Goal: Task Accomplishment & Management: Manage account settings

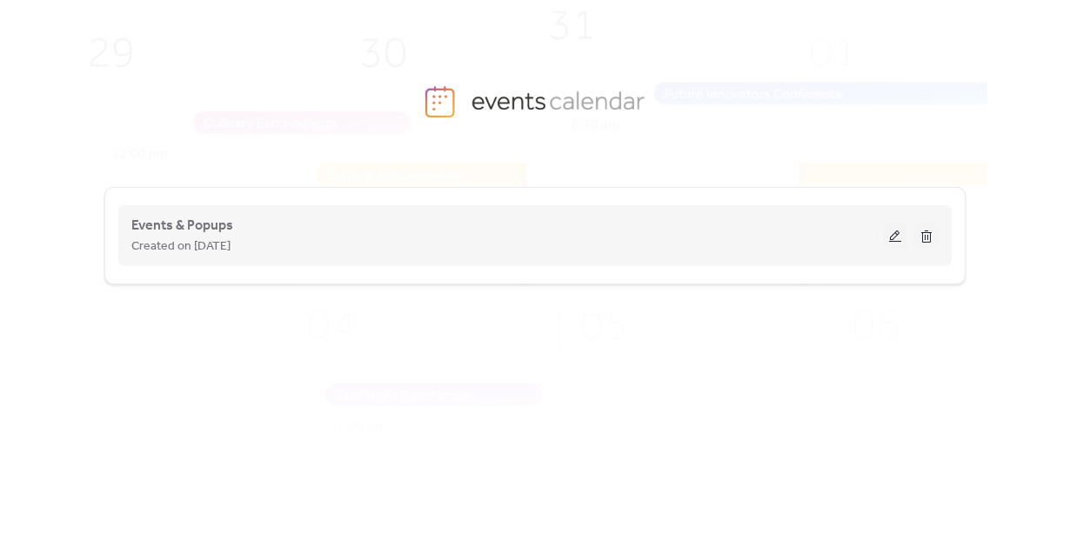
click at [521, 221] on div "Events & Popups Created on 10-Jun-2024" at bounding box center [506, 236] width 751 height 42
click at [891, 237] on button at bounding box center [895, 236] width 24 height 26
click at [168, 220] on span "Events & Popups" at bounding box center [182, 226] width 102 height 21
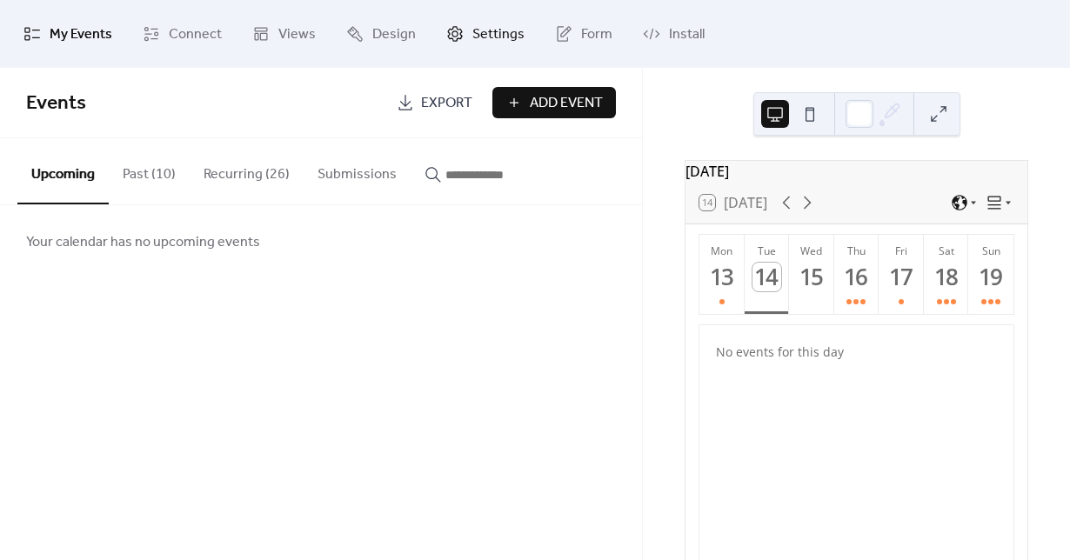
click at [472, 36] on span "Settings" at bounding box center [498, 35] width 52 height 28
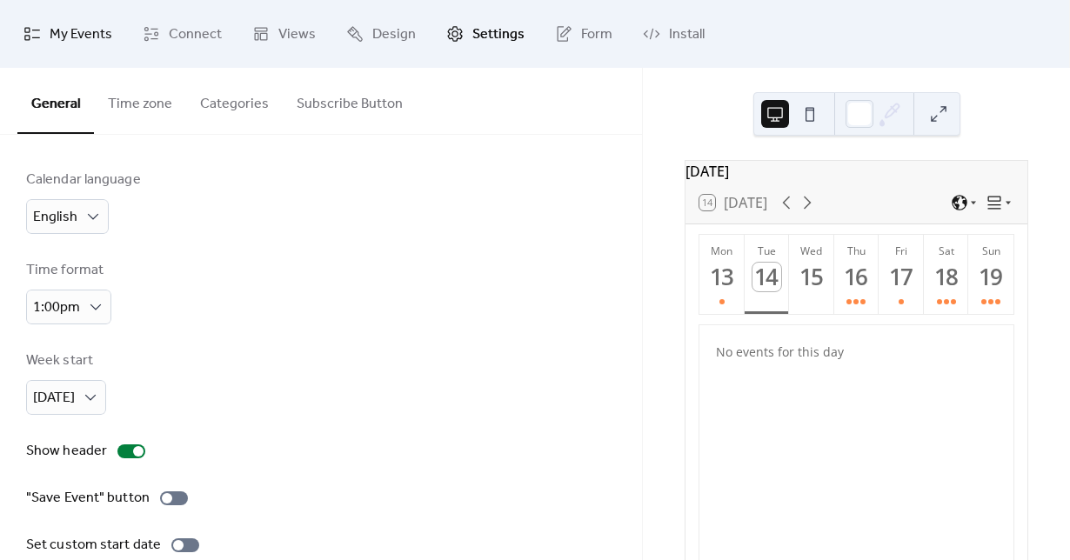
click at [70, 47] on span "My Events" at bounding box center [81, 35] width 63 height 28
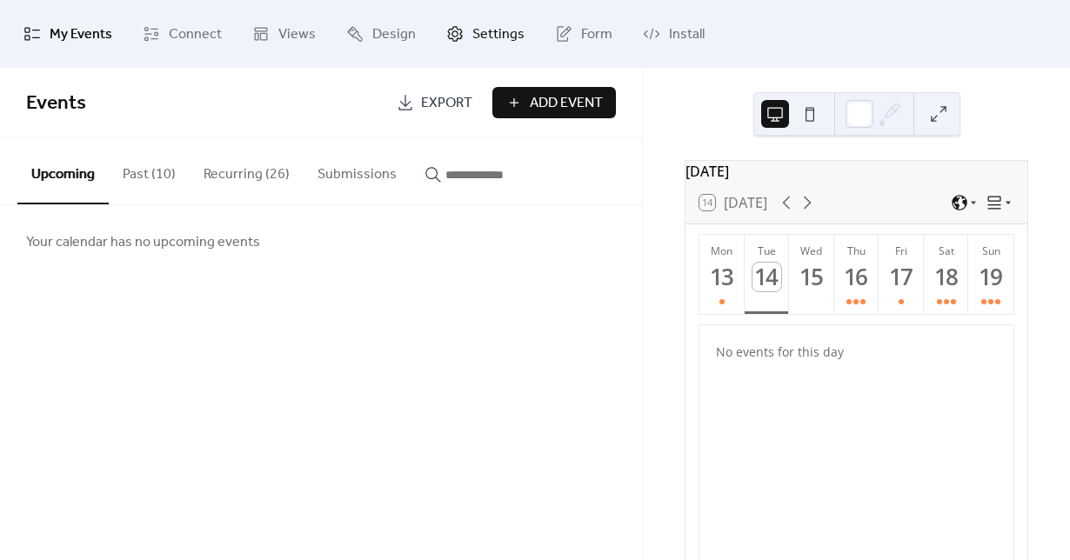
click at [492, 32] on span "Settings" at bounding box center [498, 35] width 52 height 28
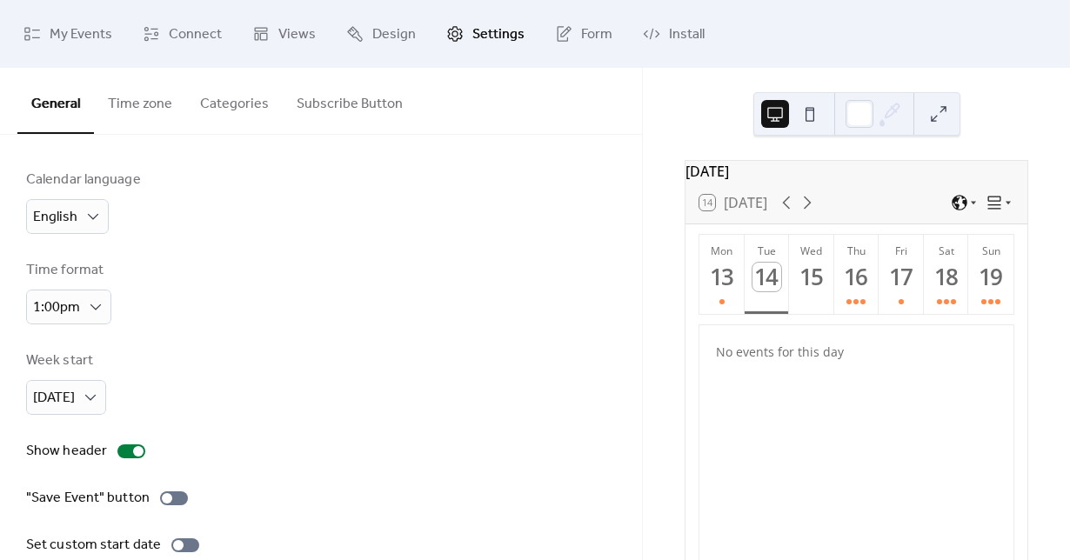
click at [225, 109] on button "Categories" at bounding box center [234, 100] width 97 height 64
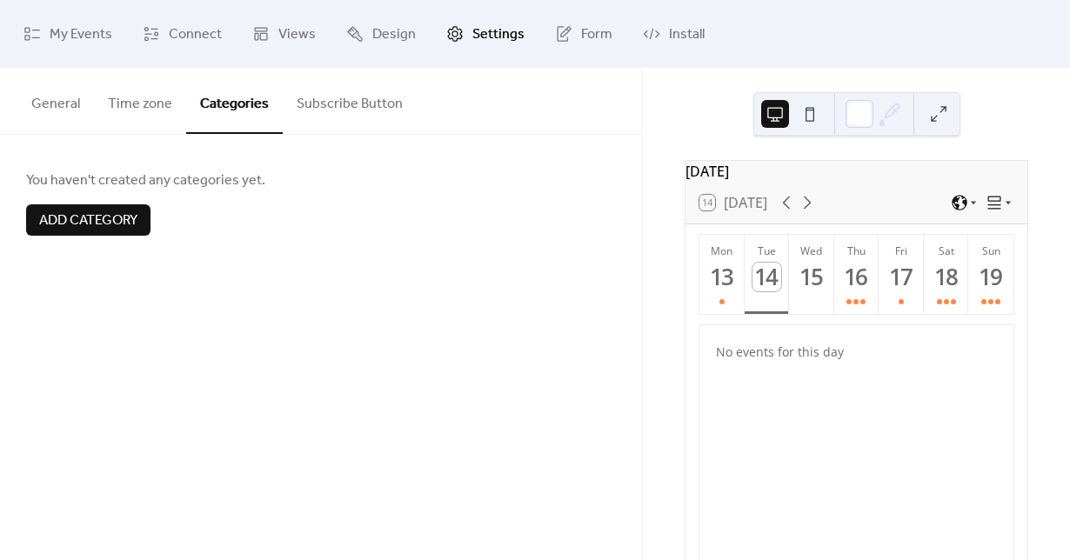
click at [112, 101] on button "Time zone" at bounding box center [140, 100] width 92 height 64
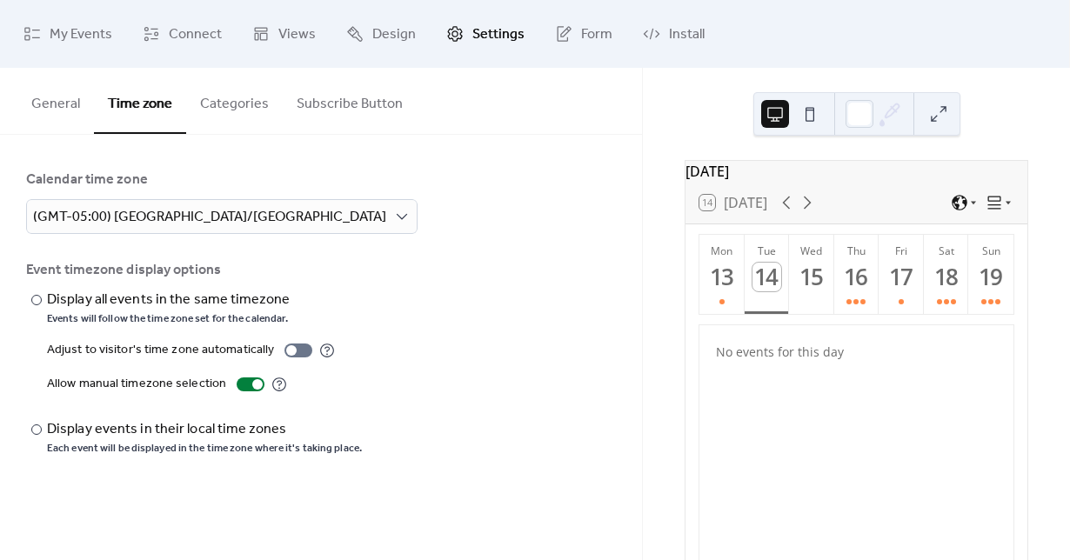
click at [209, 102] on button "Categories" at bounding box center [234, 100] width 97 height 64
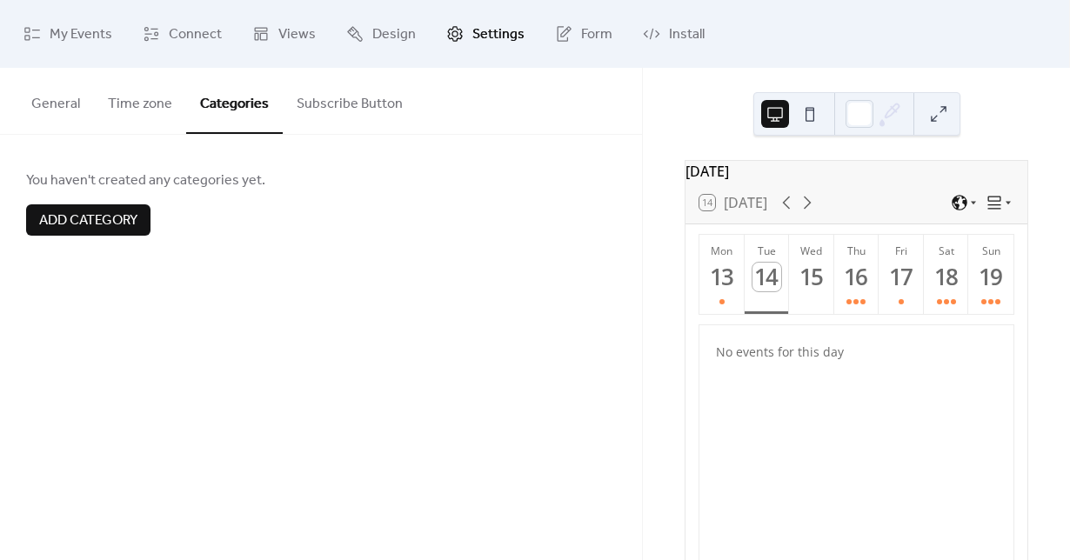
click at [337, 108] on button "Subscribe Button" at bounding box center [350, 100] width 134 height 64
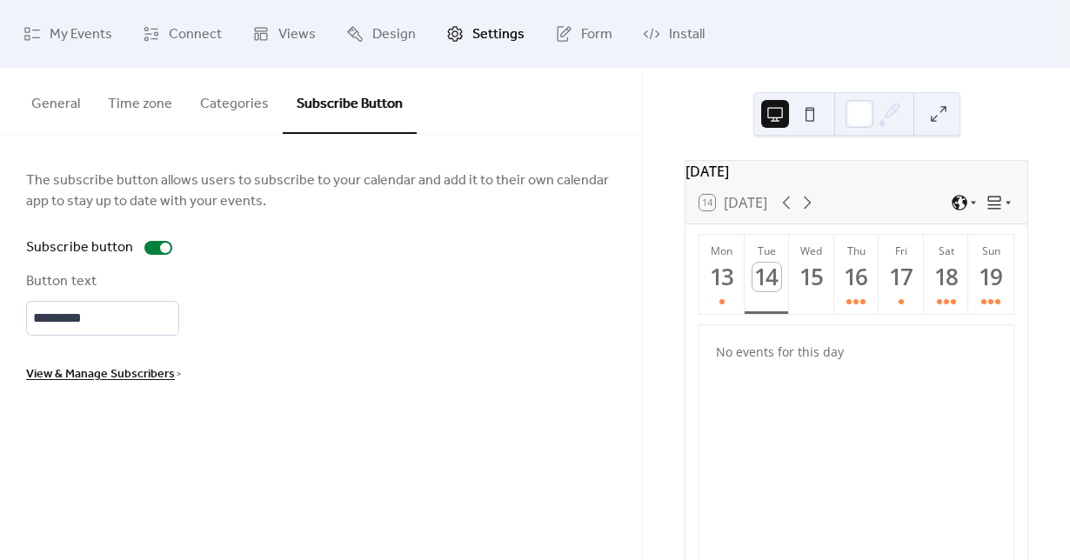
click at [83, 103] on button "General" at bounding box center [55, 100] width 77 height 64
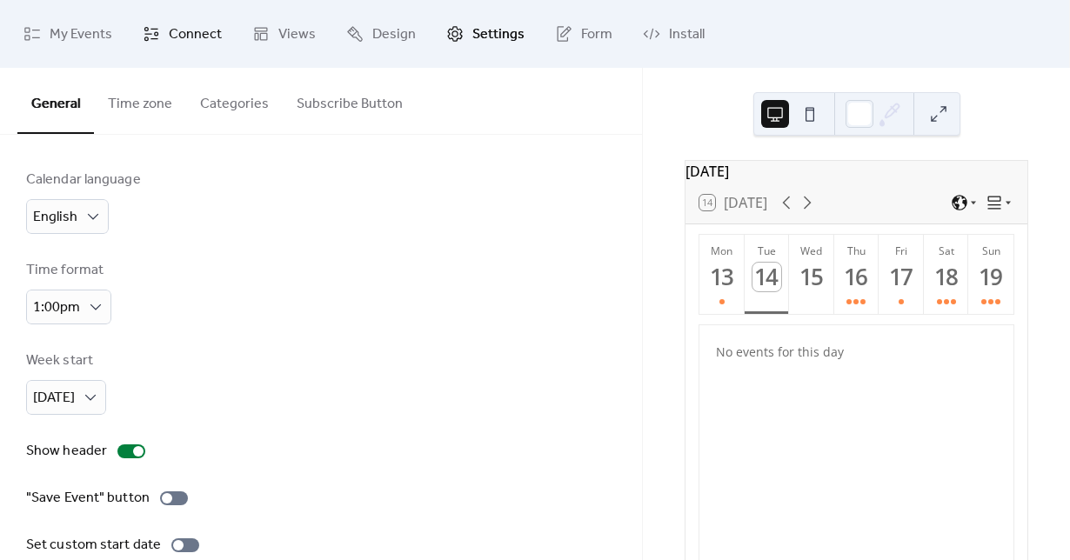
click at [181, 21] on span "Connect" at bounding box center [195, 35] width 53 height 28
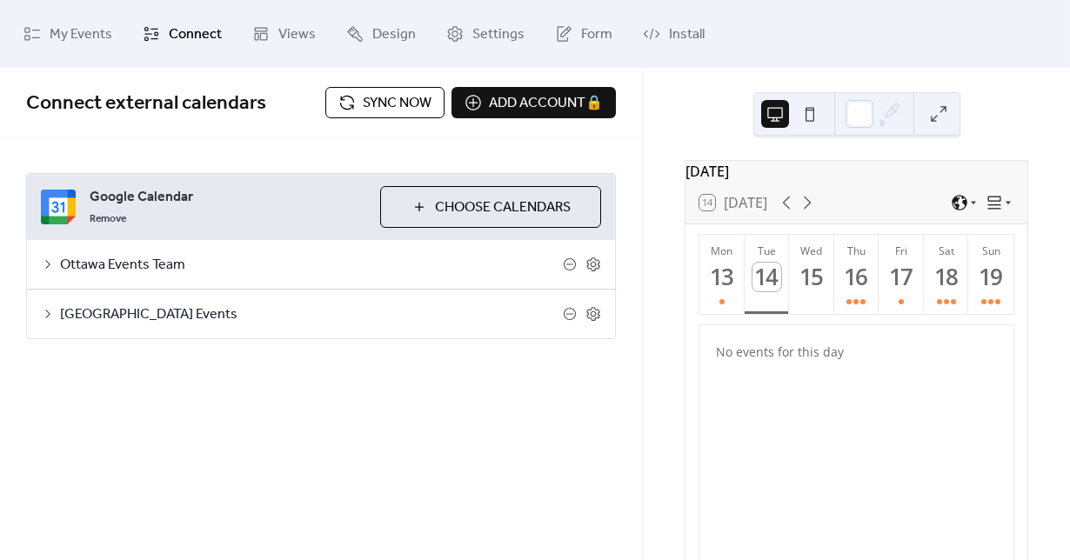
click at [60, 257] on span "Ottawa Events Team" at bounding box center [311, 265] width 503 height 21
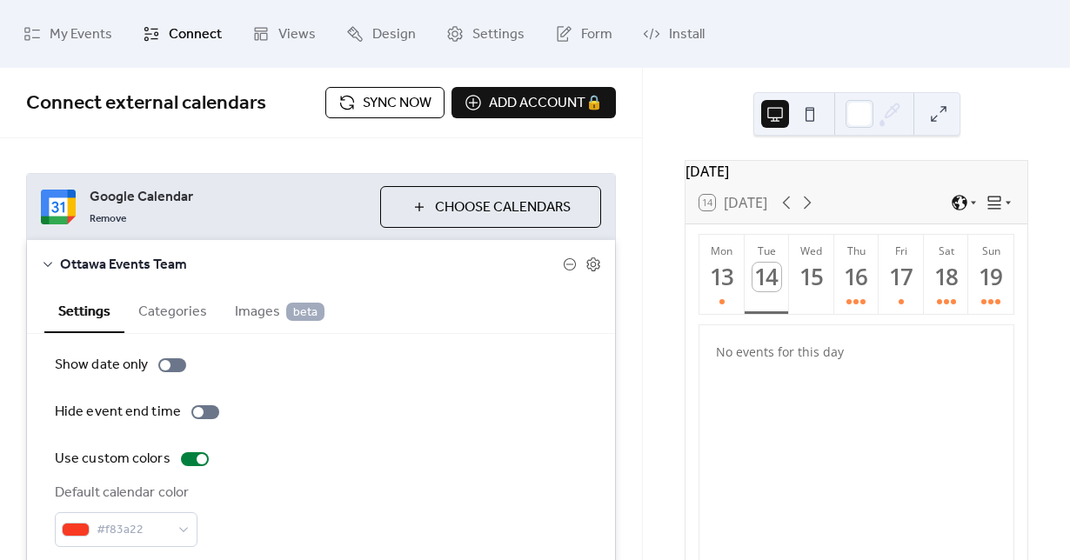
click at [55, 259] on div "Ottawa Events Team" at bounding box center [321, 264] width 588 height 49
click at [50, 261] on icon at bounding box center [48, 264] width 14 height 14
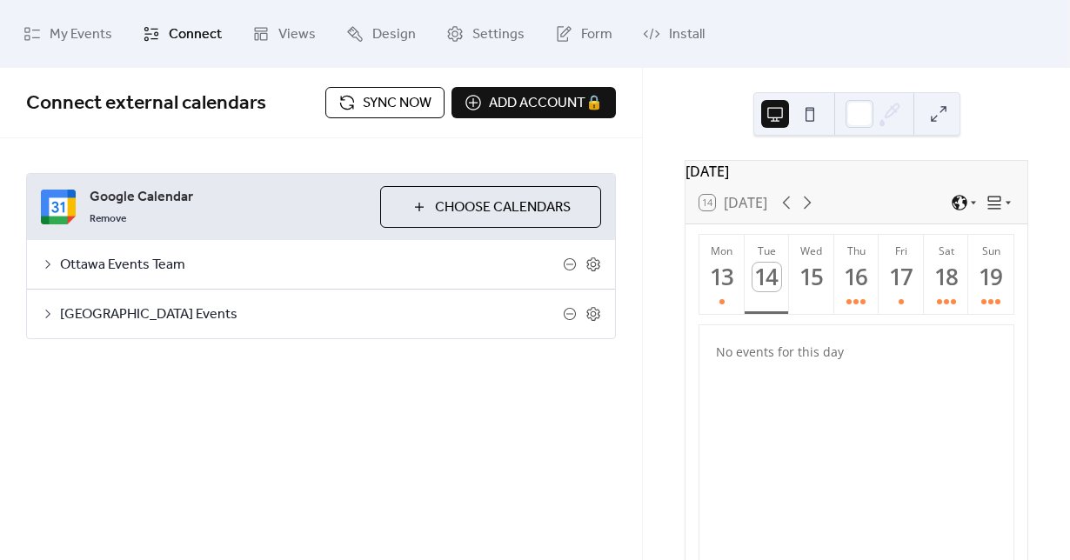
click at [47, 316] on icon at bounding box center [47, 314] width 5 height 9
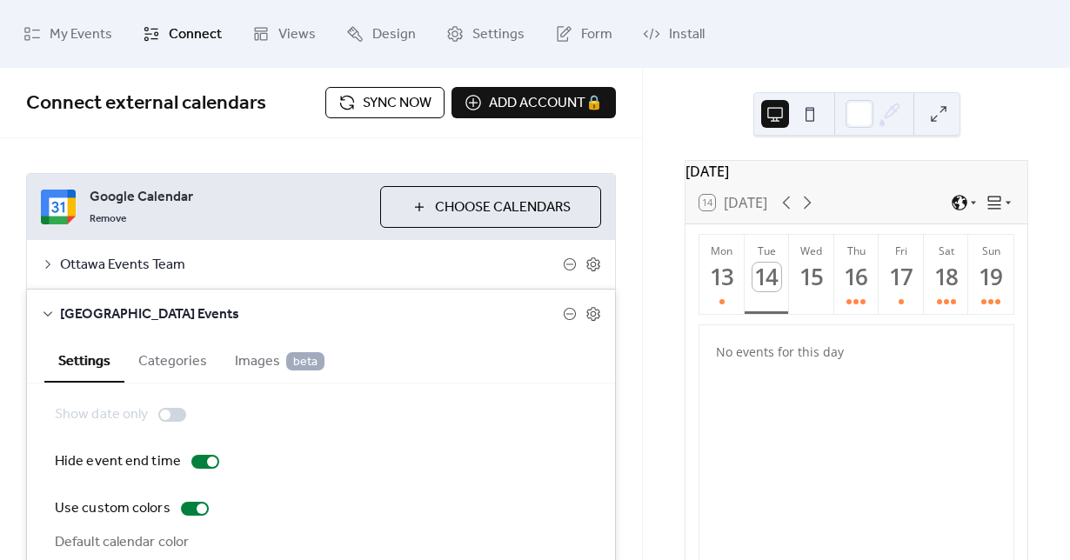
click at [47, 316] on icon at bounding box center [48, 314] width 14 height 14
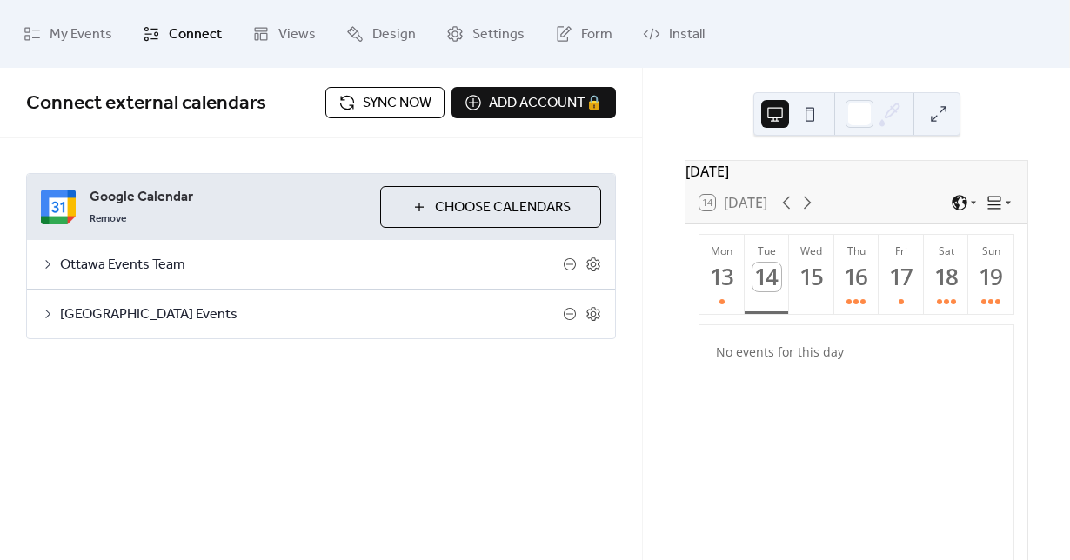
click at [46, 269] on icon at bounding box center [48, 264] width 14 height 14
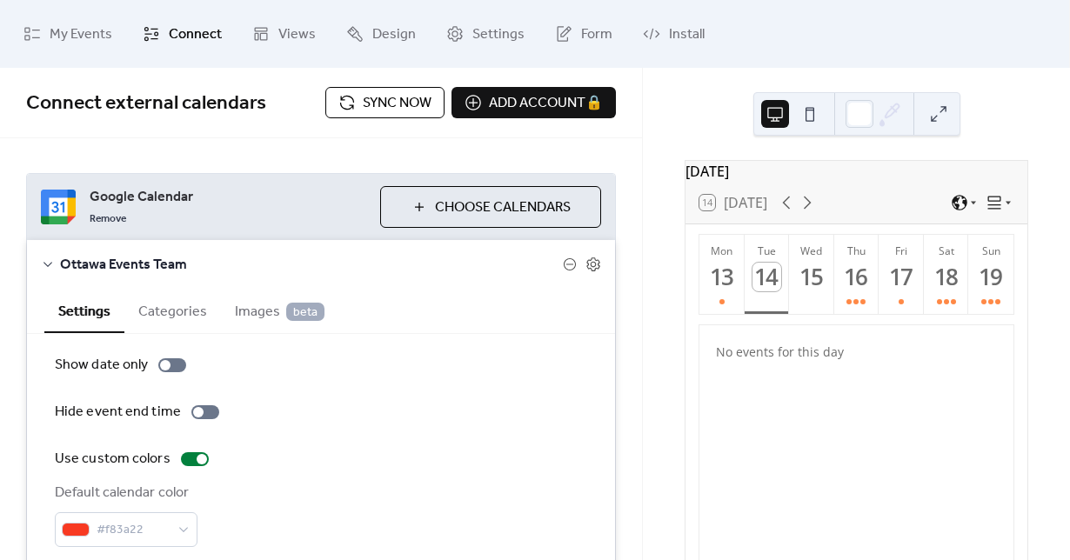
click at [46, 269] on icon at bounding box center [48, 264] width 14 height 14
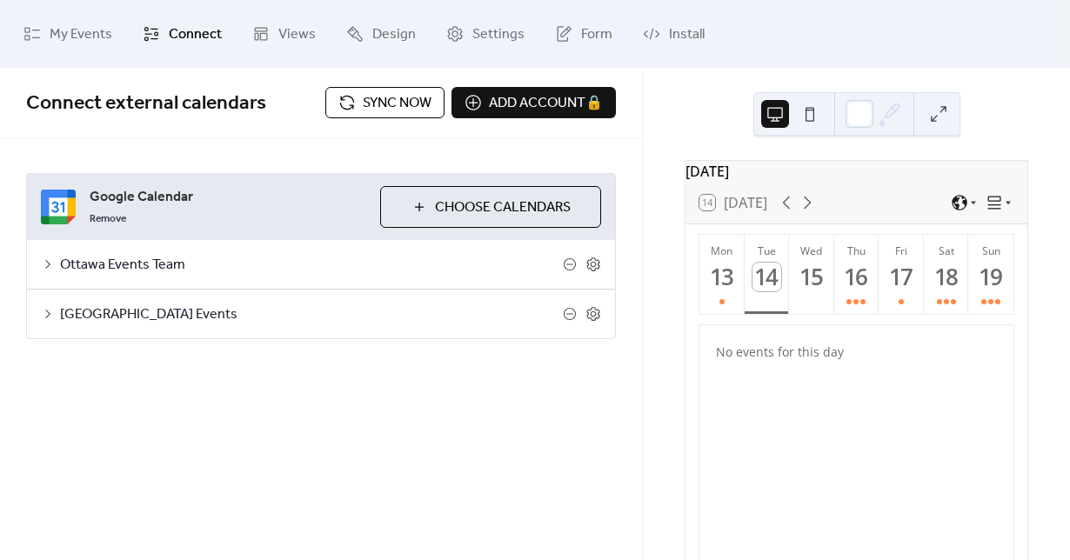
click at [33, 265] on div "Ottawa Events Team" at bounding box center [321, 264] width 588 height 49
click at [40, 265] on div "Ottawa Events Team" at bounding box center [321, 264] width 588 height 49
click at [45, 264] on icon at bounding box center [48, 264] width 14 height 14
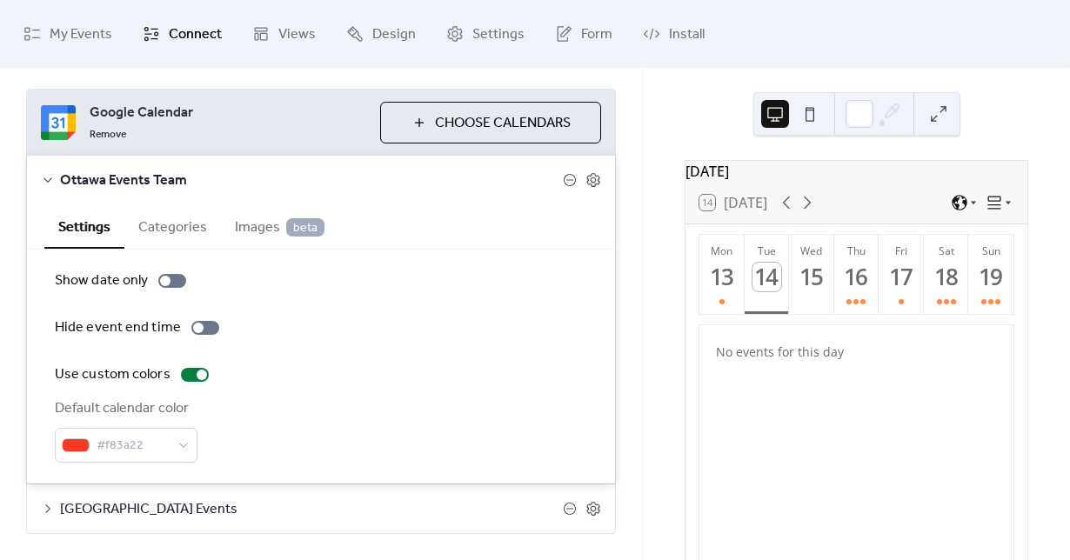
scroll to position [90, 0]
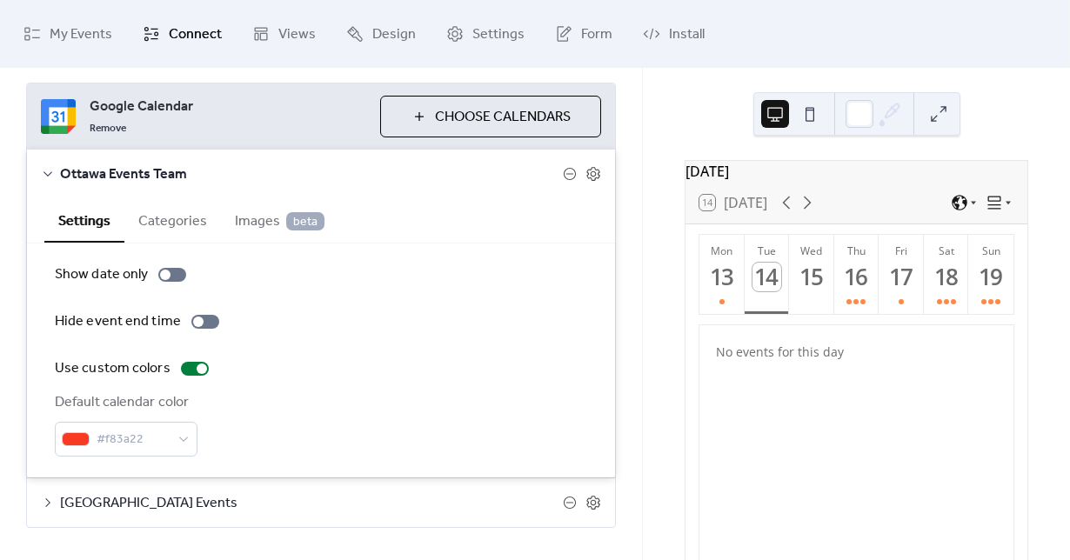
click at [179, 224] on button "Categories" at bounding box center [172, 219] width 97 height 43
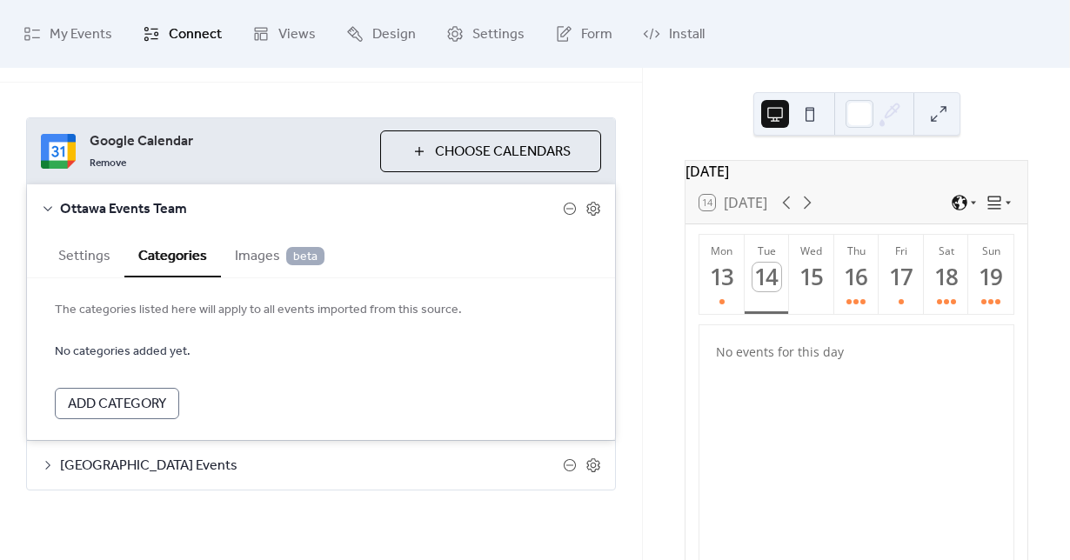
scroll to position [56, 0]
click at [91, 251] on button "Settings" at bounding box center [84, 254] width 80 height 43
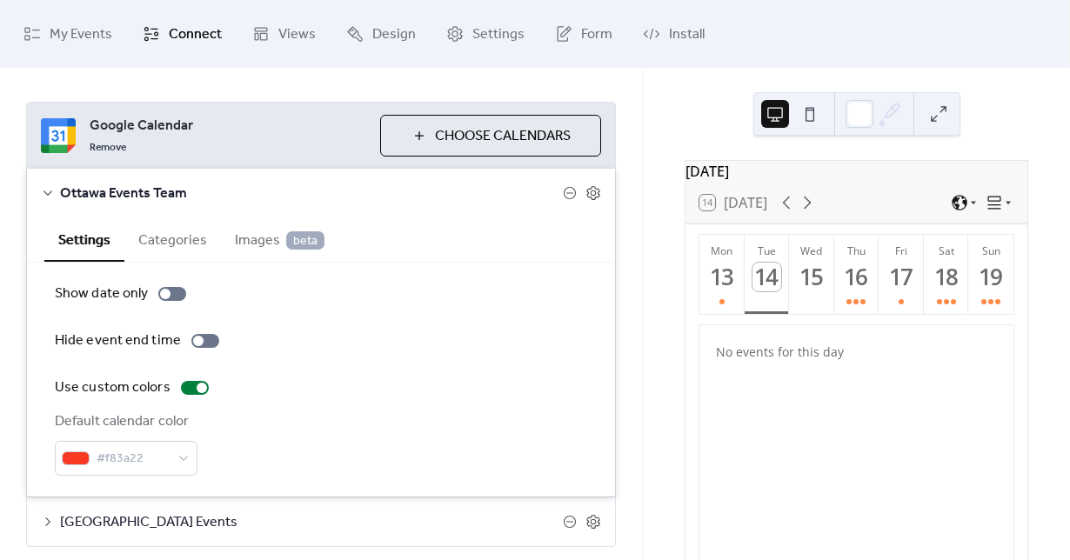
scroll to position [77, 0]
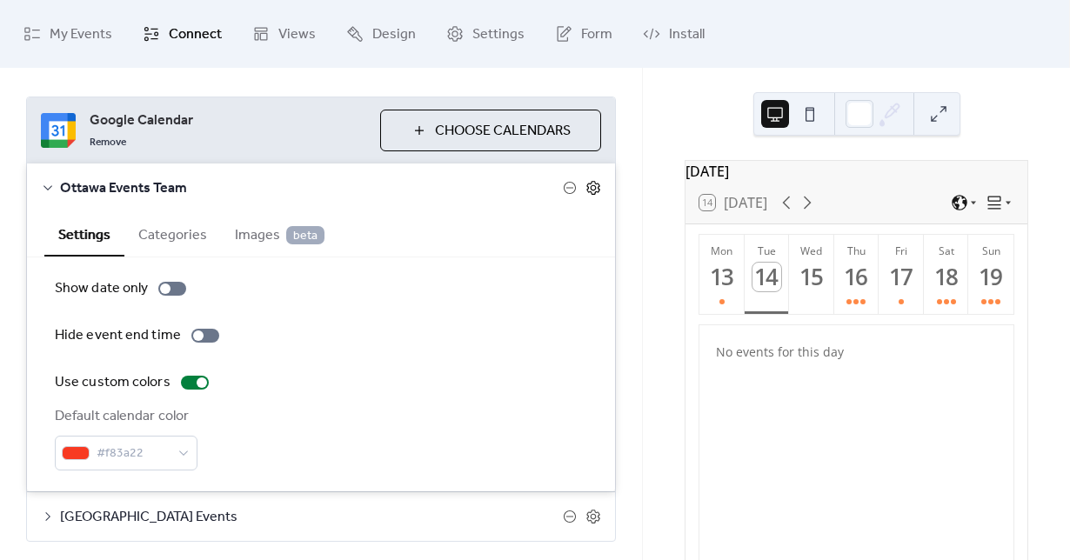
click at [585, 190] on icon at bounding box center [593, 188] width 16 height 16
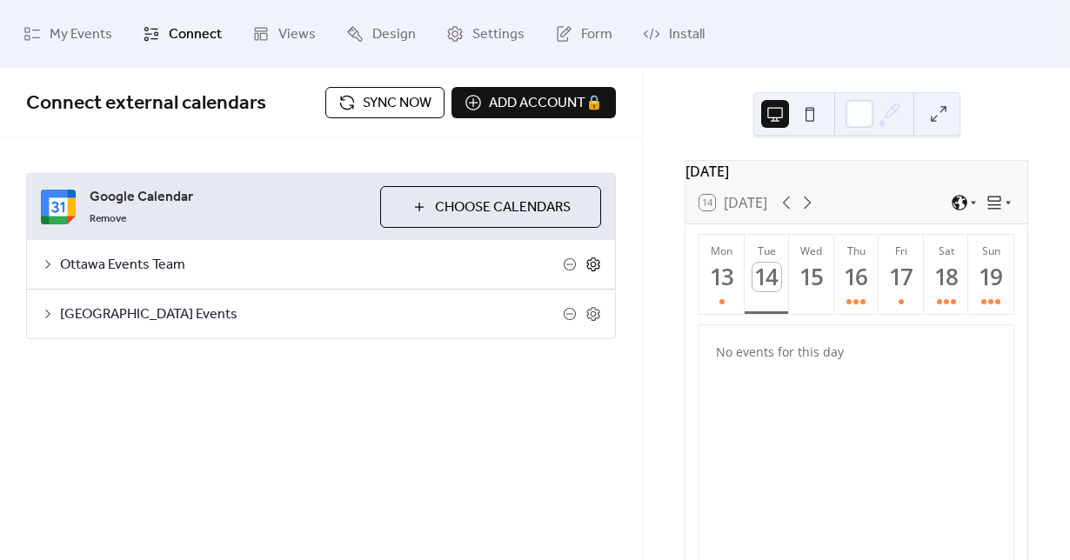
click at [593, 265] on icon at bounding box center [593, 265] width 16 height 16
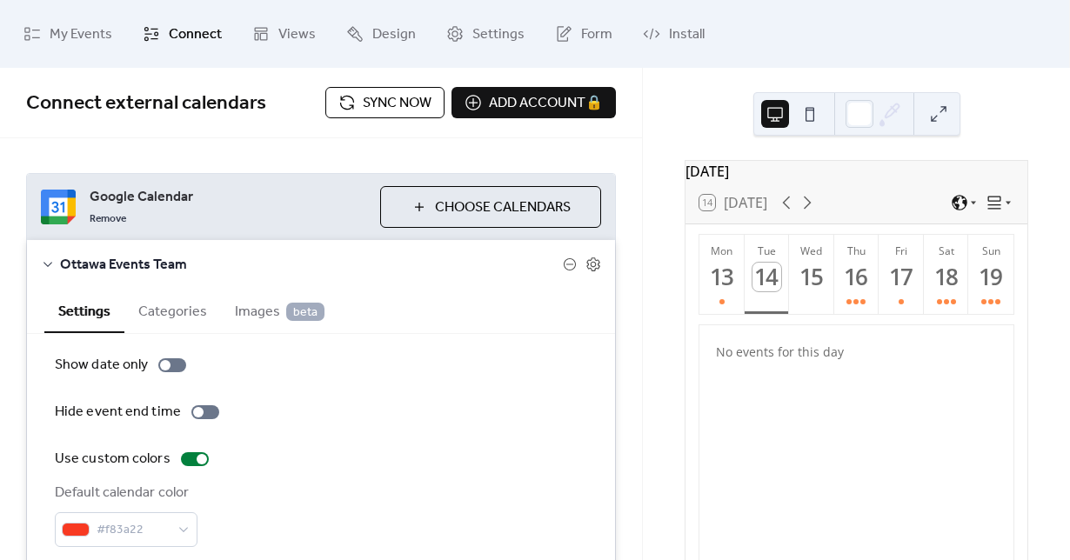
scroll to position [128, 0]
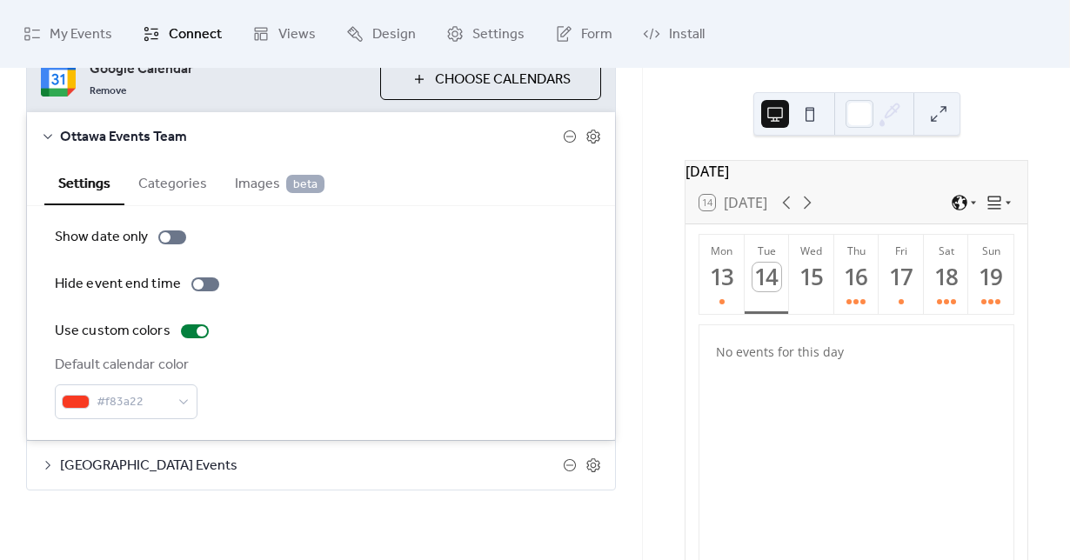
click at [390, 98] on button "Choose Calendars" at bounding box center [490, 79] width 221 height 42
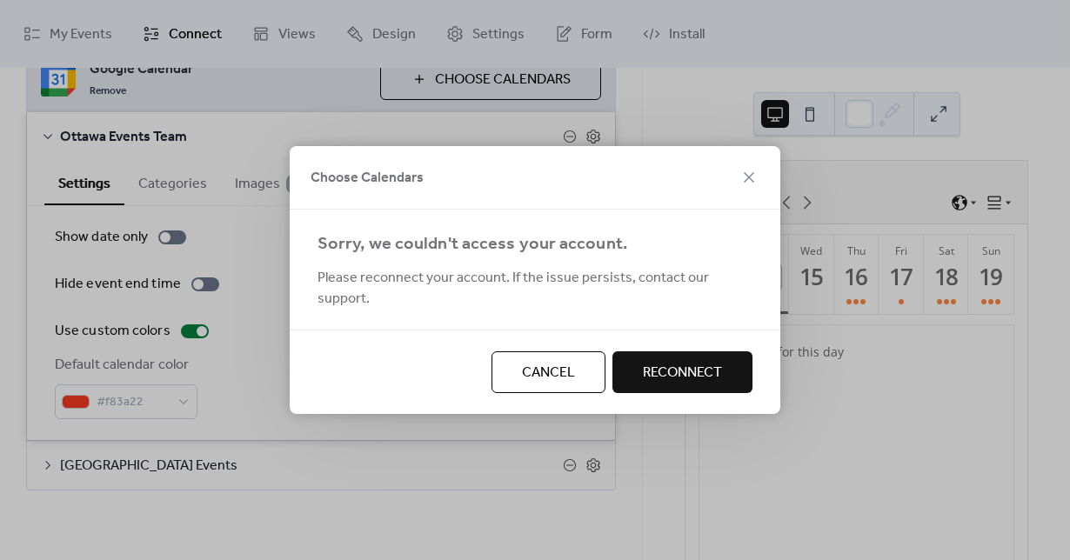
click at [663, 363] on span "Reconnect" at bounding box center [682, 373] width 79 height 21
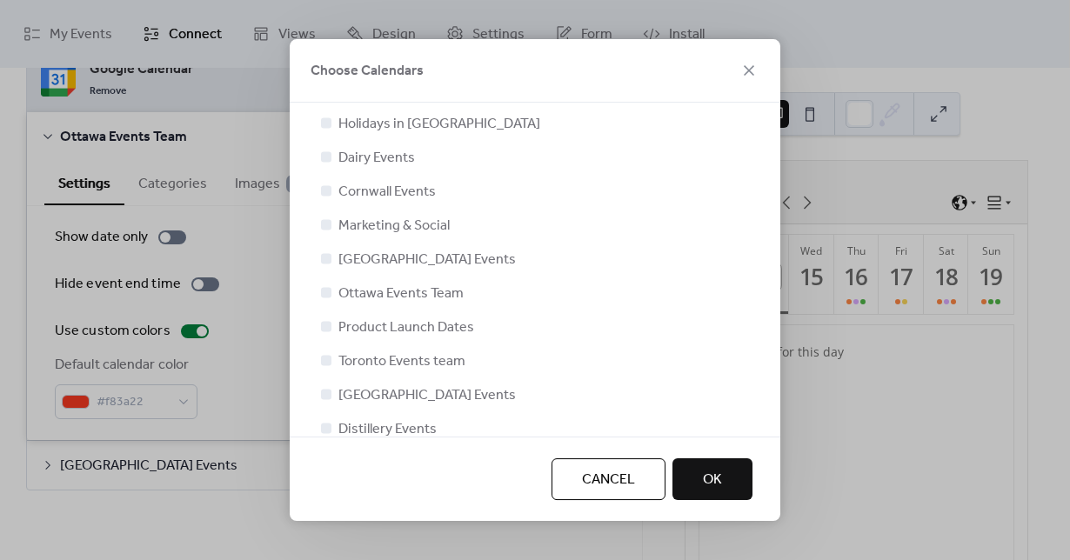
scroll to position [48, 0]
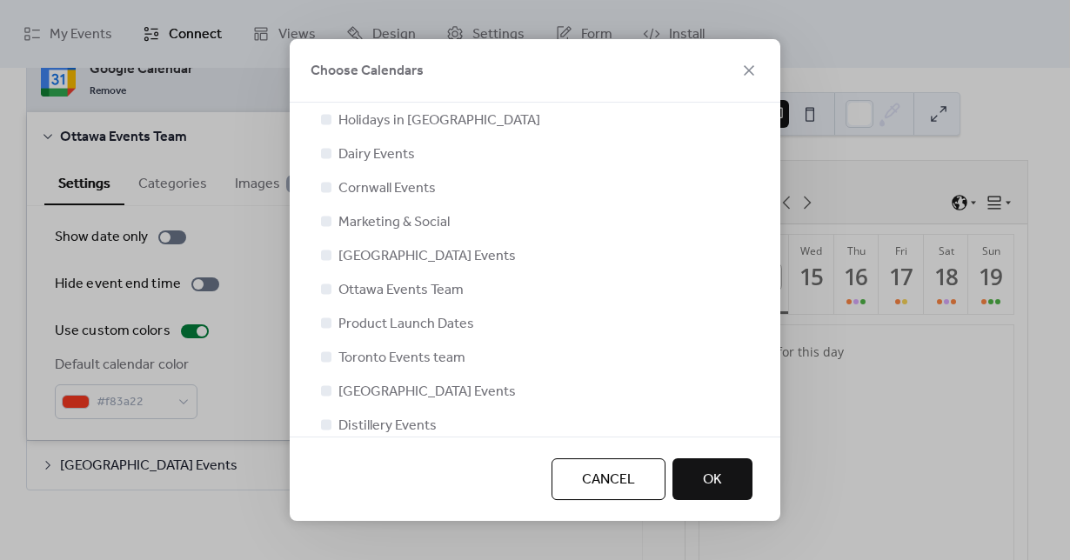
click at [702, 463] on button "OK" at bounding box center [712, 479] width 80 height 42
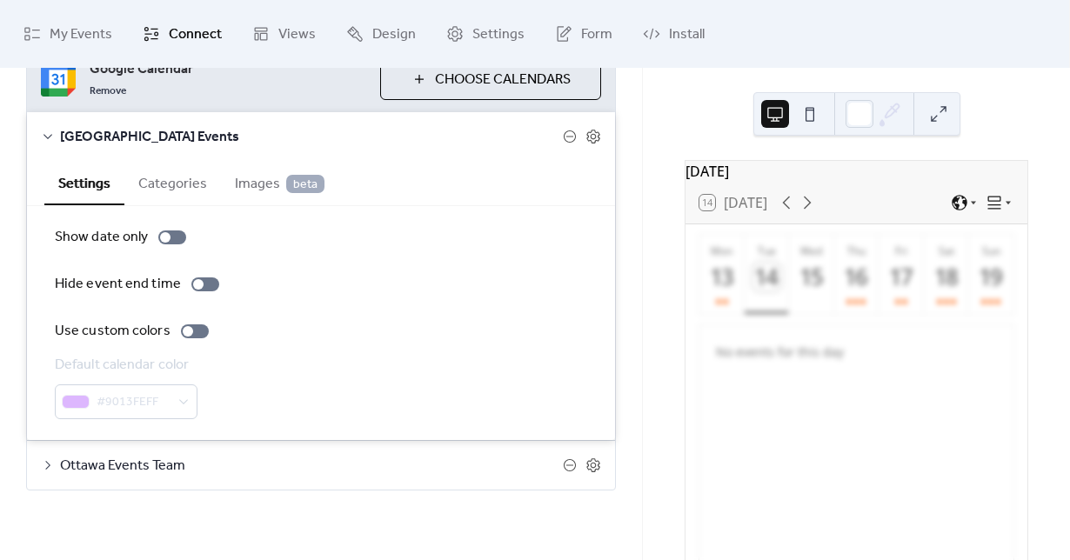
click at [157, 390] on div "#9013FEFF" at bounding box center [126, 401] width 143 height 35
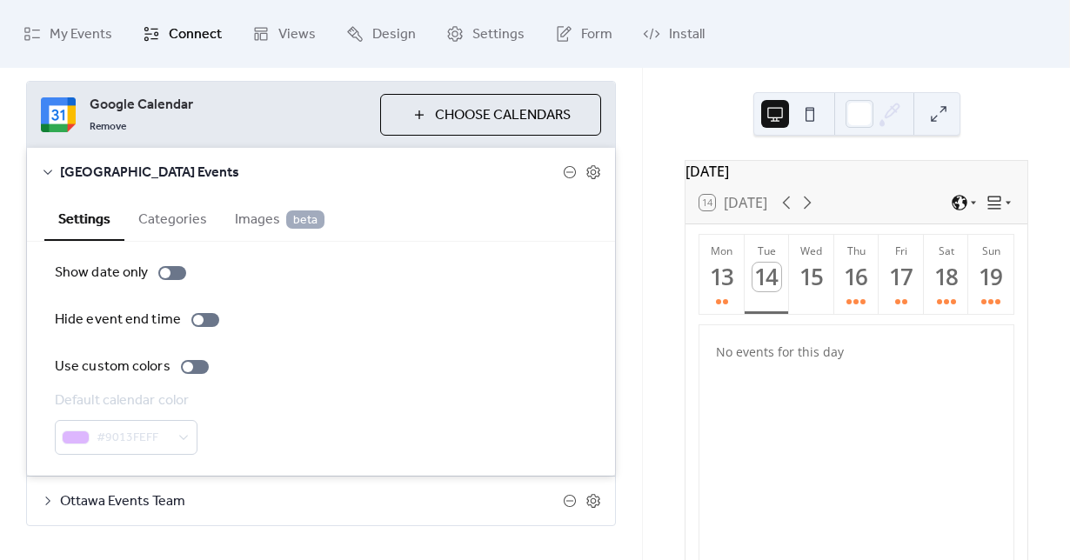
scroll to position [114, 0]
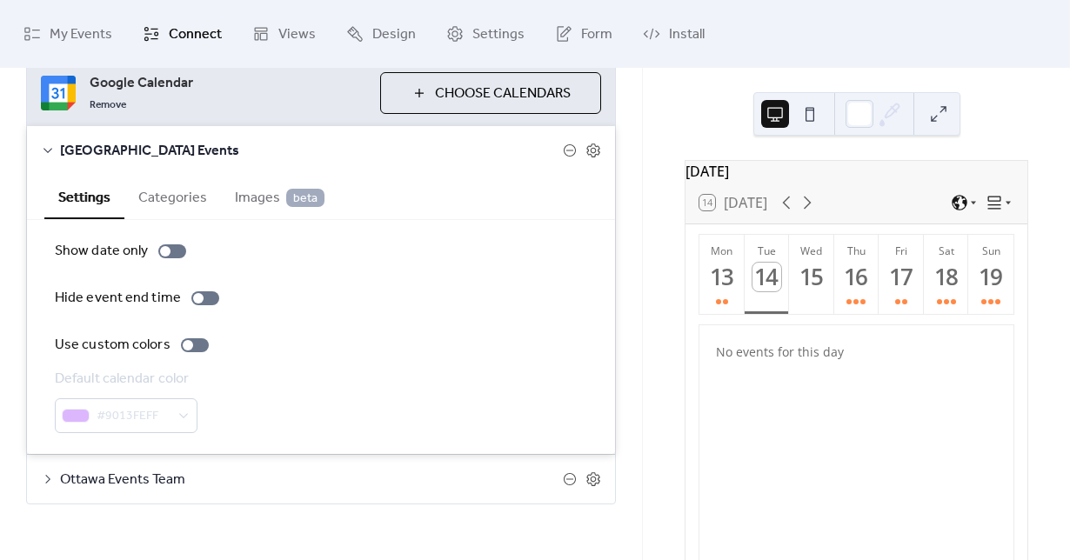
click at [51, 154] on icon at bounding box center [48, 150] width 14 height 14
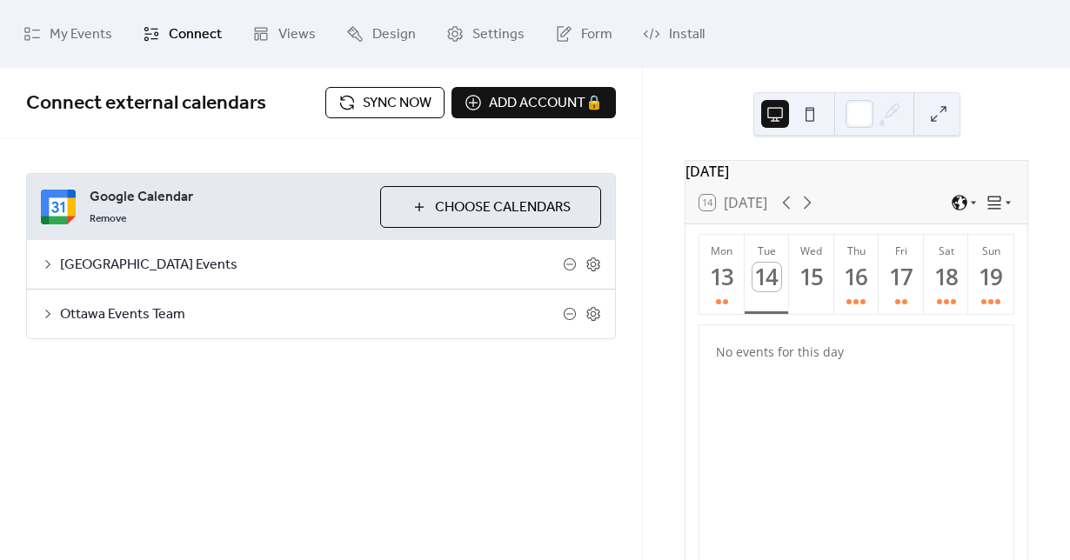
click at [52, 315] on icon at bounding box center [48, 314] width 14 height 14
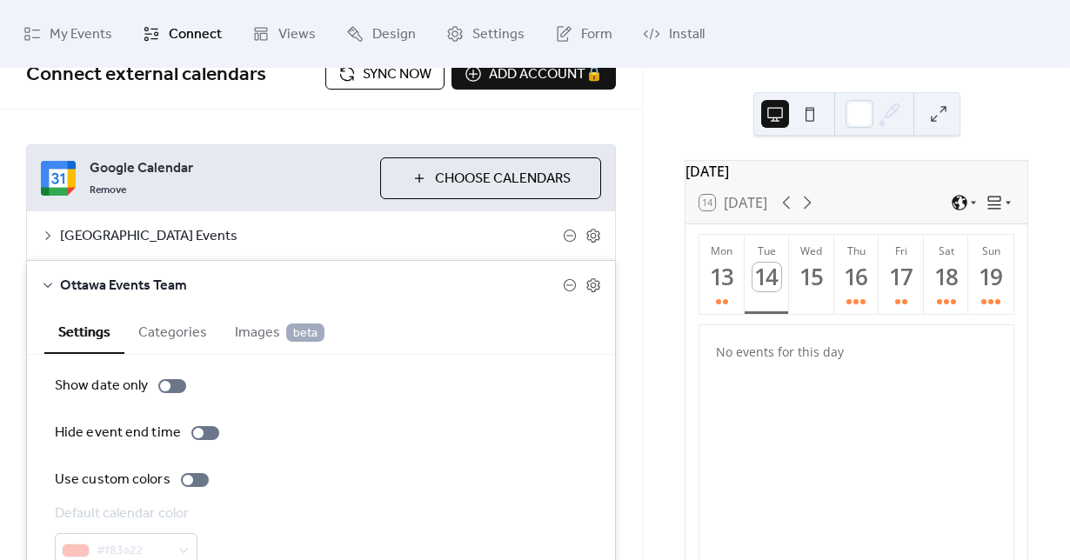
scroll to position [28, 0]
click at [163, 339] on button "Categories" at bounding box center [172, 331] width 97 height 43
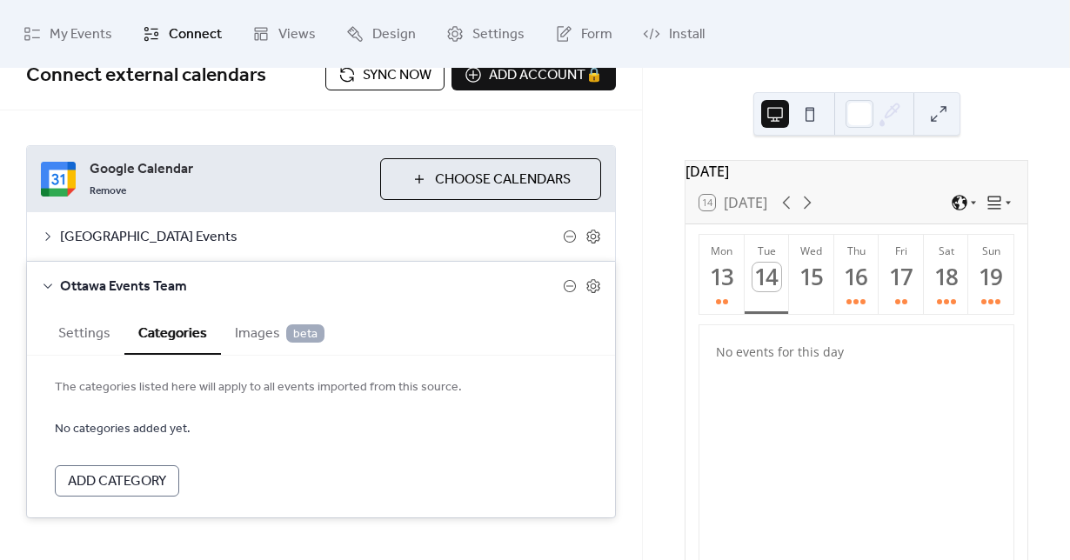
click at [94, 336] on button "Settings" at bounding box center [84, 331] width 80 height 43
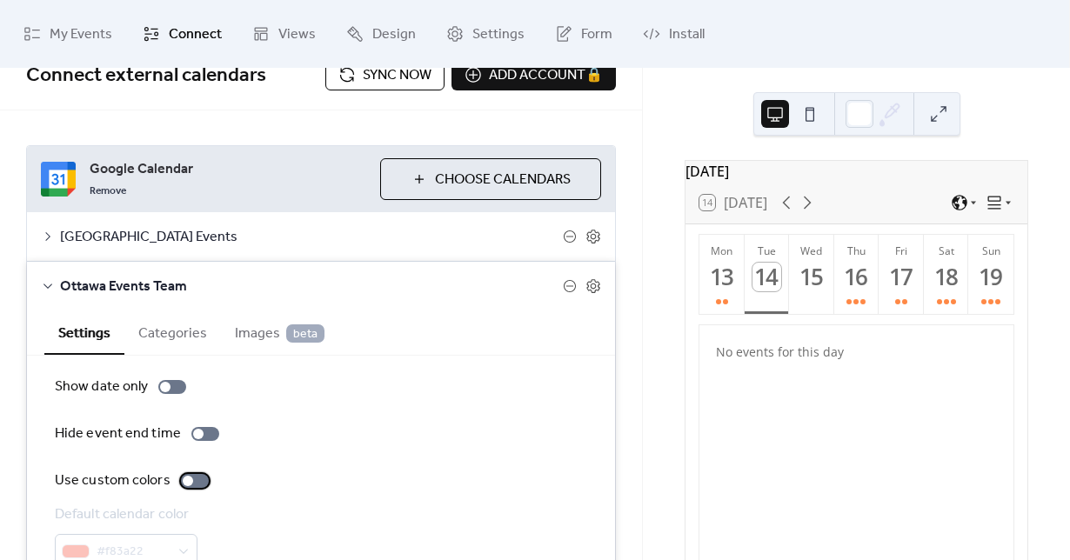
click at [190, 478] on div at bounding box center [195, 481] width 28 height 14
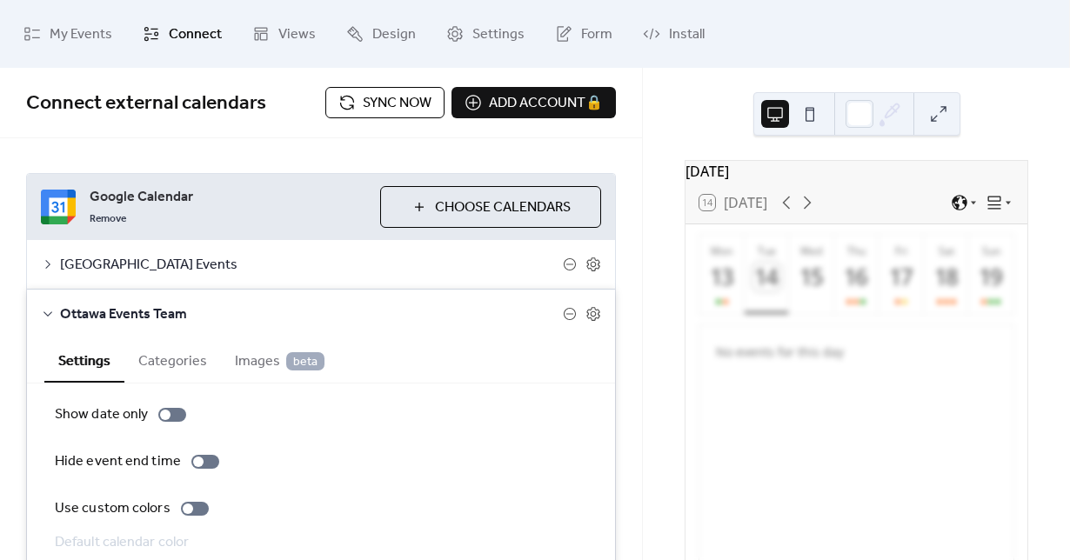
click at [808, 117] on button at bounding box center [810, 114] width 28 height 28
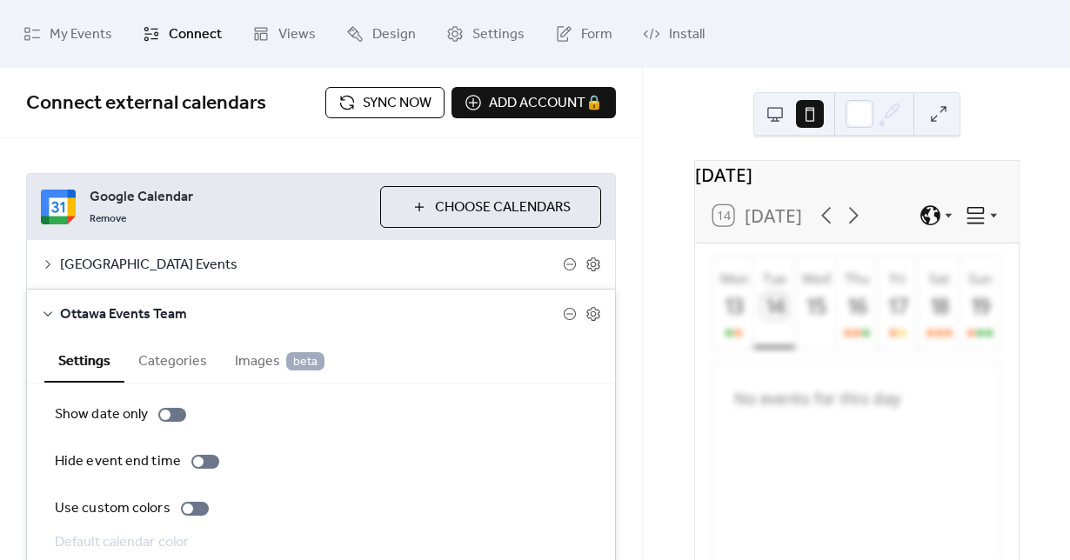
click at [786, 115] on button at bounding box center [775, 114] width 28 height 28
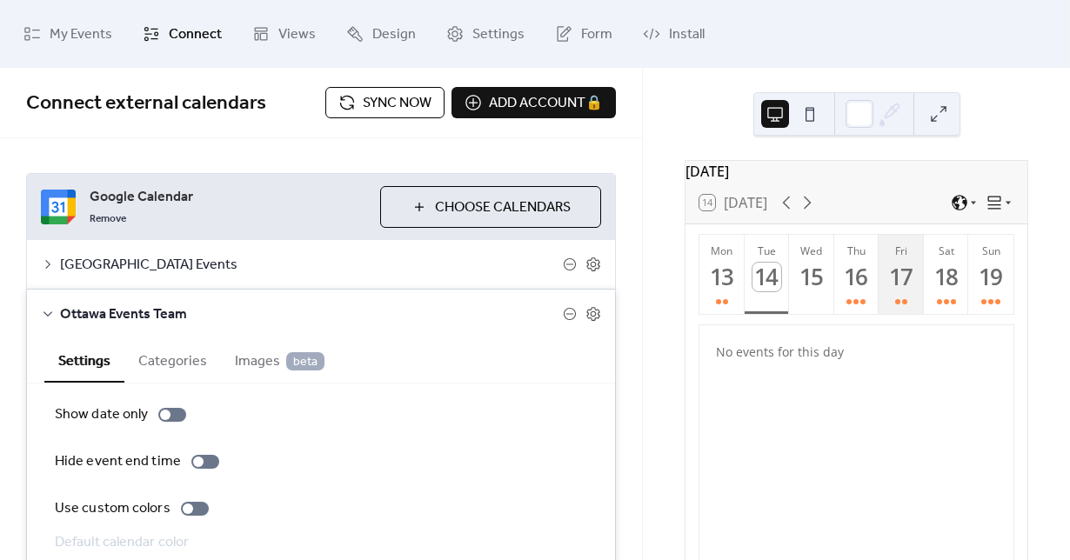
click at [895, 304] on div at bounding box center [897, 301] width 5 height 5
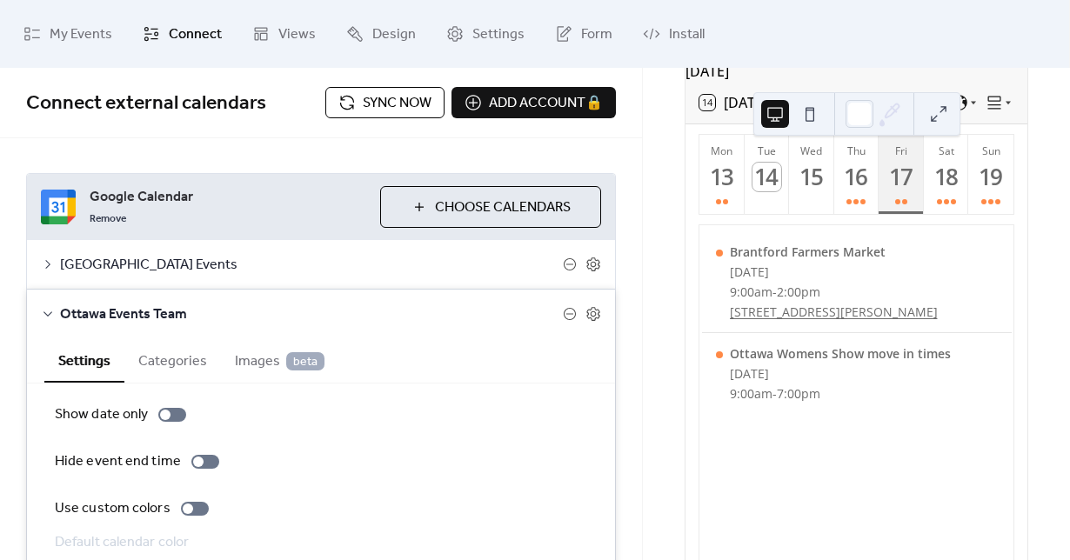
scroll to position [101, 0]
click at [846, 204] on div at bounding box center [848, 200] width 5 height 5
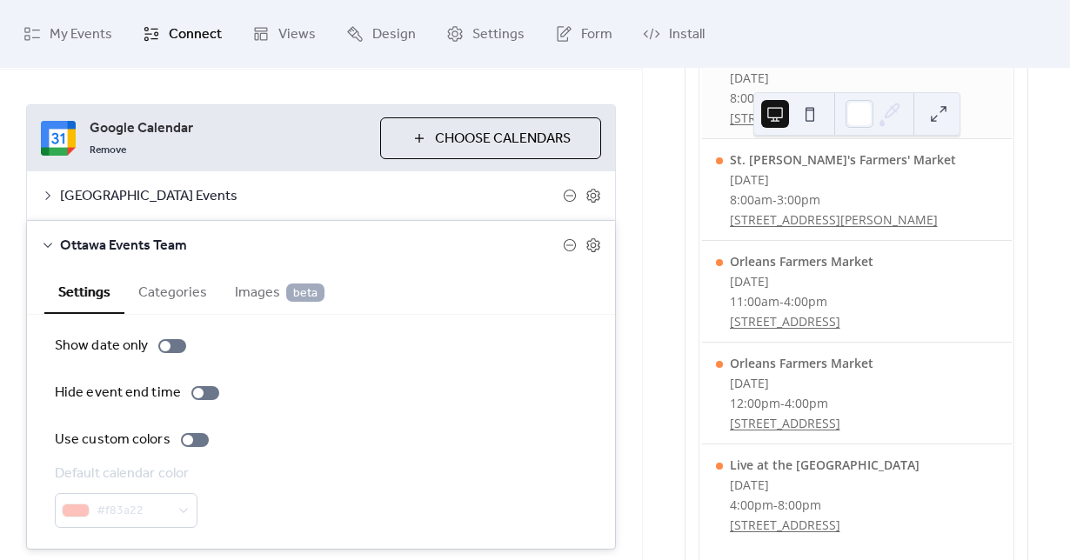
scroll to position [172, 0]
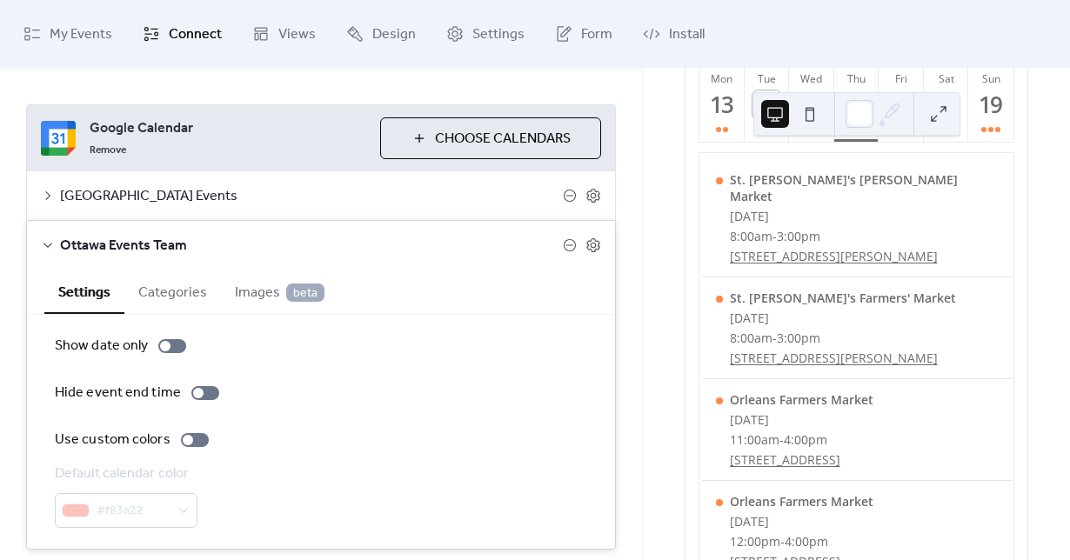
click at [50, 244] on icon at bounding box center [48, 245] width 14 height 14
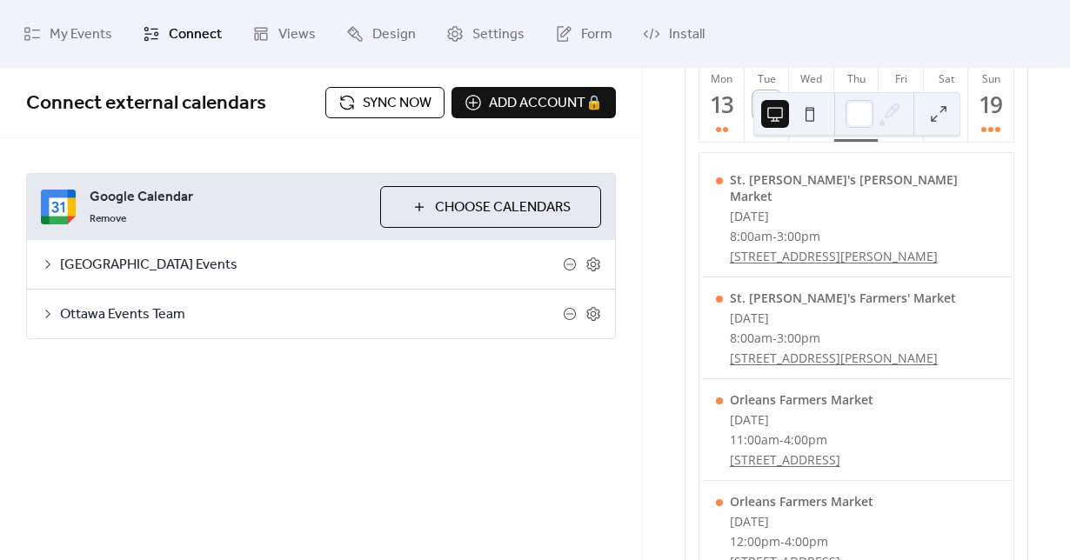
scroll to position [0, 0]
click at [46, 319] on icon at bounding box center [48, 314] width 14 height 14
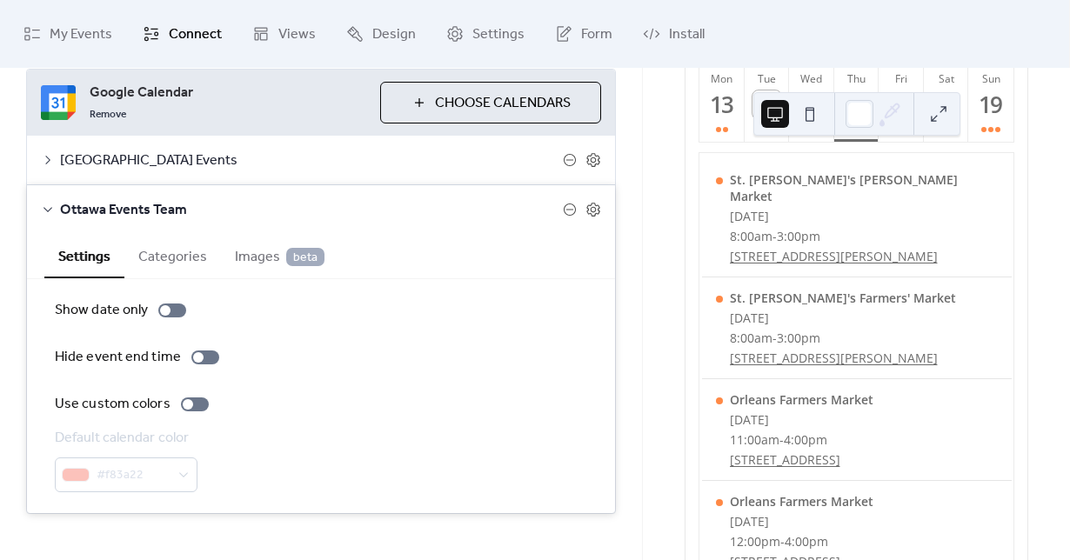
scroll to position [123, 0]
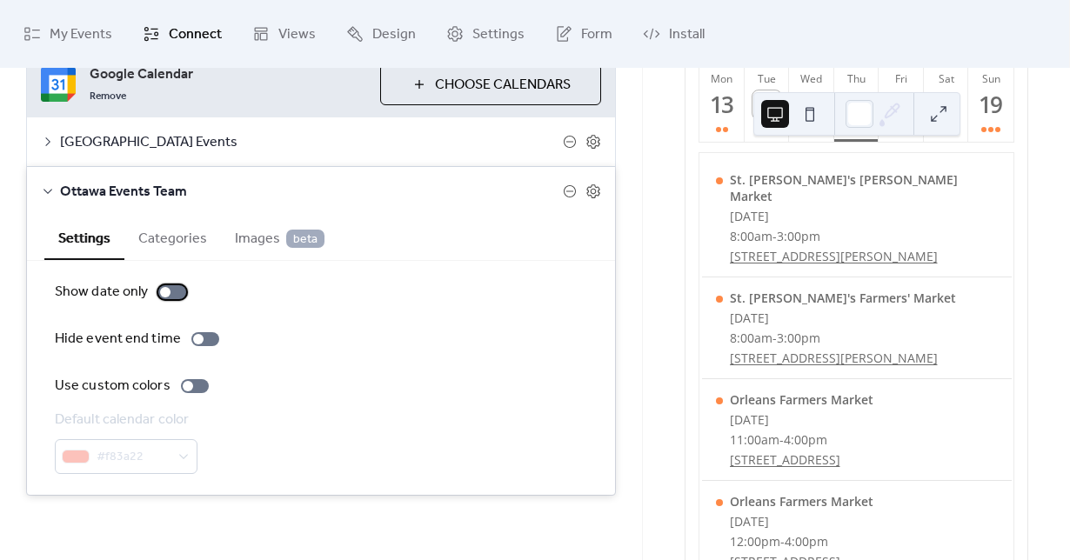
click at [170, 291] on div at bounding box center [172, 292] width 28 height 14
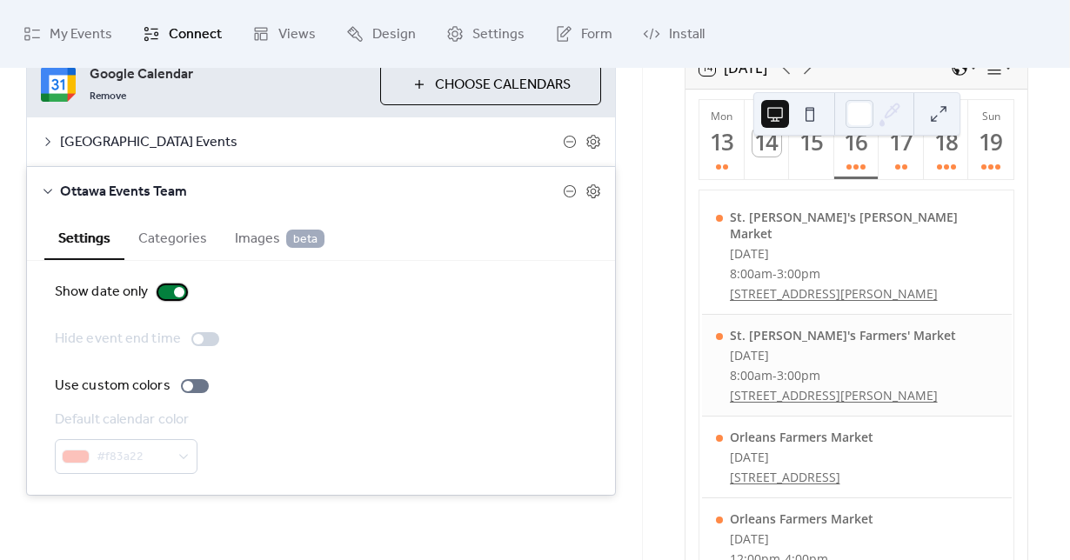
scroll to position [134, 0]
click at [886, 170] on button "Fri 17" at bounding box center [900, 140] width 45 height 79
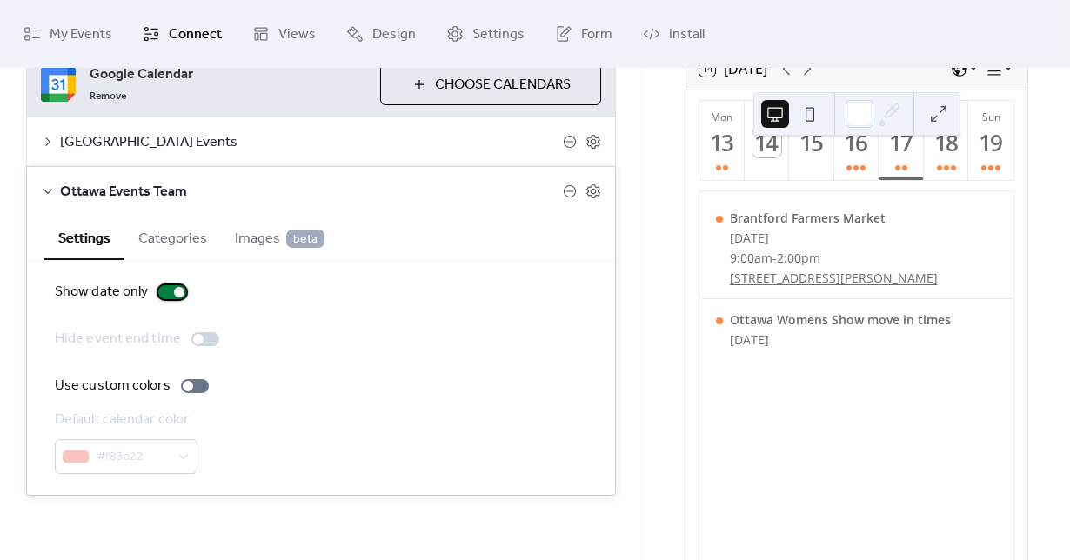
click at [177, 285] on div at bounding box center [172, 292] width 28 height 14
click at [197, 338] on div at bounding box center [198, 339] width 10 height 10
click at [197, 338] on div at bounding box center [205, 339] width 28 height 14
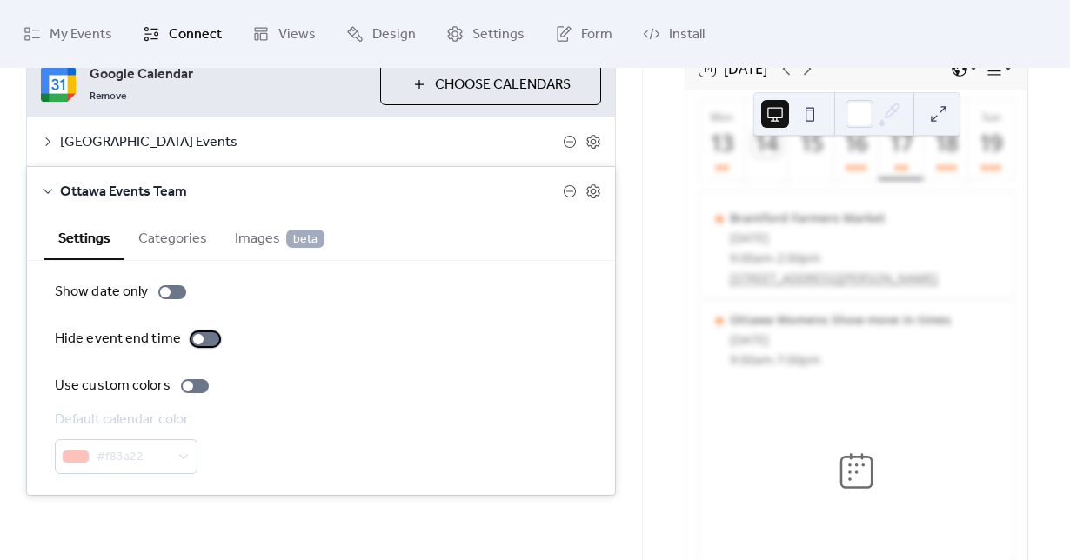
scroll to position [0, 0]
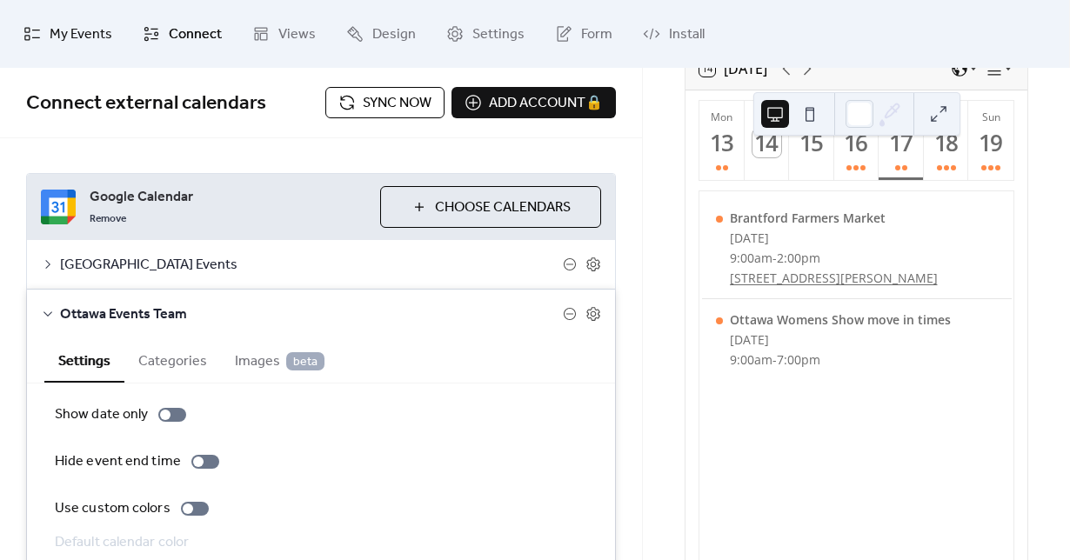
click at [82, 33] on span "My Events" at bounding box center [81, 35] width 63 height 28
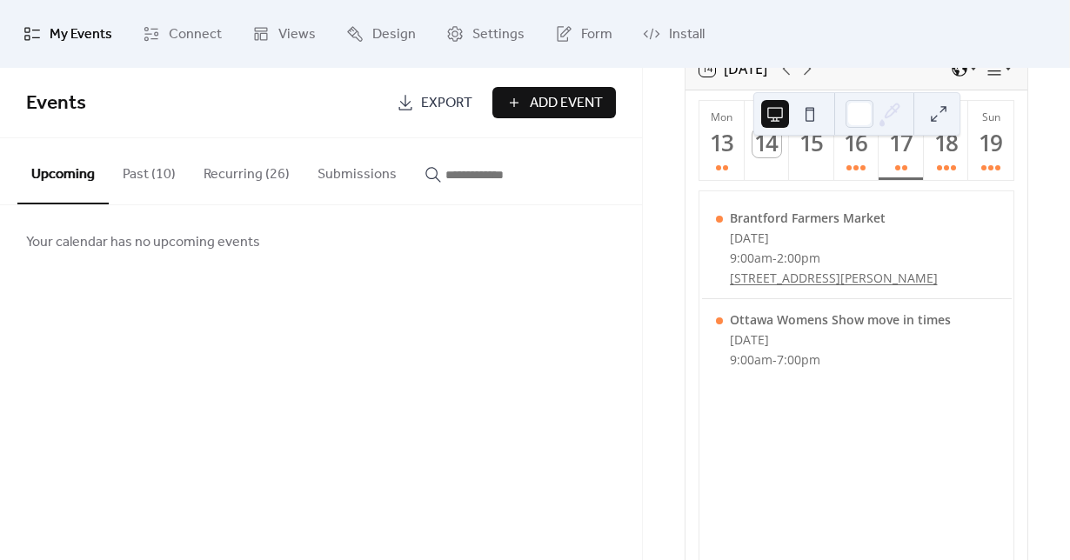
click at [162, 191] on button "Past (10)" at bounding box center [149, 170] width 81 height 64
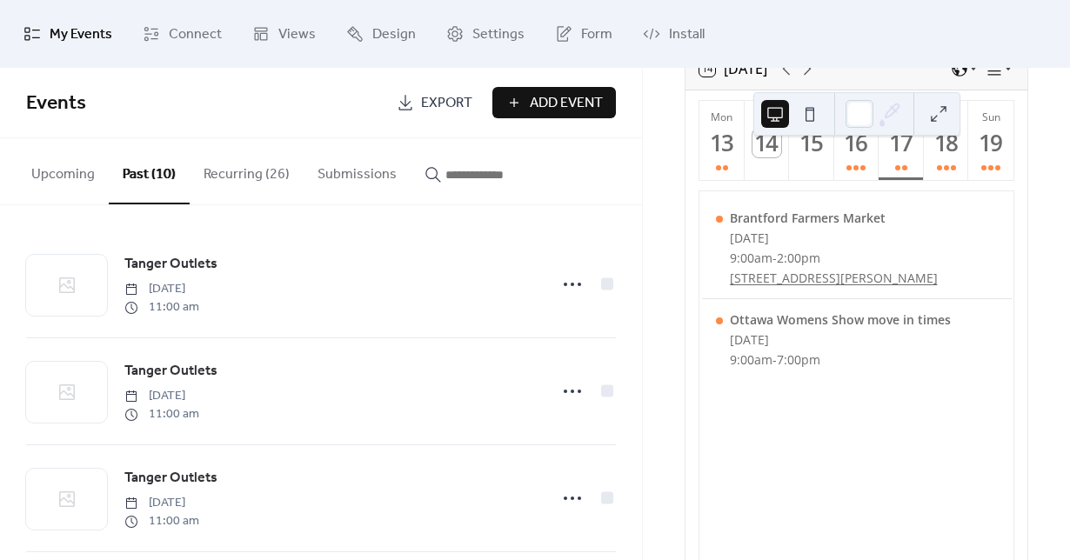
click at [67, 186] on button "Upcoming" at bounding box center [62, 170] width 91 height 64
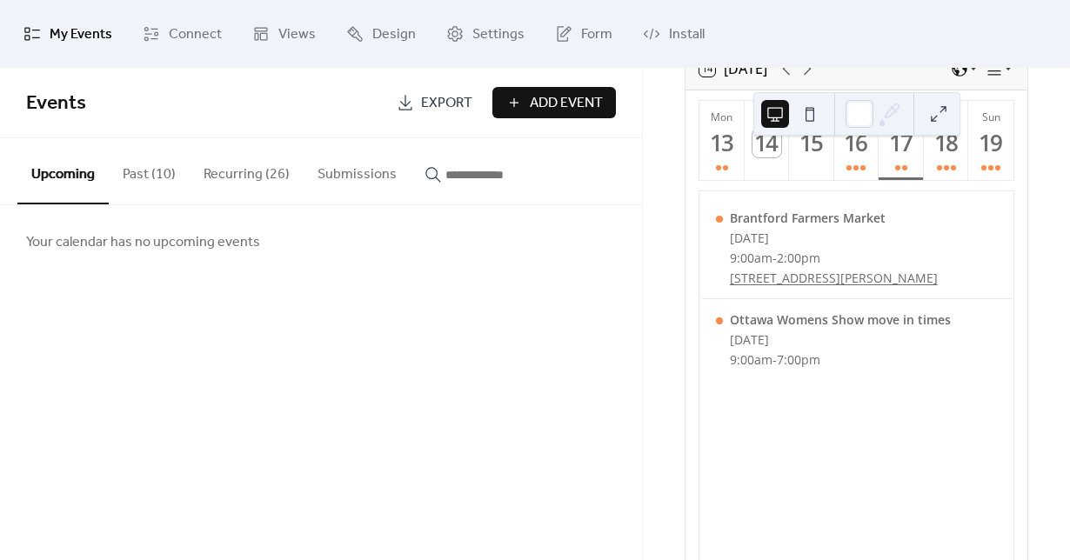
click at [340, 180] on button "Submissions" at bounding box center [357, 170] width 107 height 64
click at [257, 181] on button "Recurring (26)" at bounding box center [247, 170] width 114 height 64
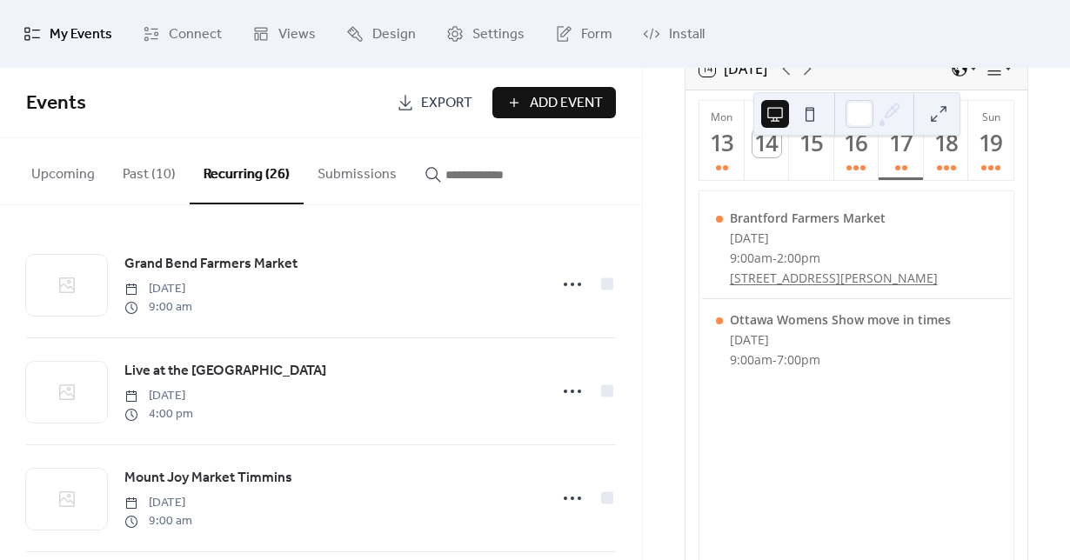
click at [59, 190] on button "Upcoming" at bounding box center [62, 170] width 91 height 64
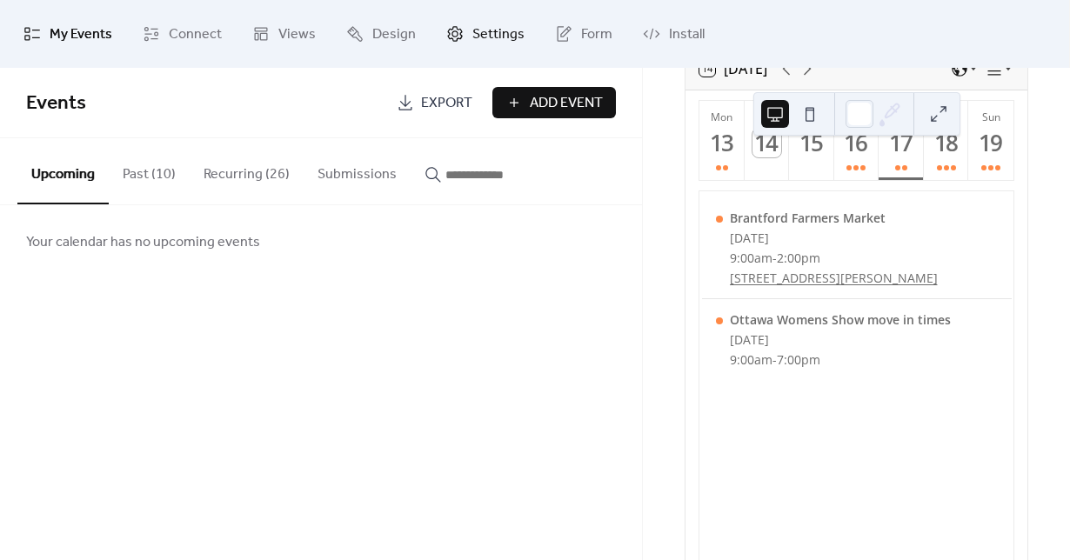
click at [489, 44] on span "Settings" at bounding box center [498, 35] width 52 height 28
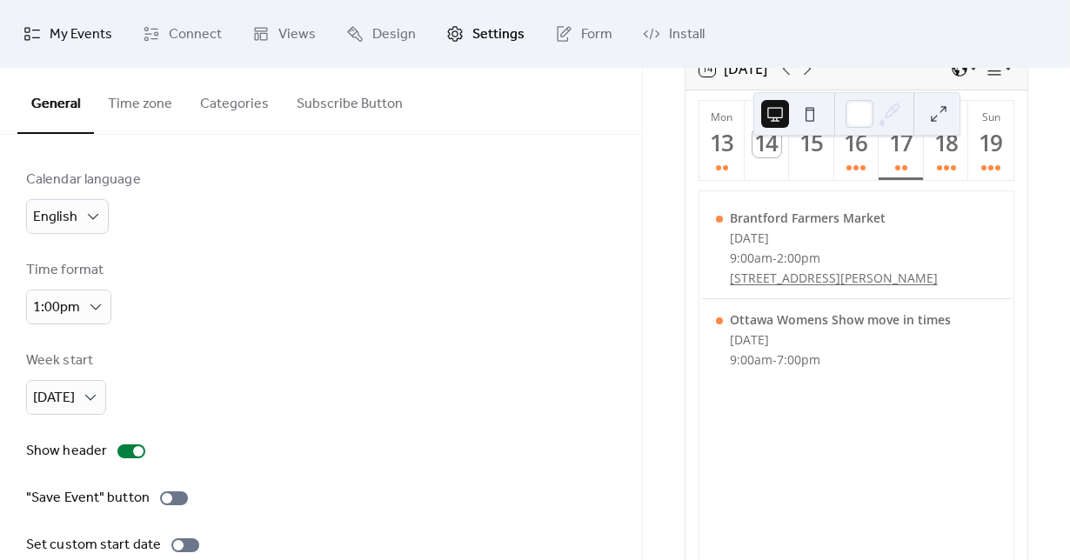
click at [69, 43] on span "My Events" at bounding box center [81, 35] width 63 height 28
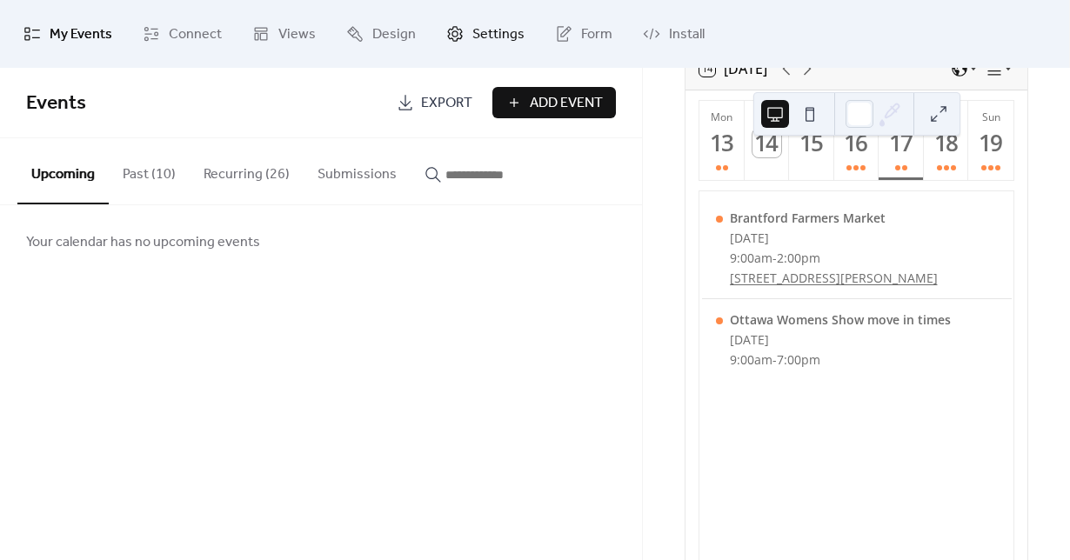
click at [460, 44] on link "Settings" at bounding box center [485, 34] width 104 height 54
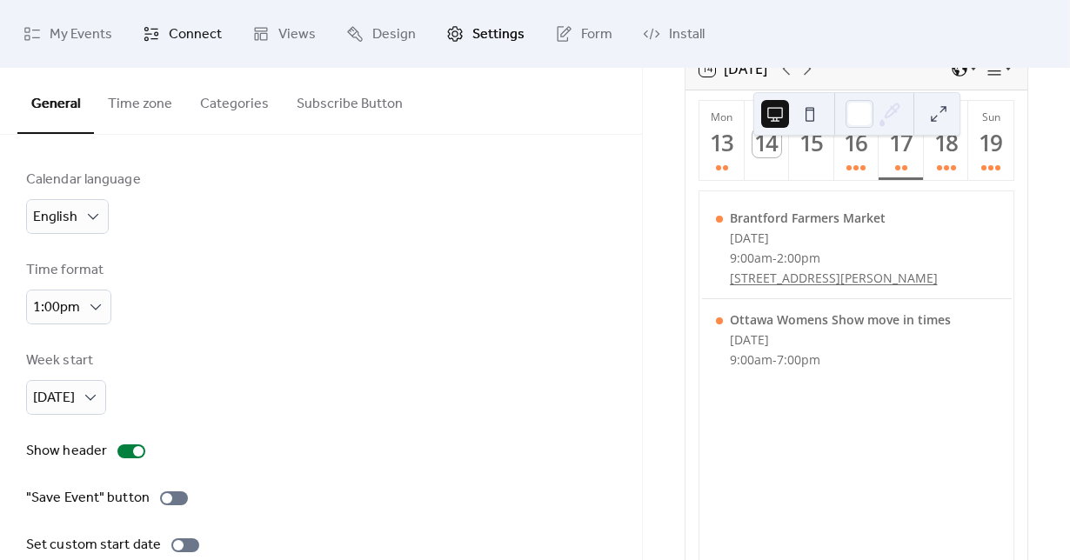
click at [185, 39] on span "Connect" at bounding box center [195, 35] width 53 height 28
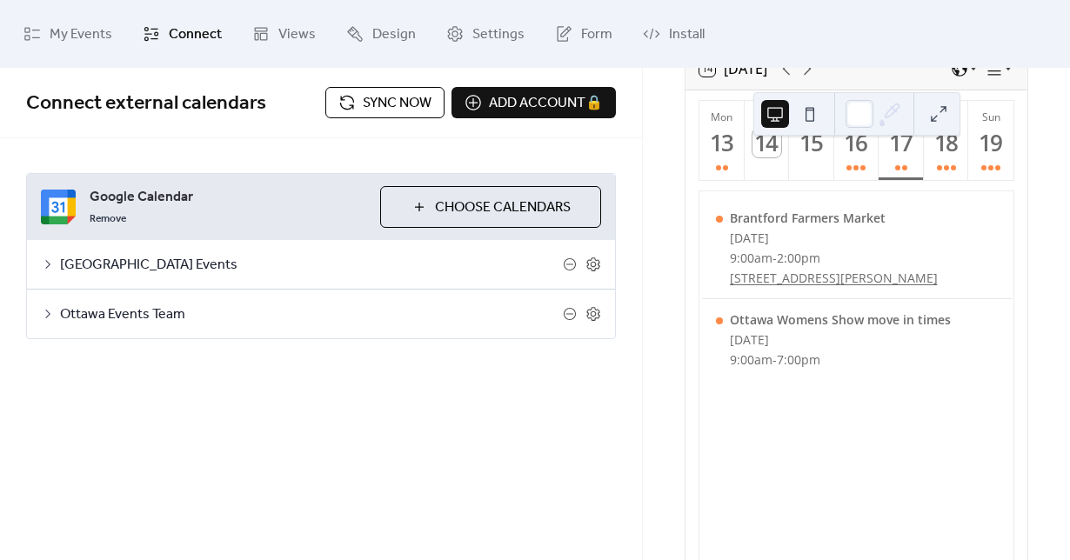
click at [50, 266] on icon at bounding box center [48, 264] width 14 height 14
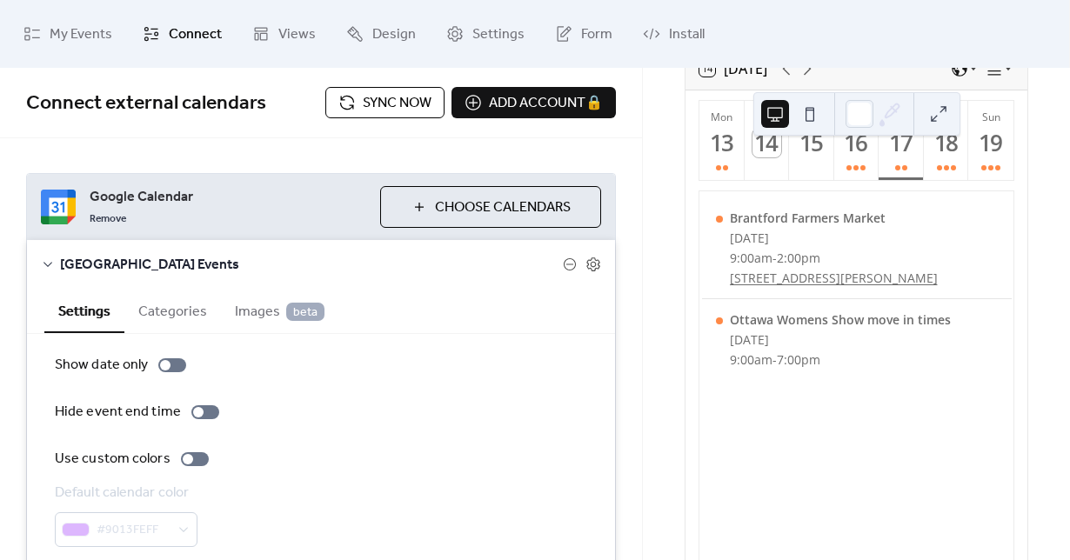
click at [50, 266] on icon at bounding box center [48, 264] width 14 height 14
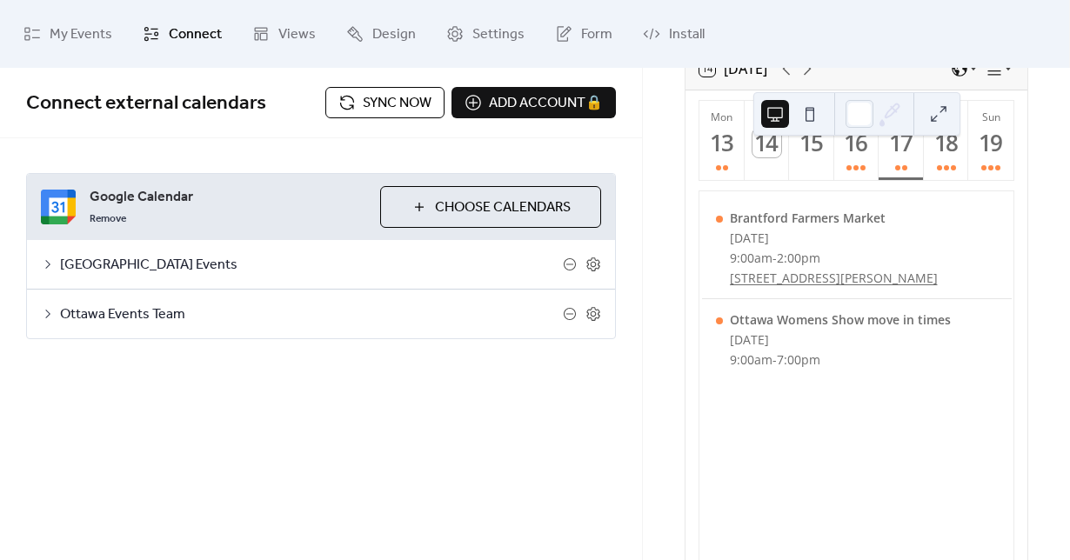
click at [48, 264] on icon at bounding box center [48, 264] width 14 height 14
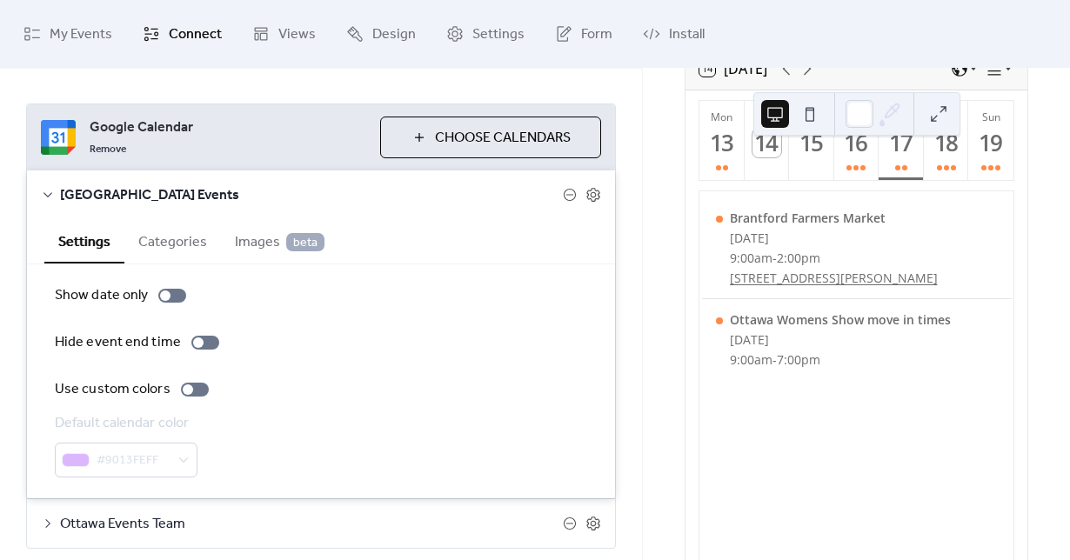
scroll to position [58, 0]
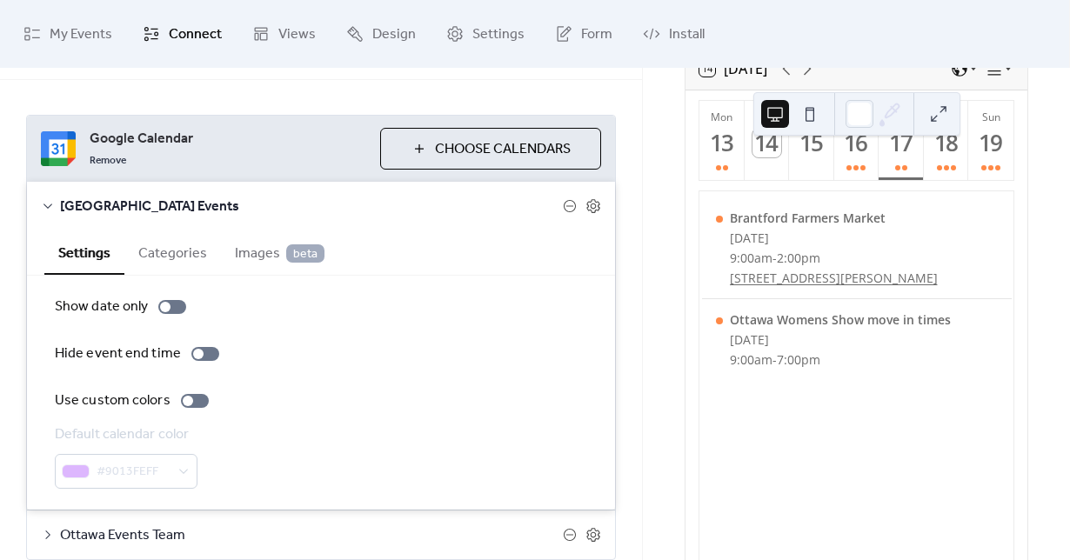
click at [44, 207] on icon at bounding box center [48, 206] width 14 height 14
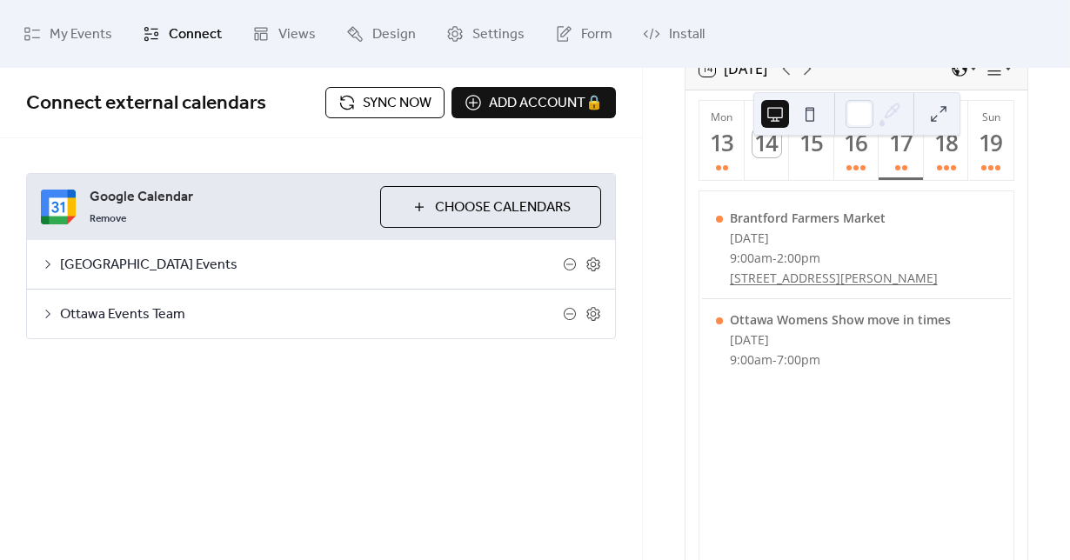
scroll to position [0, 0]
click at [48, 265] on icon at bounding box center [47, 264] width 5 height 9
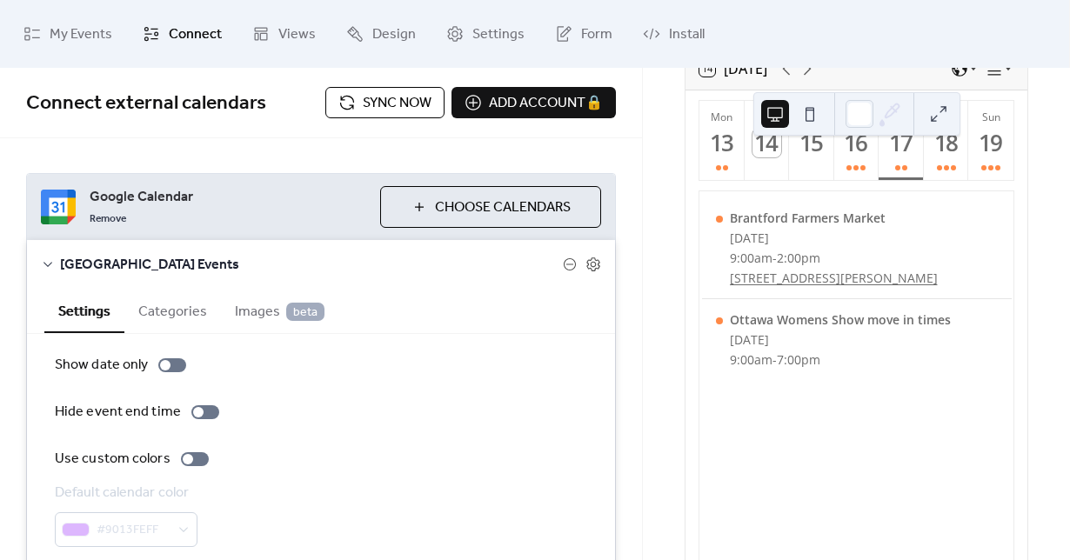
click at [48, 265] on icon at bounding box center [47, 264] width 9 height 5
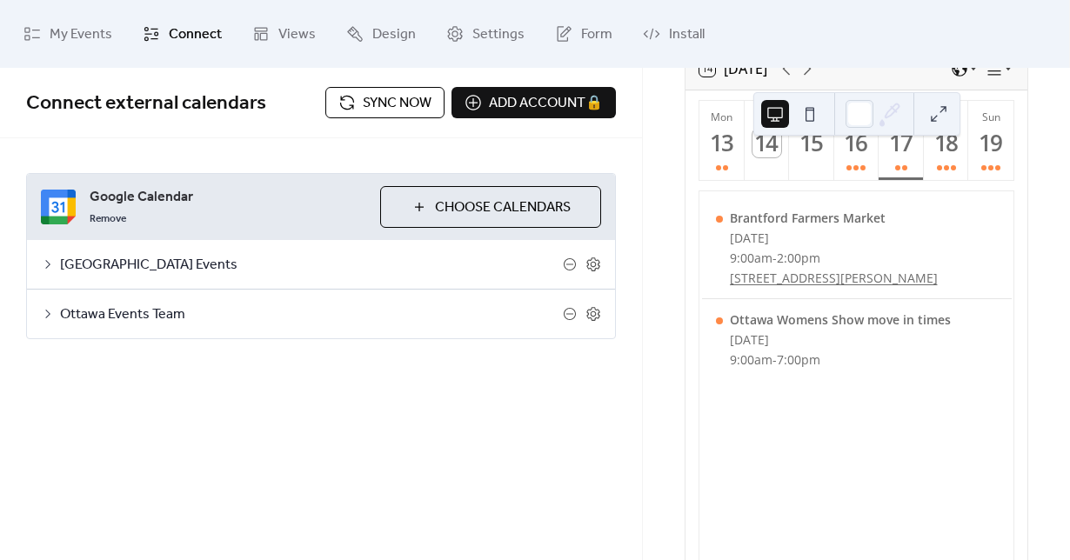
click at [301, 260] on span "South West Ontario Events" at bounding box center [311, 265] width 503 height 21
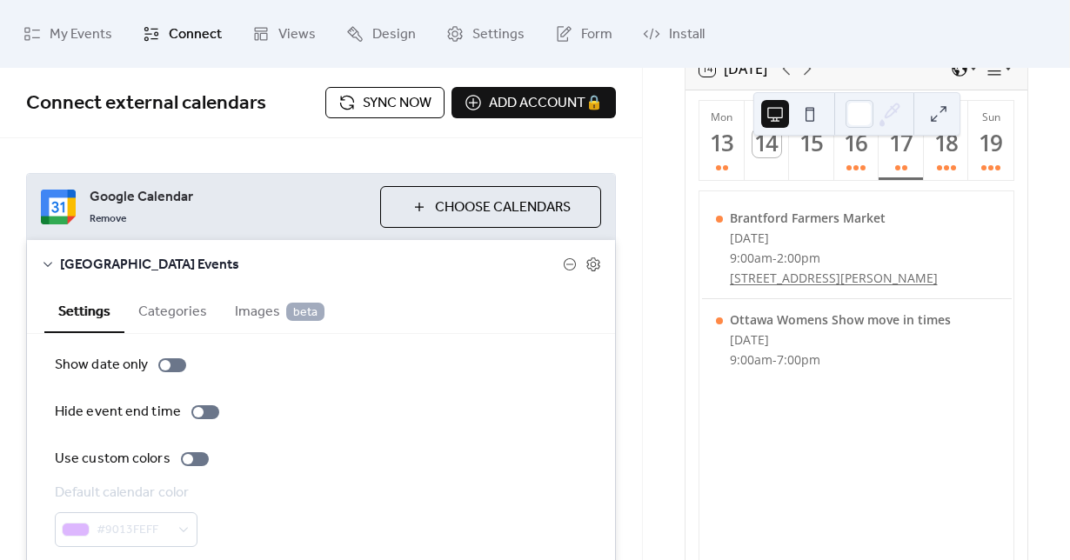
click at [301, 260] on span "South West Ontario Events" at bounding box center [311, 265] width 503 height 21
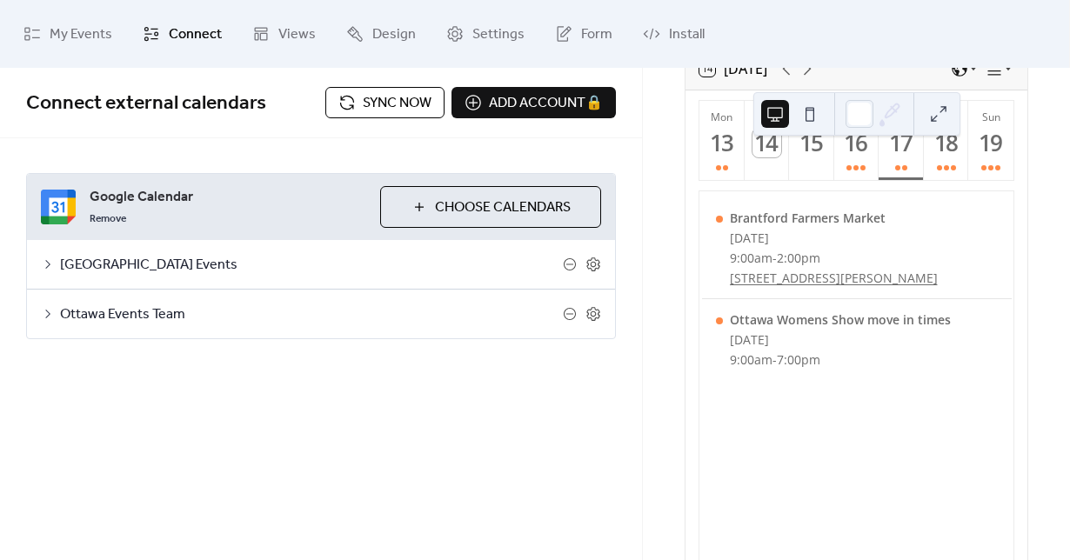
click at [52, 317] on icon at bounding box center [48, 314] width 14 height 14
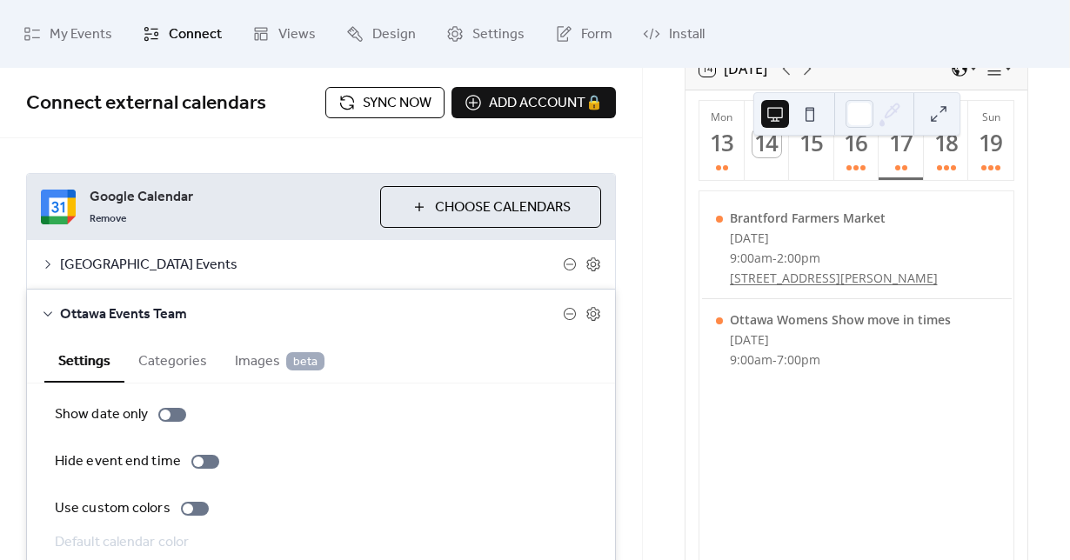
click at [52, 317] on icon at bounding box center [48, 314] width 14 height 14
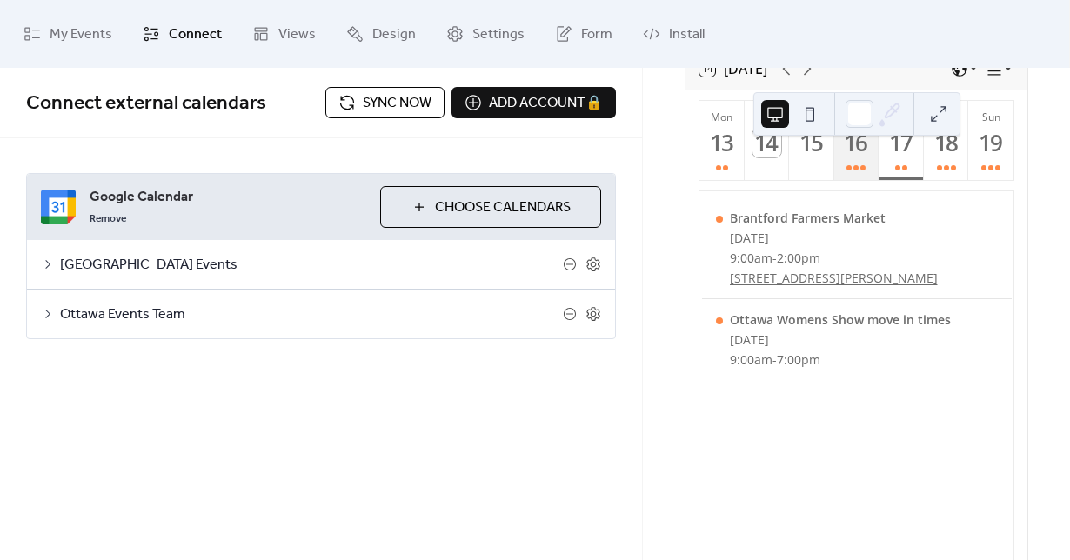
click at [858, 157] on div "16" at bounding box center [856, 143] width 29 height 29
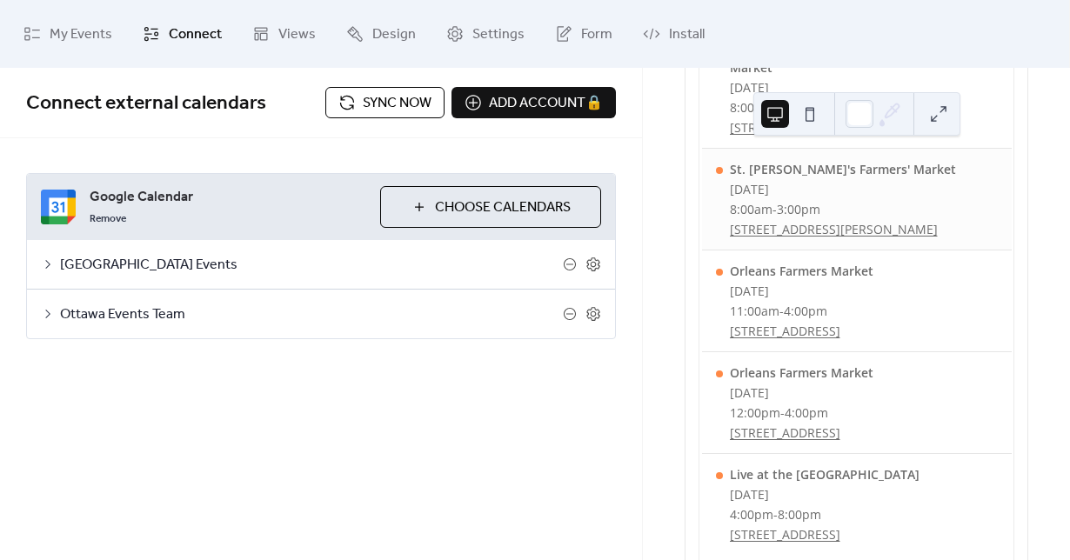
scroll to position [167, 0]
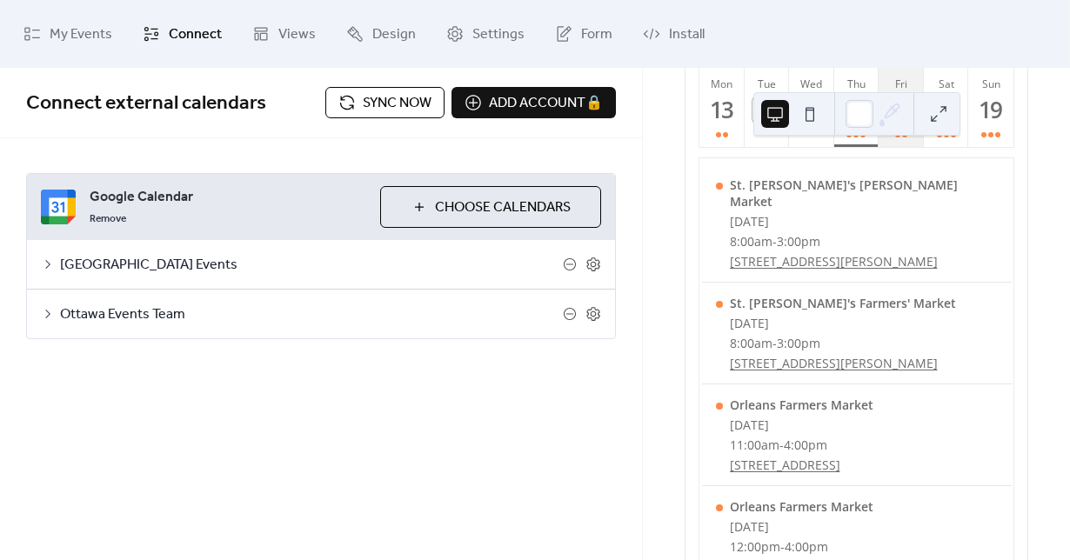
click at [903, 137] on div at bounding box center [904, 134] width 5 height 5
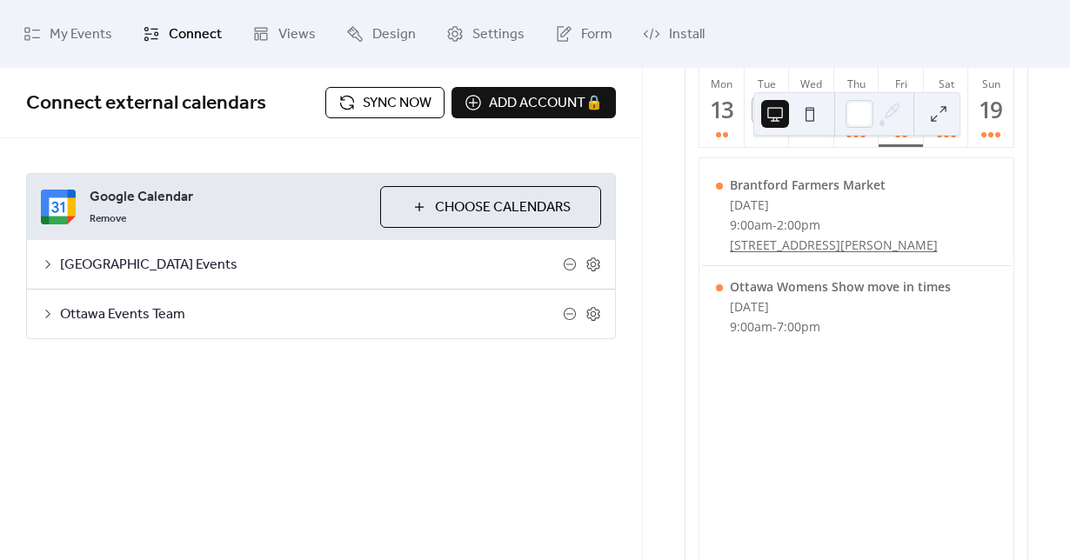
click at [51, 257] on icon at bounding box center [48, 264] width 14 height 14
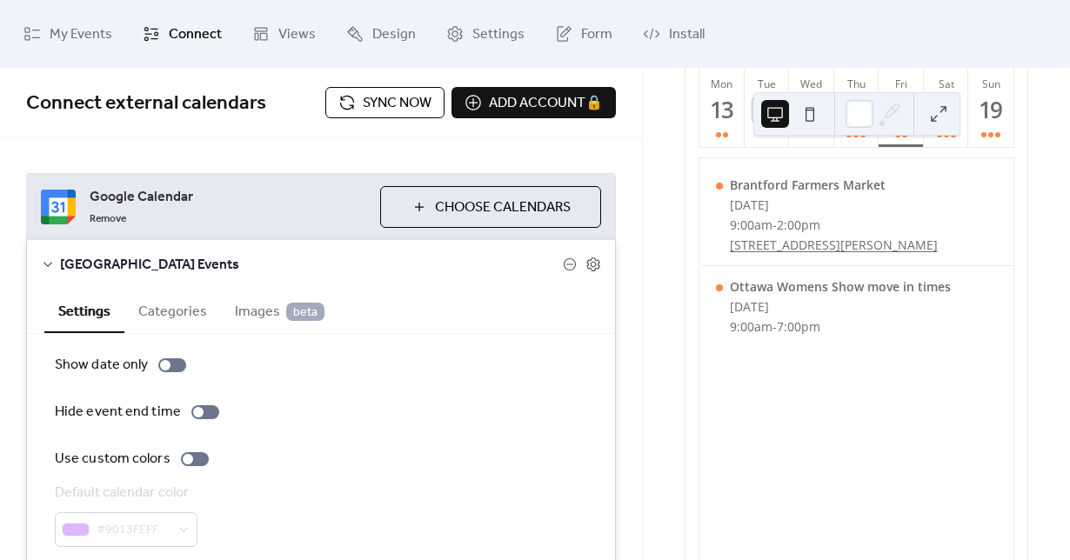
click at [51, 257] on icon at bounding box center [48, 264] width 14 height 14
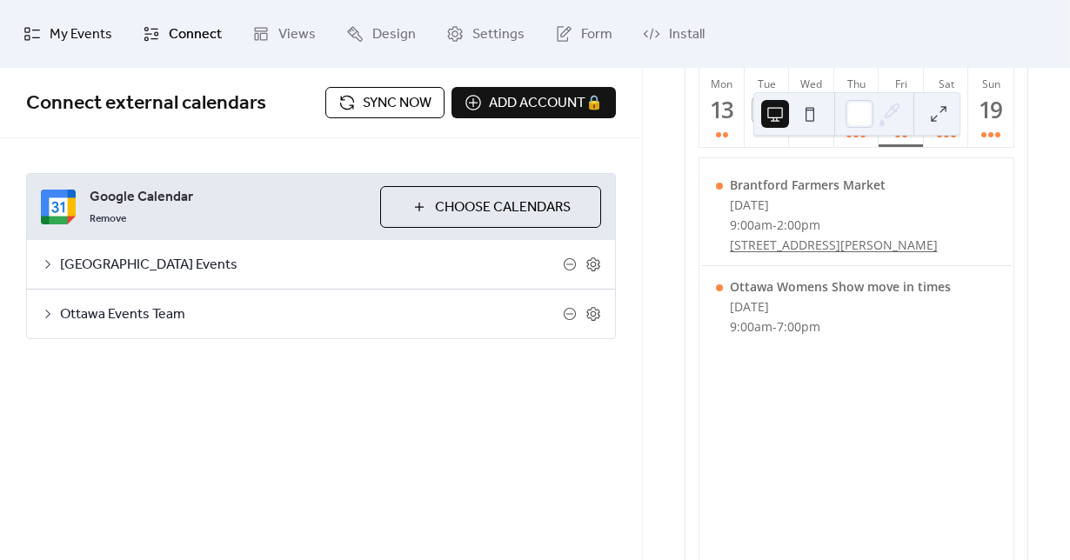
click at [89, 39] on span "My Events" at bounding box center [81, 35] width 63 height 28
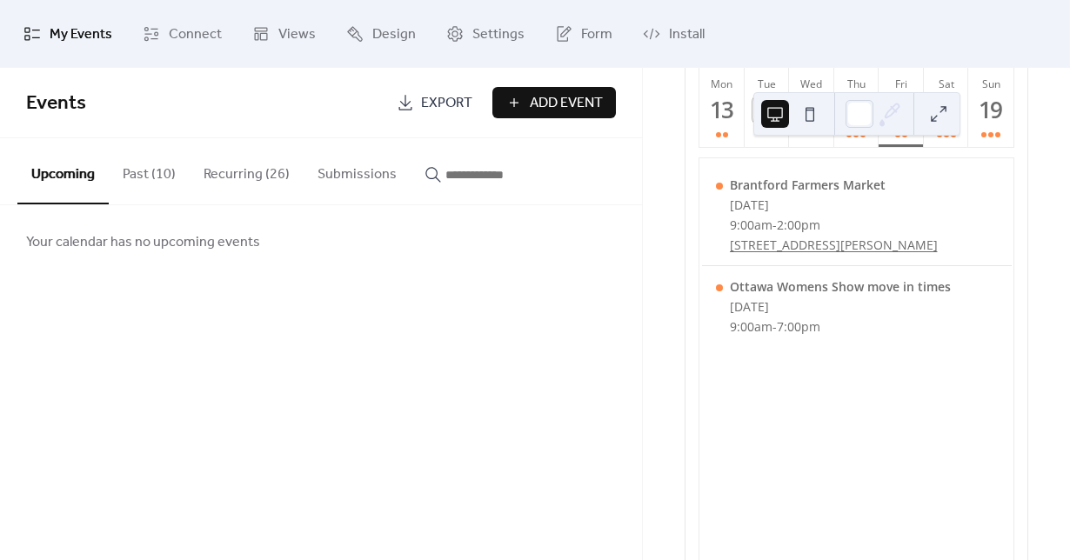
click at [150, 177] on button "Past (10)" at bounding box center [149, 170] width 81 height 64
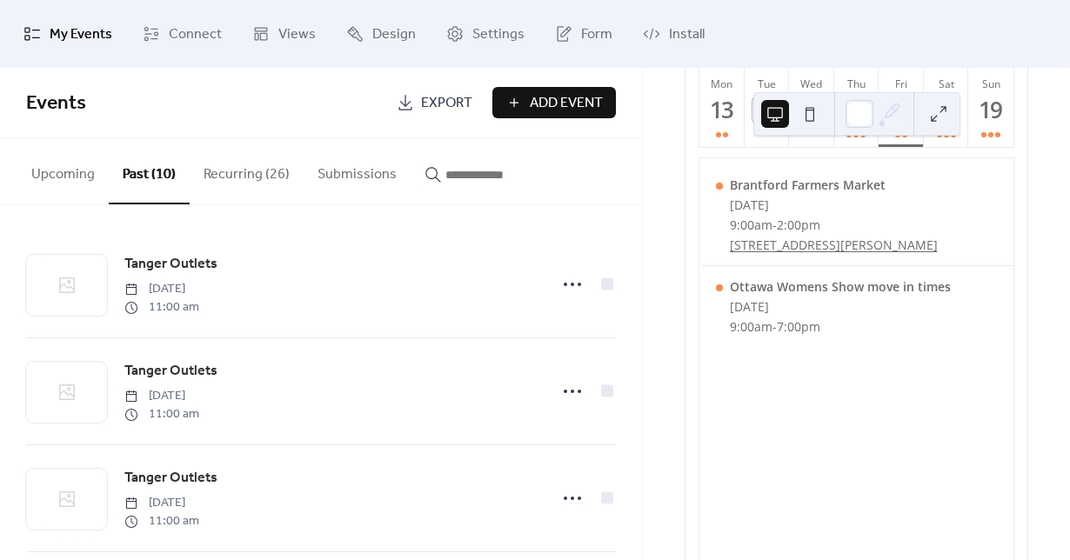
click at [333, 174] on button "Submissions" at bounding box center [357, 170] width 107 height 64
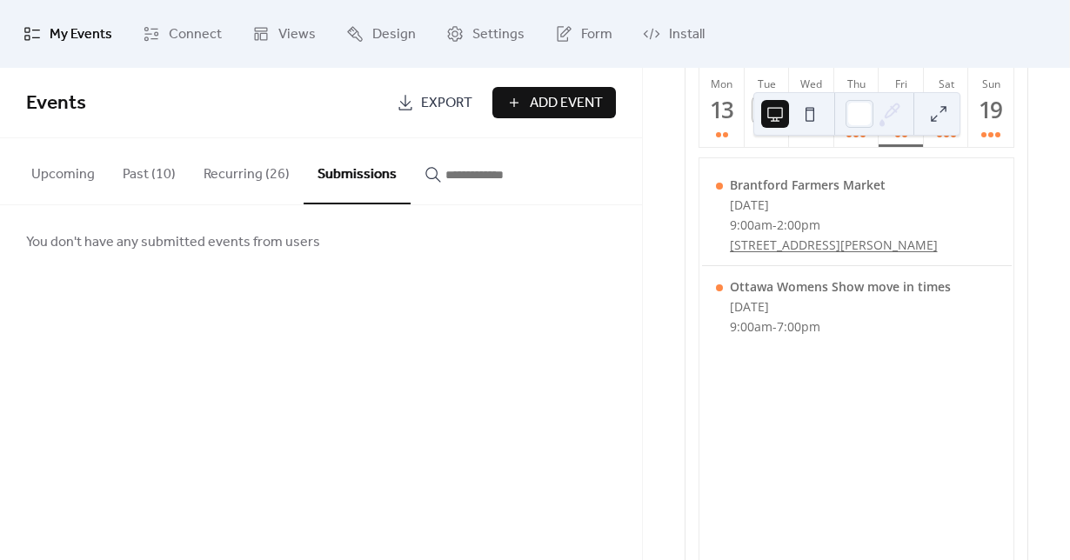
click at [135, 178] on button "Past (10)" at bounding box center [149, 170] width 81 height 64
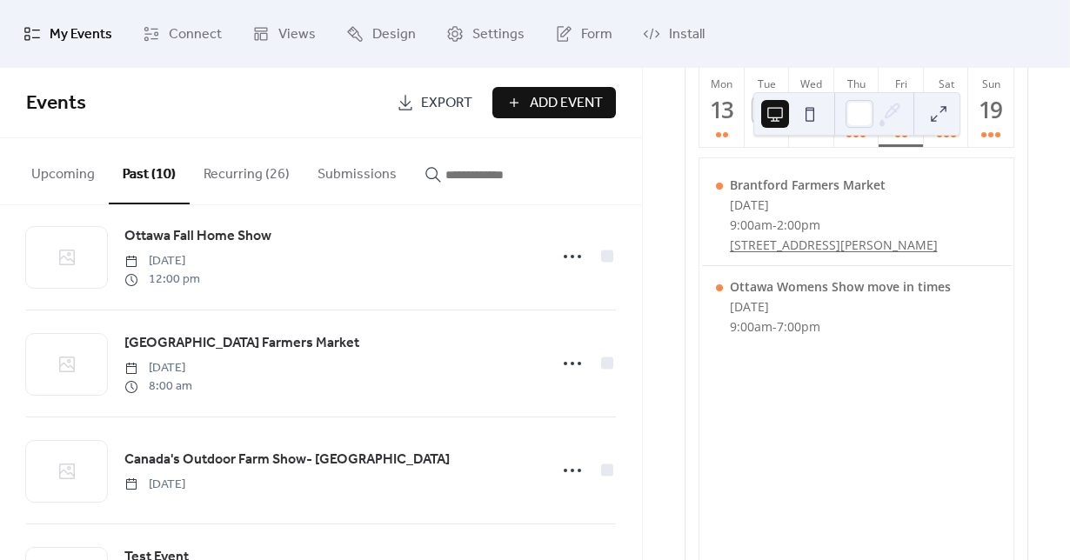
scroll to position [770, 0]
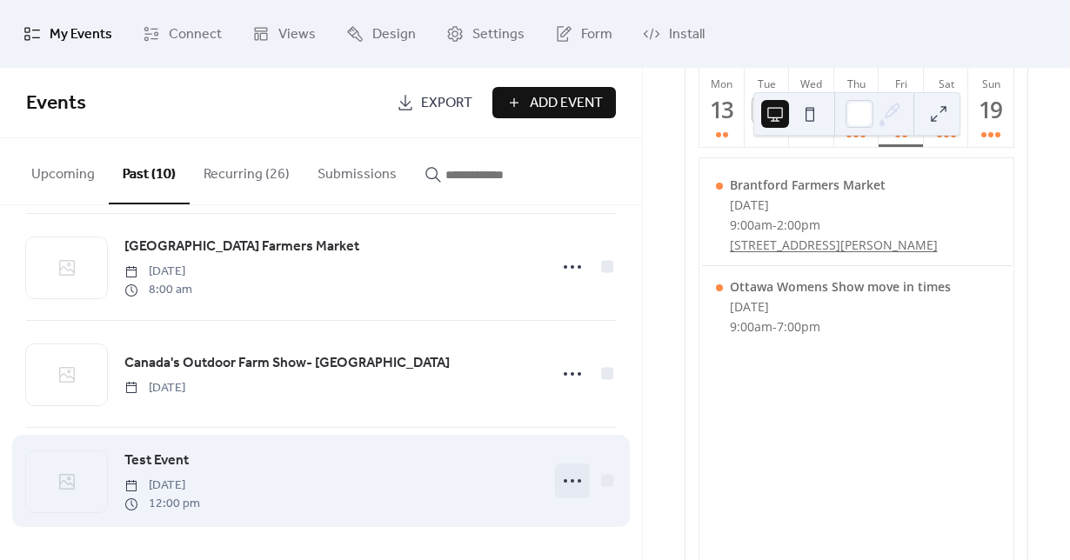
click at [564, 482] on icon at bounding box center [572, 481] width 28 height 28
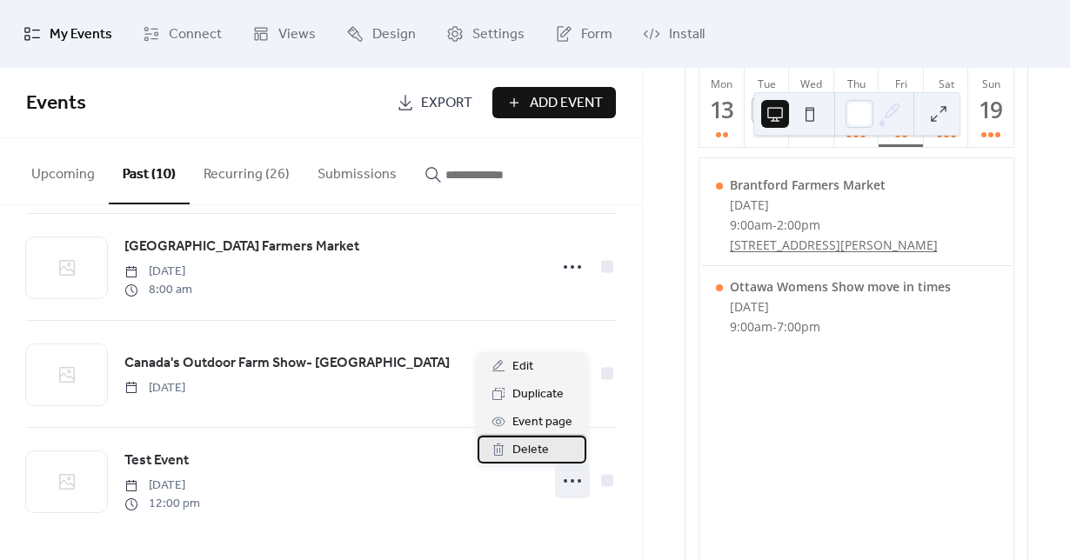
click at [549, 453] on div "Delete" at bounding box center [531, 450] width 109 height 28
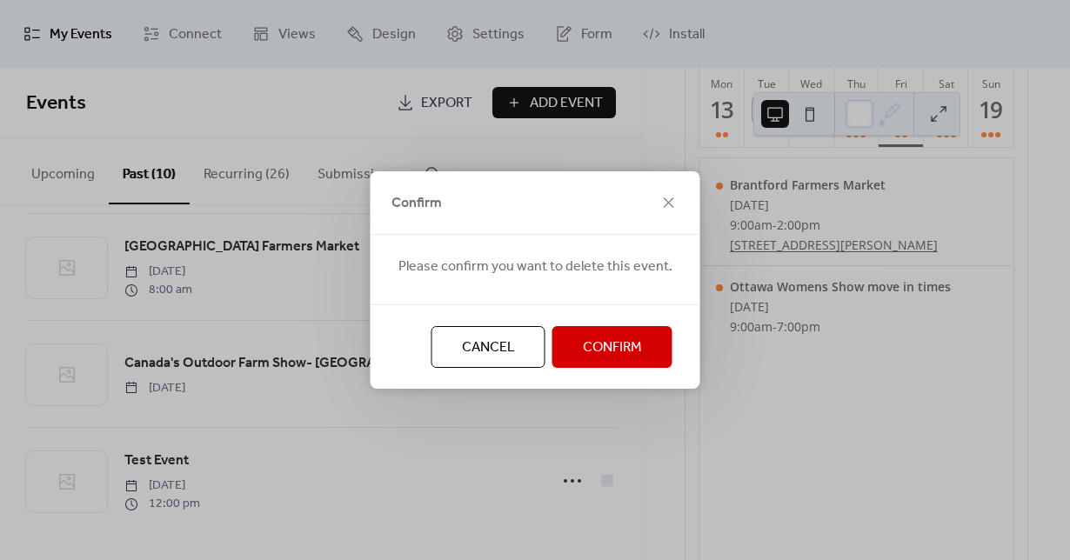
click at [598, 350] on span "Confirm" at bounding box center [612, 347] width 59 height 21
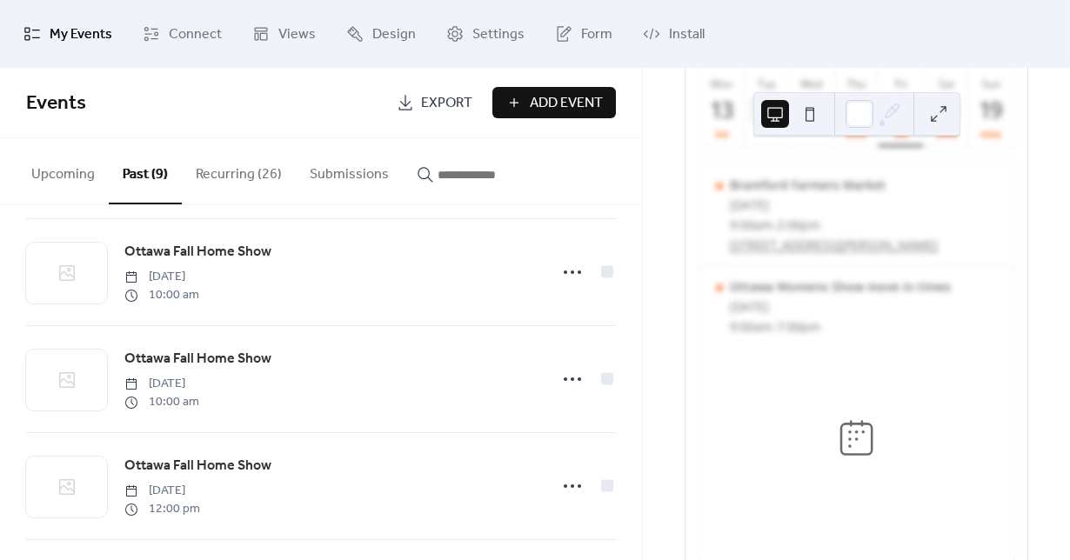
scroll to position [0, 0]
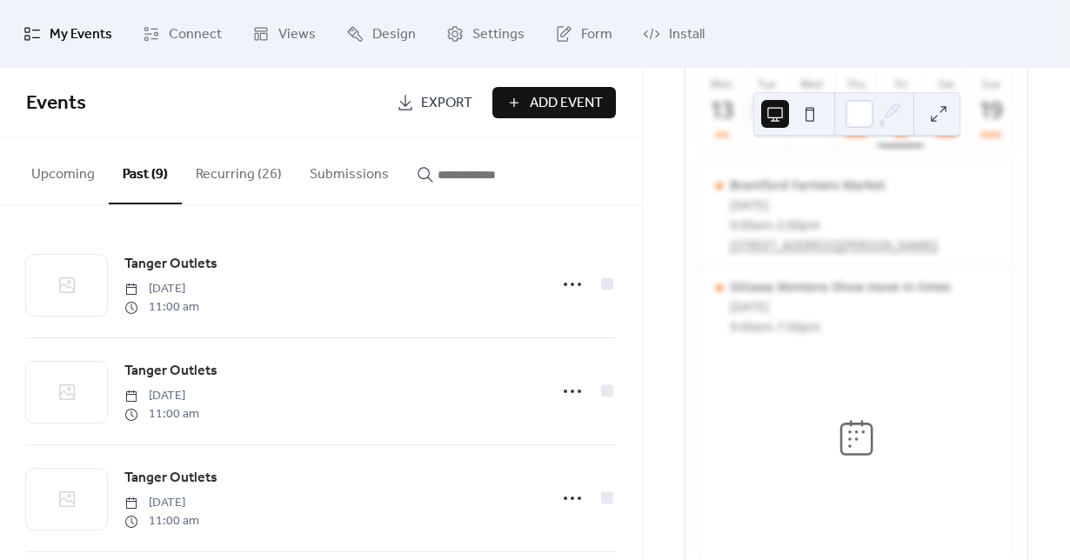
click at [64, 187] on button "Upcoming" at bounding box center [62, 170] width 91 height 64
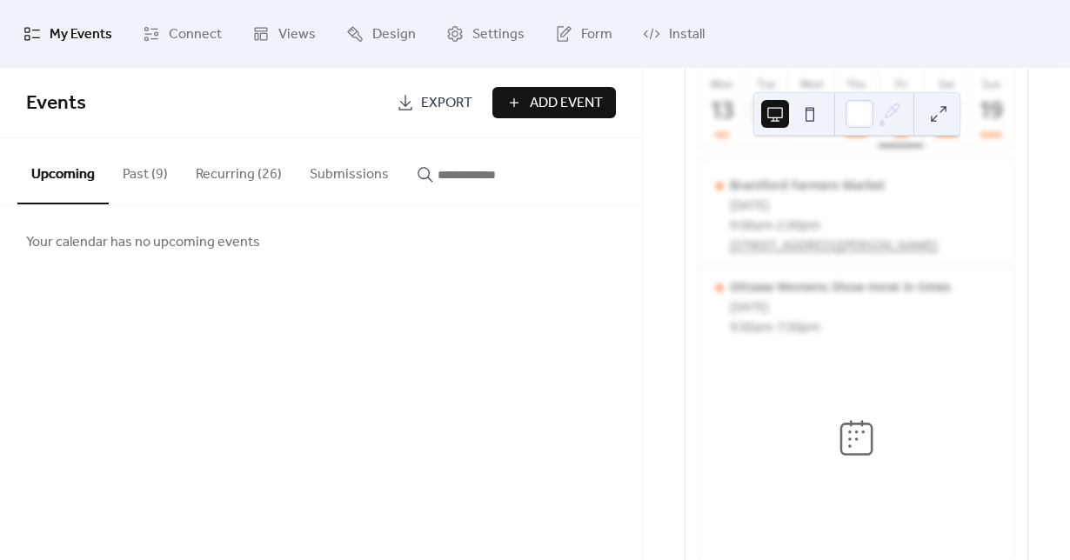
click at [237, 141] on button "Recurring (26)" at bounding box center [239, 170] width 114 height 64
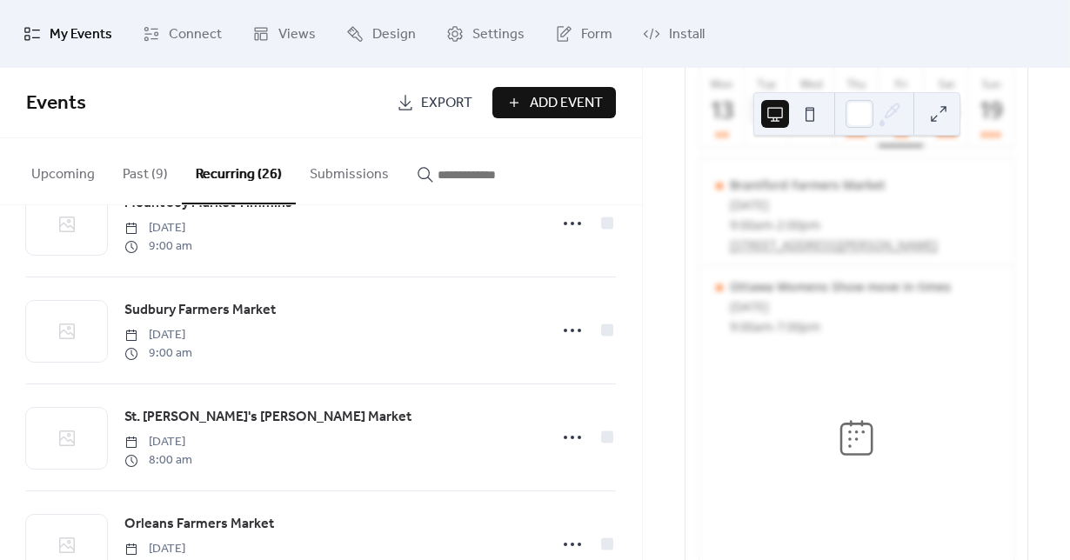
scroll to position [407, 0]
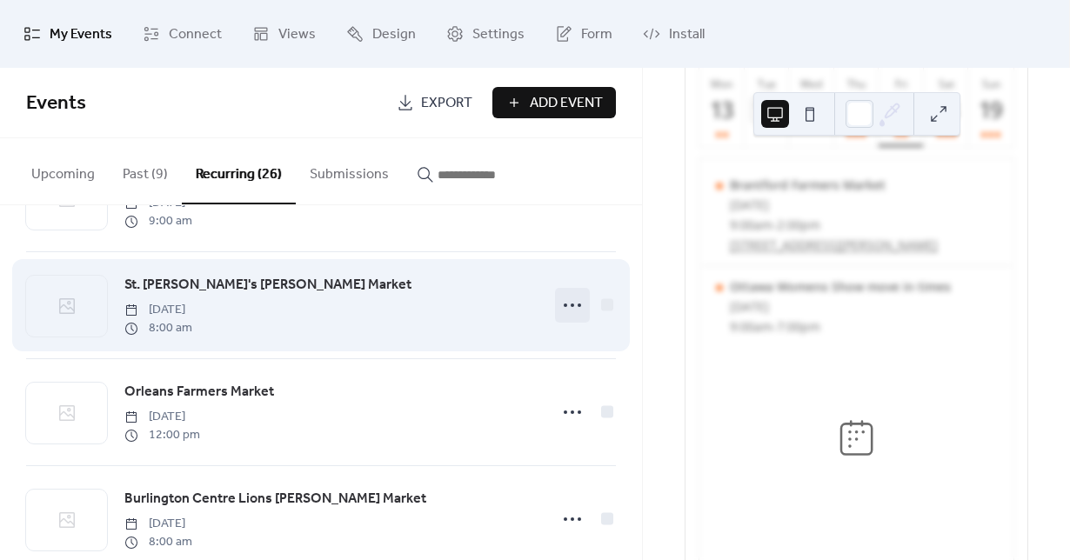
click at [564, 310] on icon at bounding box center [572, 305] width 28 height 28
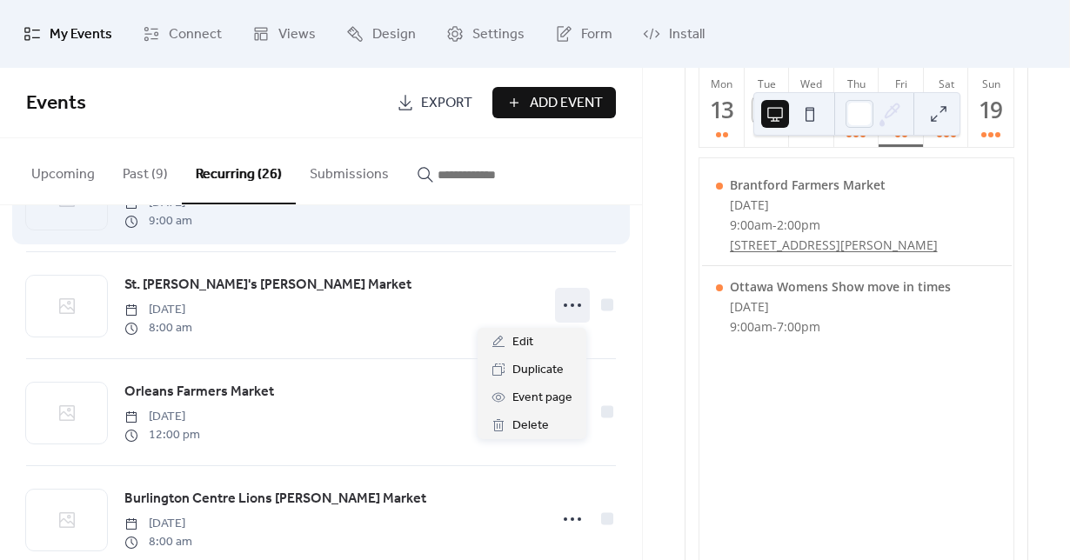
scroll to position [0, 0]
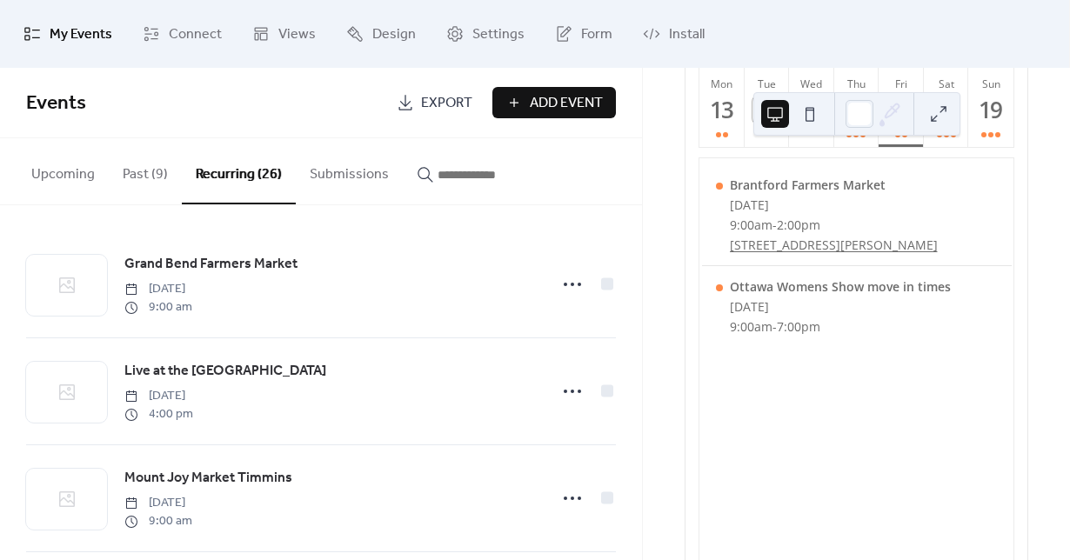
click at [237, 110] on span "Events" at bounding box center [204, 103] width 357 height 35
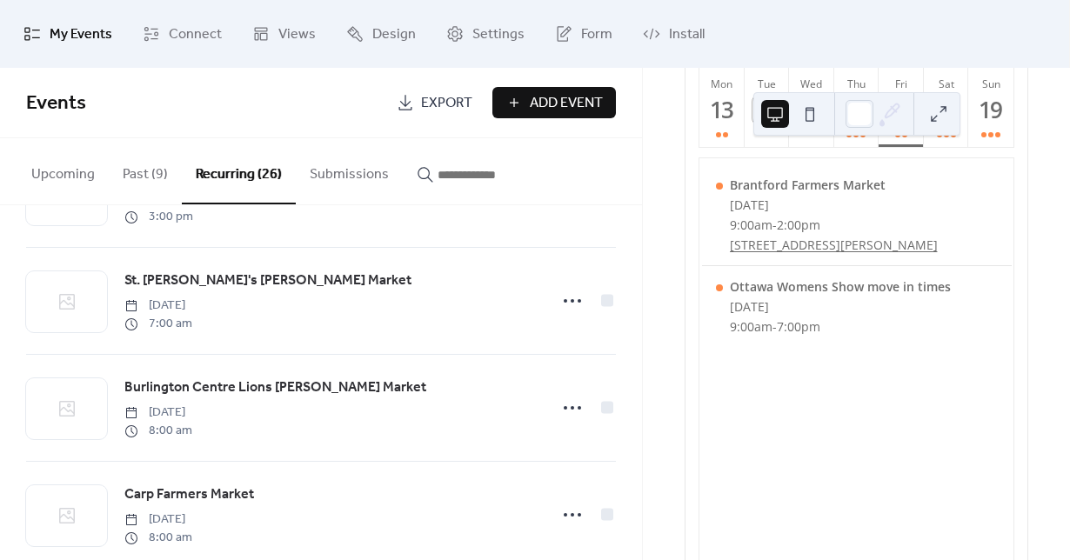
scroll to position [1244, 0]
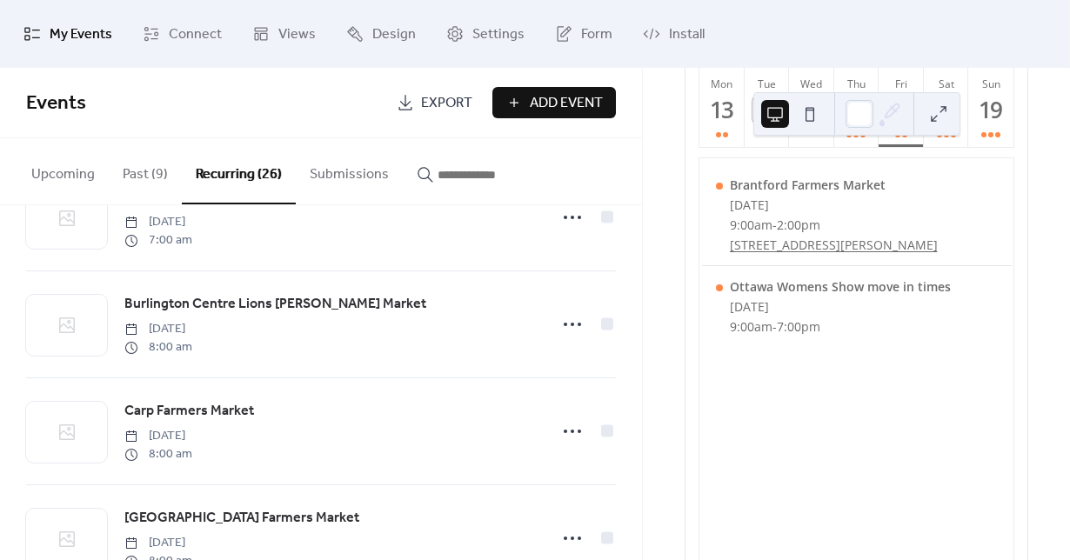
click at [146, 170] on button "Past (9)" at bounding box center [145, 170] width 73 height 64
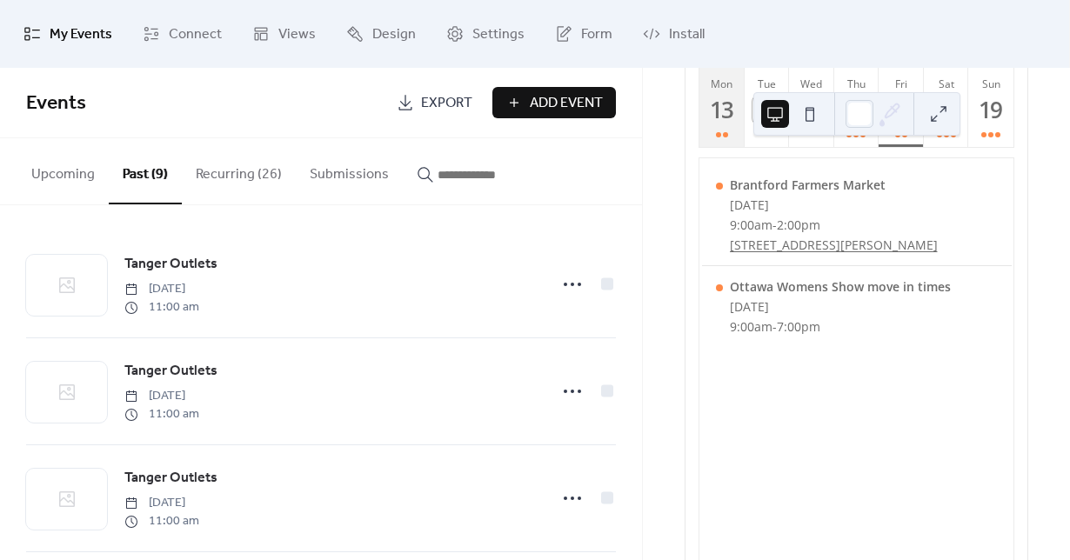
click at [717, 142] on div at bounding box center [722, 135] width 12 height 14
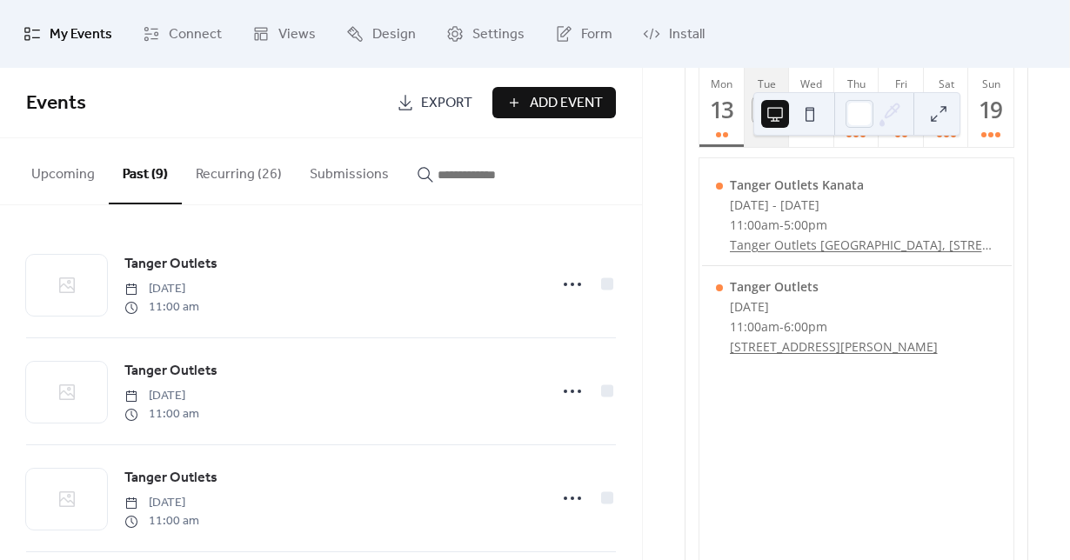
click at [755, 147] on button "Tue 14" at bounding box center [766, 107] width 45 height 79
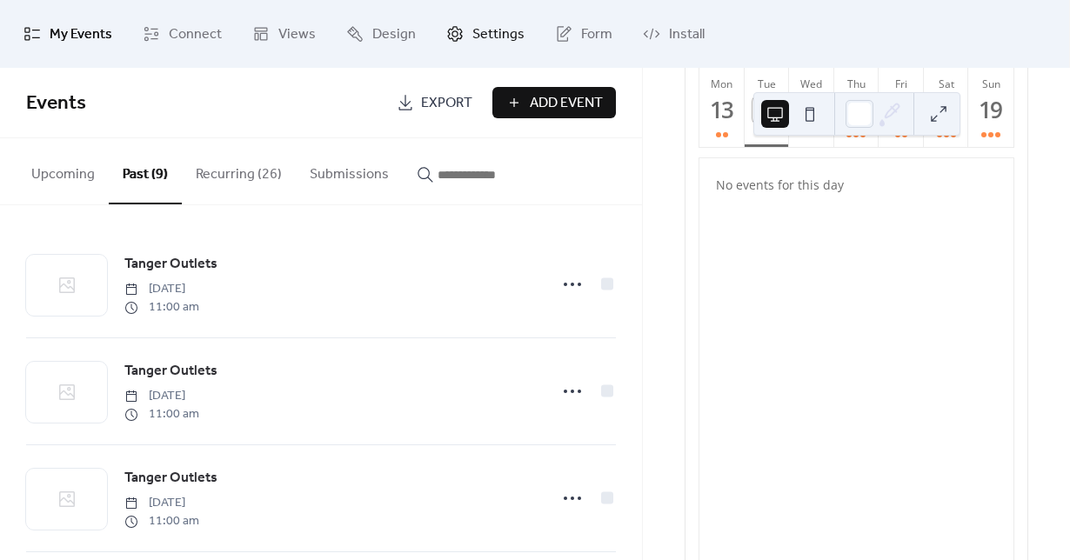
click at [477, 42] on span "Settings" at bounding box center [498, 35] width 52 height 28
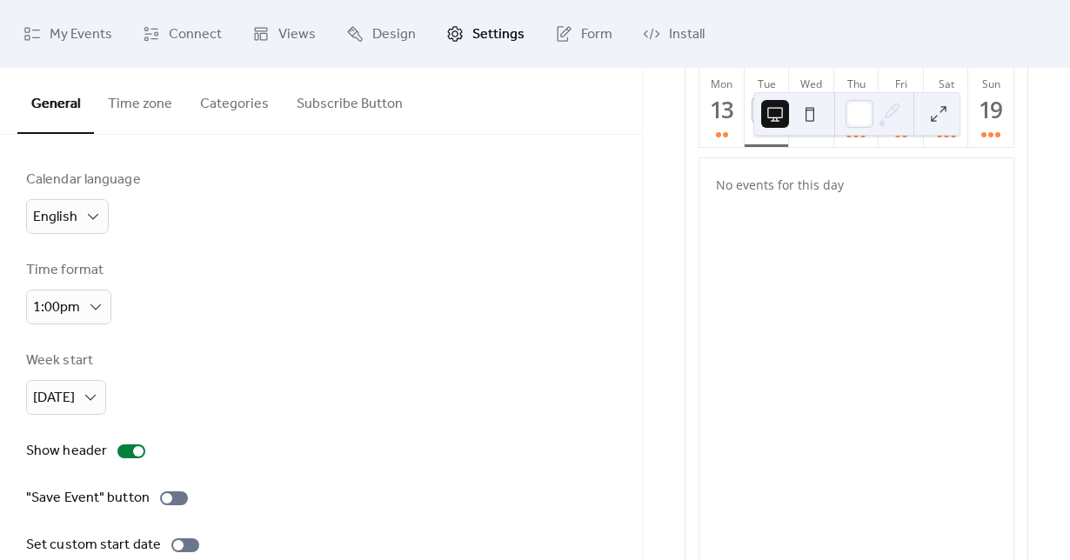
click at [254, 105] on button "Categories" at bounding box center [234, 100] width 97 height 64
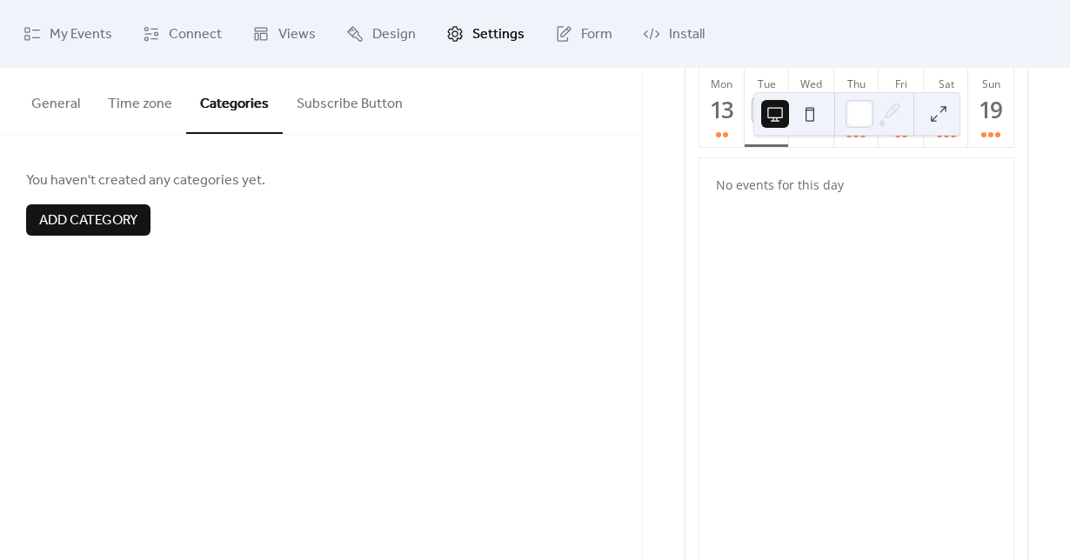
click at [306, 106] on button "Subscribe Button" at bounding box center [350, 100] width 134 height 64
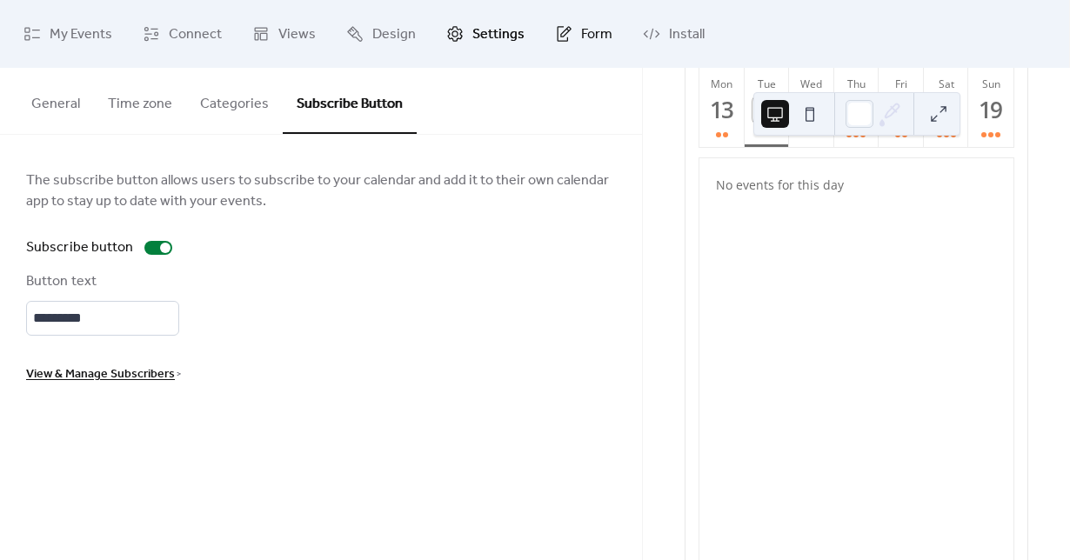
click at [581, 39] on span "Form" at bounding box center [596, 35] width 31 height 28
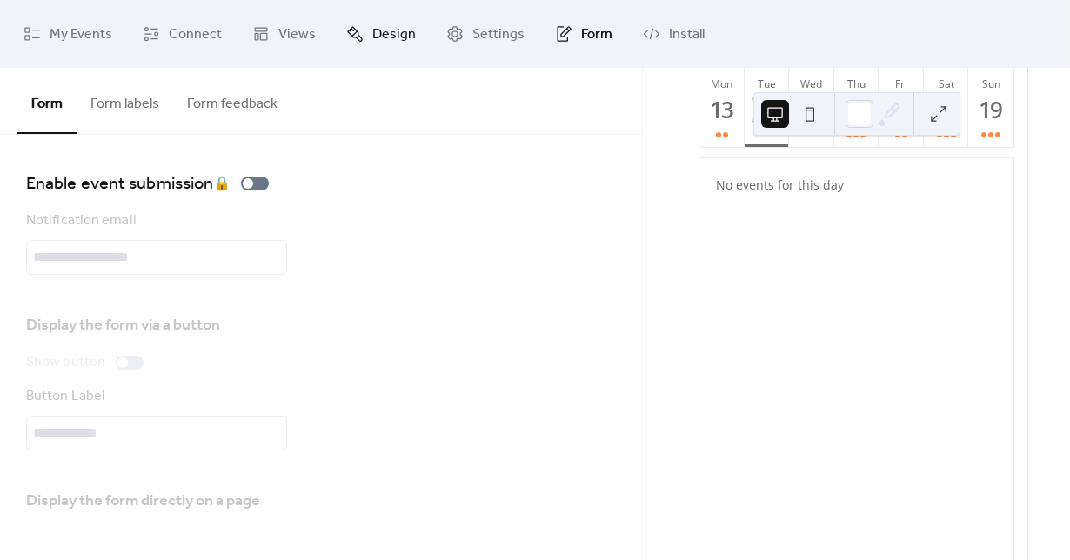
click at [357, 28] on icon at bounding box center [354, 33] width 17 height 17
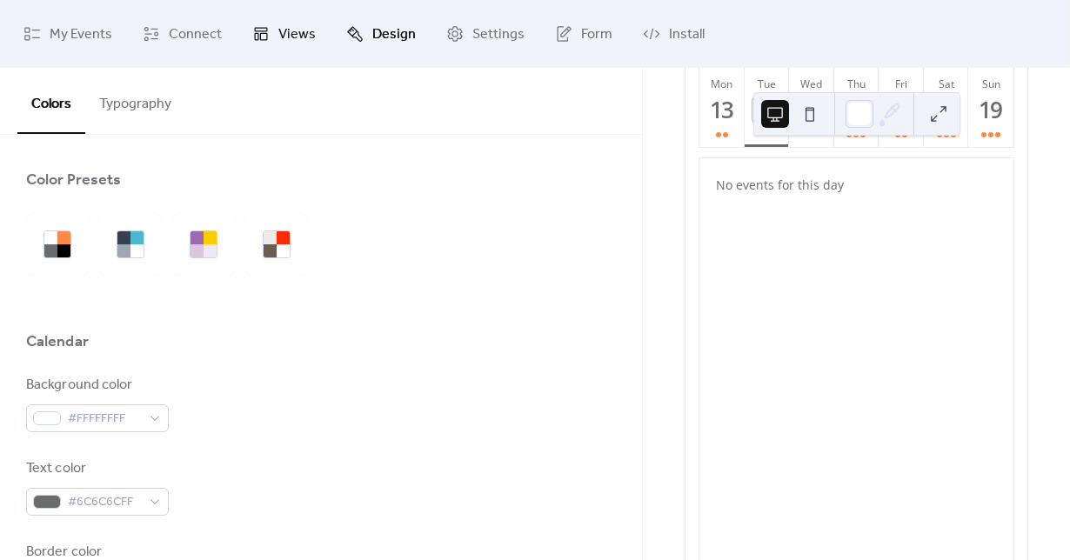
click at [263, 44] on link "Views" at bounding box center [284, 34] width 90 height 54
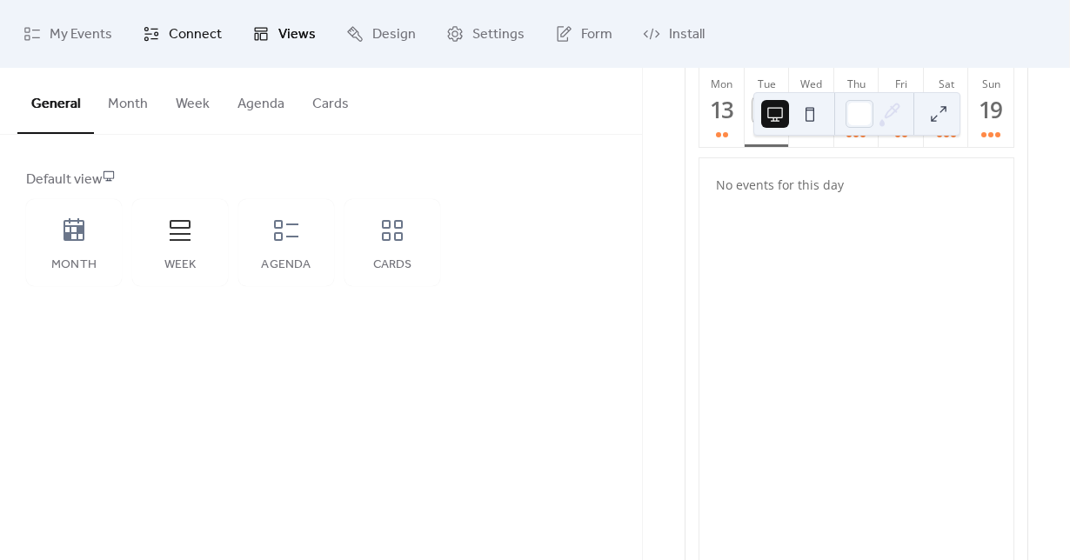
click at [189, 44] on span "Connect" at bounding box center [195, 35] width 53 height 28
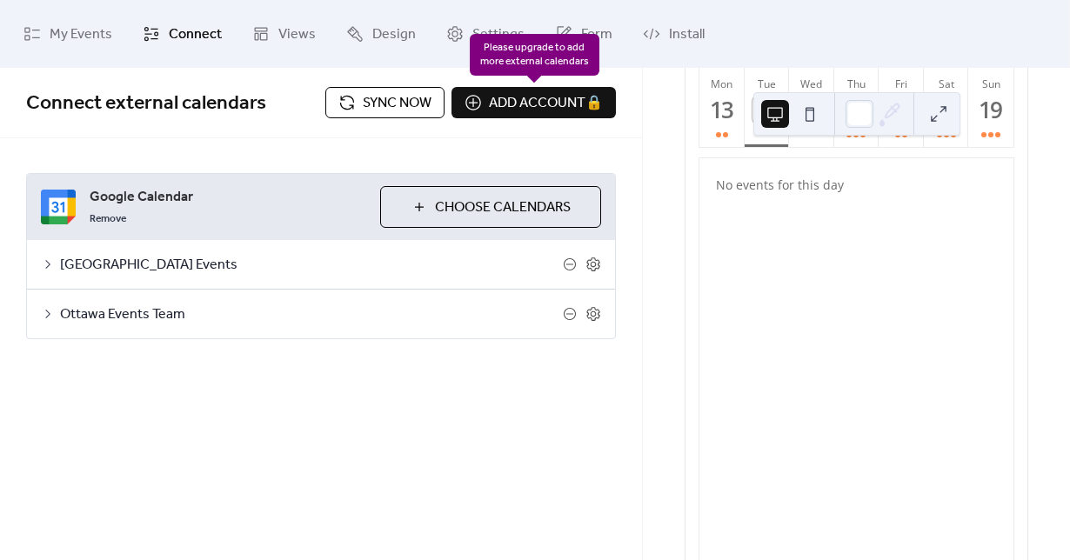
click at [502, 110] on div "Add account 🔒 🔒" at bounding box center [533, 102] width 164 height 31
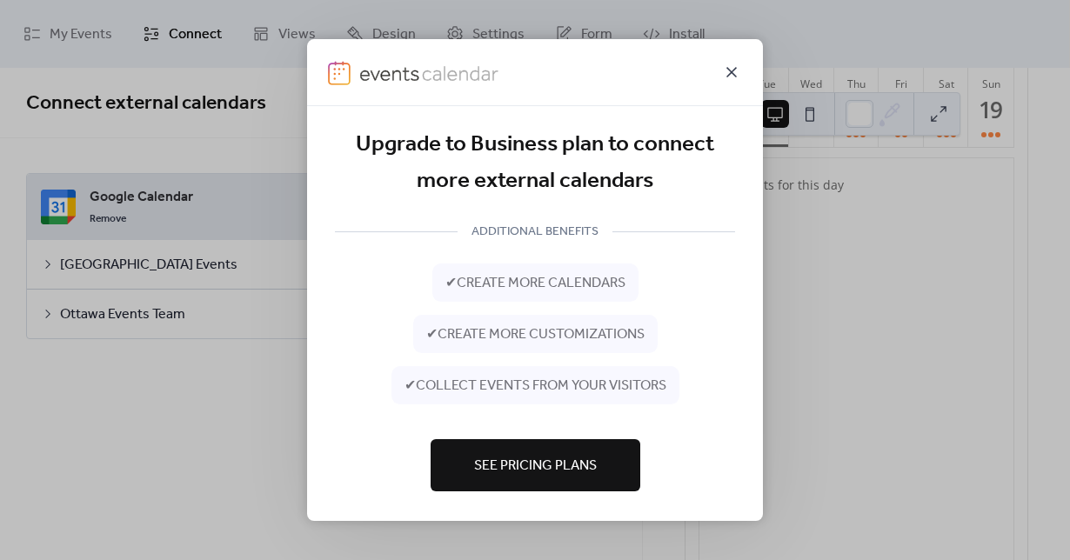
click at [737, 68] on icon at bounding box center [731, 72] width 10 height 10
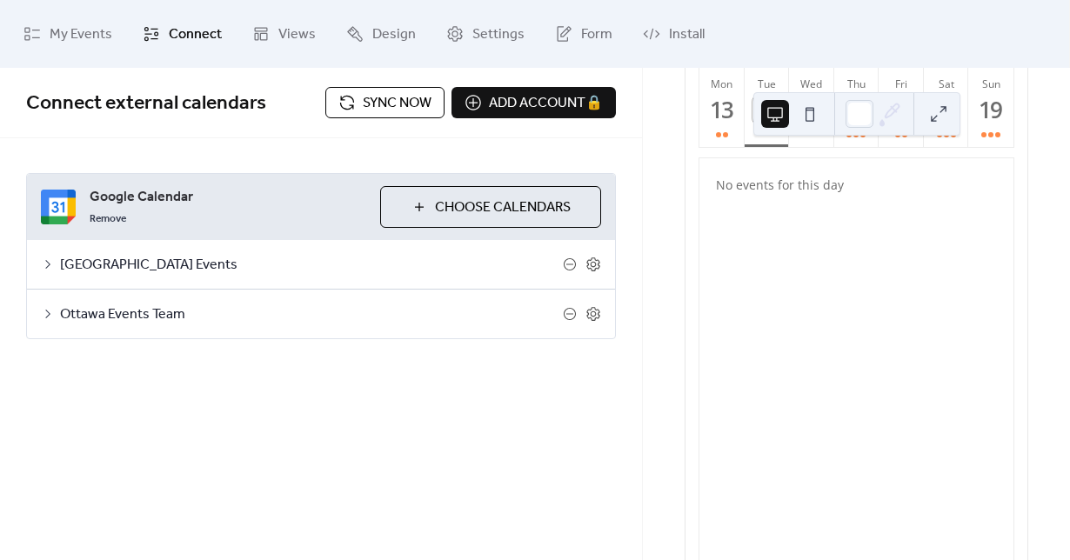
click at [452, 208] on span "Choose Calendars" at bounding box center [503, 207] width 136 height 21
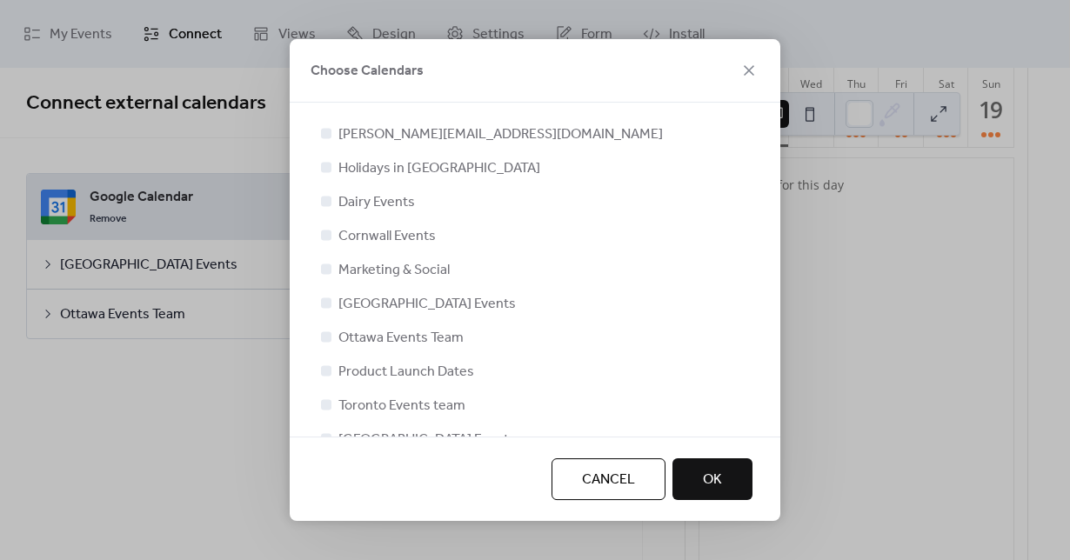
click at [351, 196] on span "Dairy Events" at bounding box center [376, 202] width 77 height 21
click at [324, 204] on div at bounding box center [326, 201] width 10 height 10
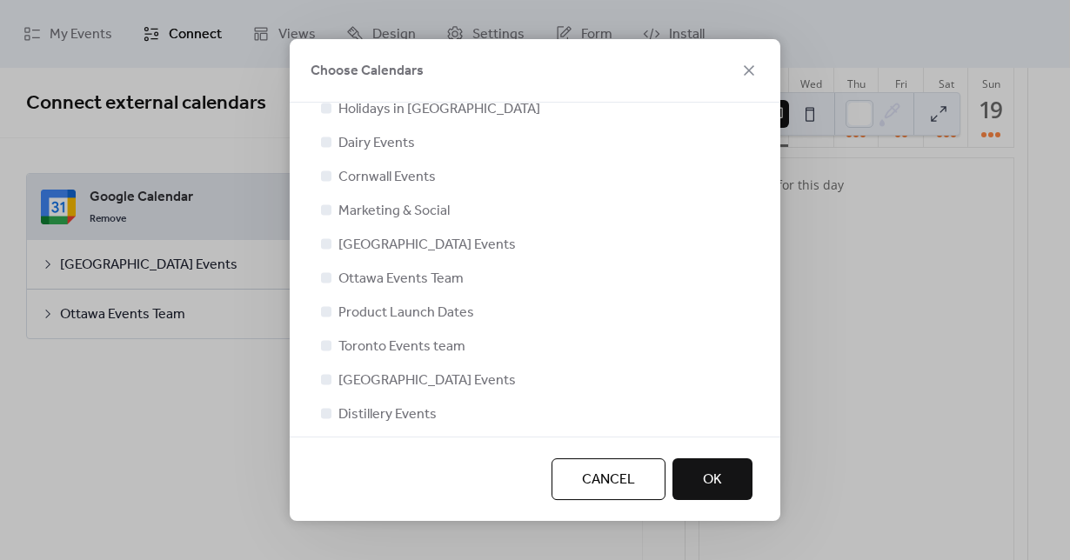
scroll to position [68, 0]
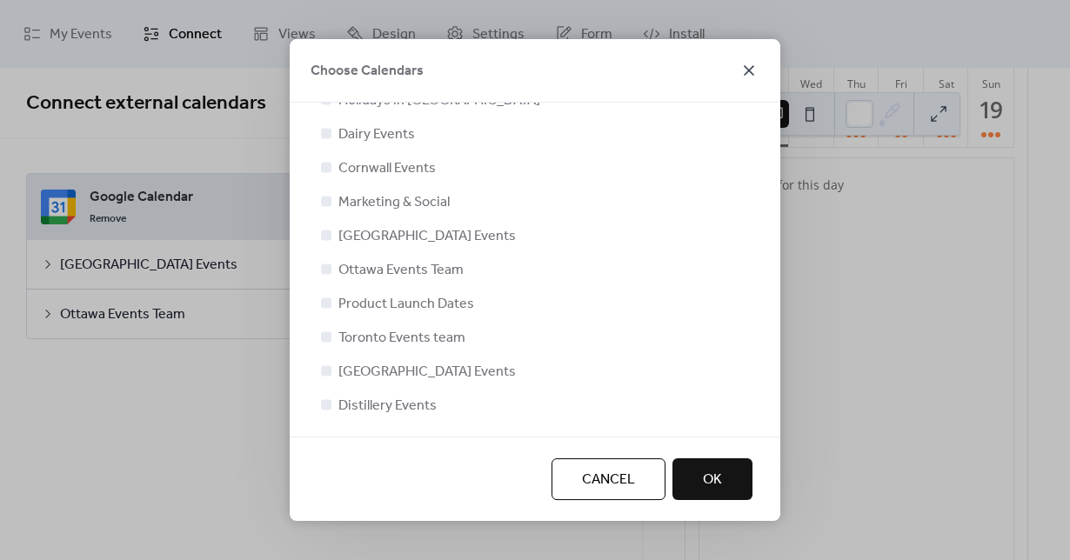
click at [745, 61] on icon at bounding box center [748, 70] width 21 height 21
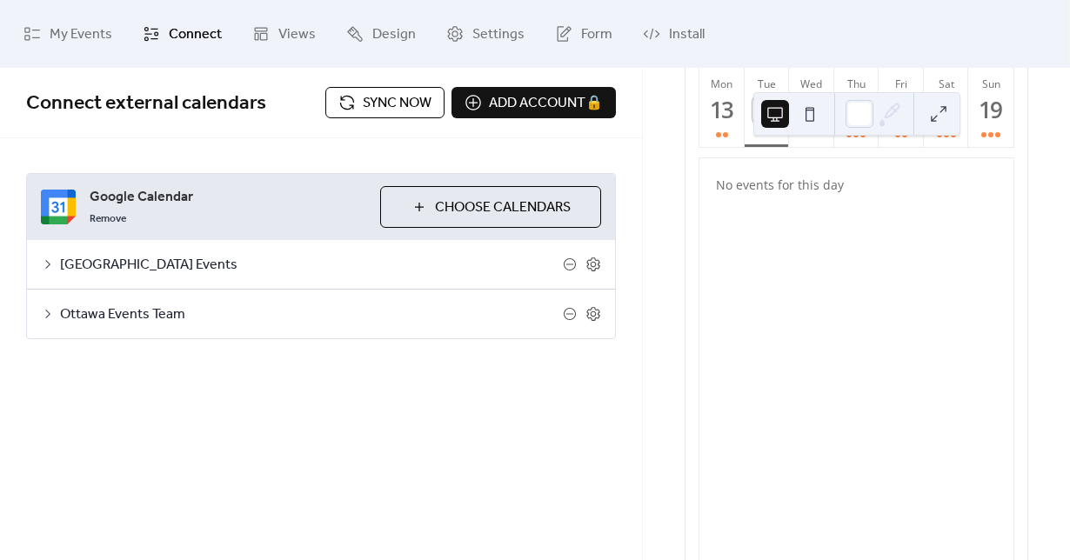
click at [44, 264] on icon at bounding box center [48, 264] width 14 height 14
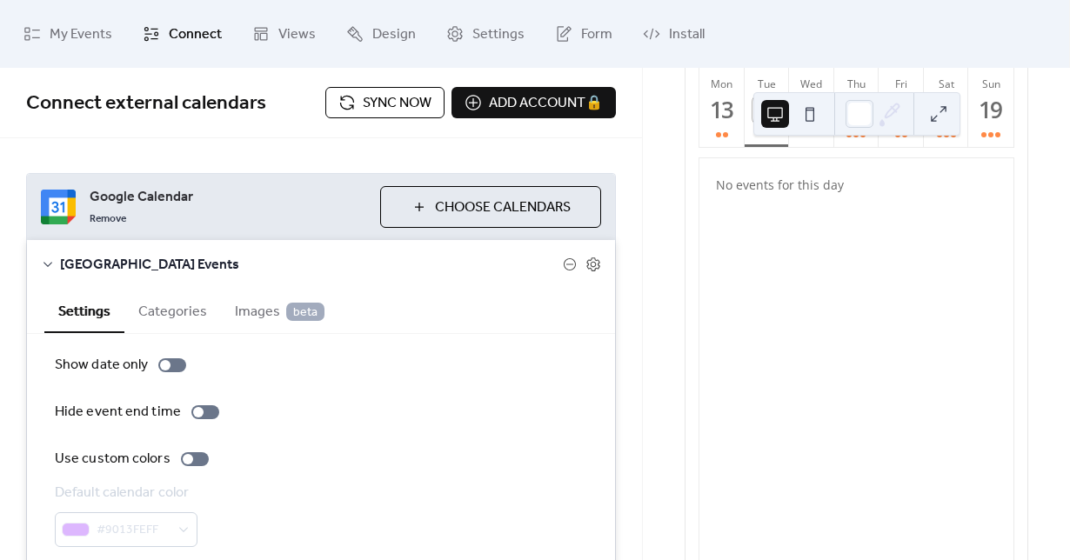
click at [44, 264] on icon at bounding box center [48, 264] width 14 height 14
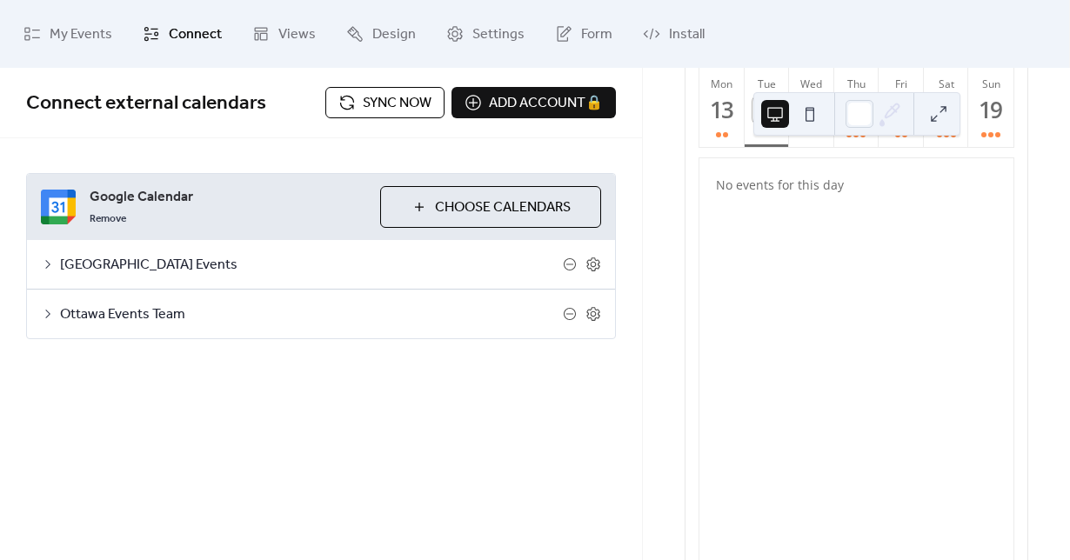
click at [53, 319] on icon at bounding box center [48, 314] width 14 height 14
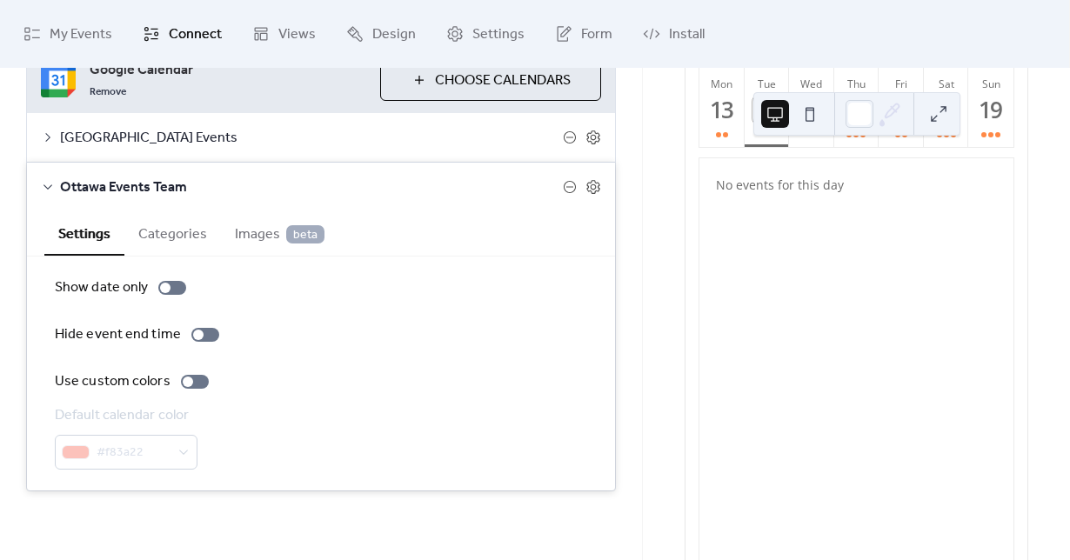
scroll to position [47, 0]
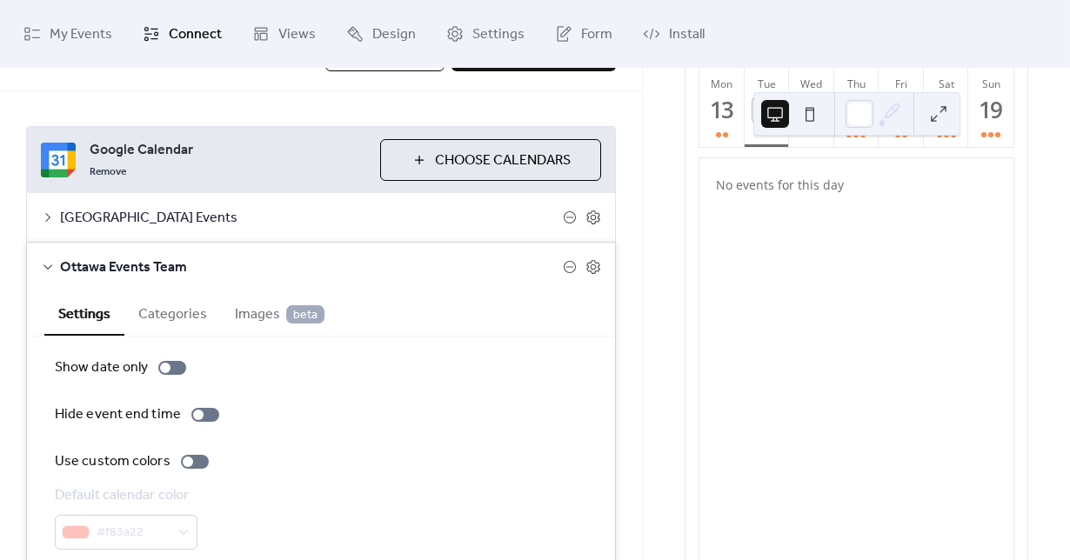
click at [40, 266] on div "Ottawa Events Team" at bounding box center [321, 267] width 588 height 49
click at [45, 267] on icon at bounding box center [47, 266] width 9 height 5
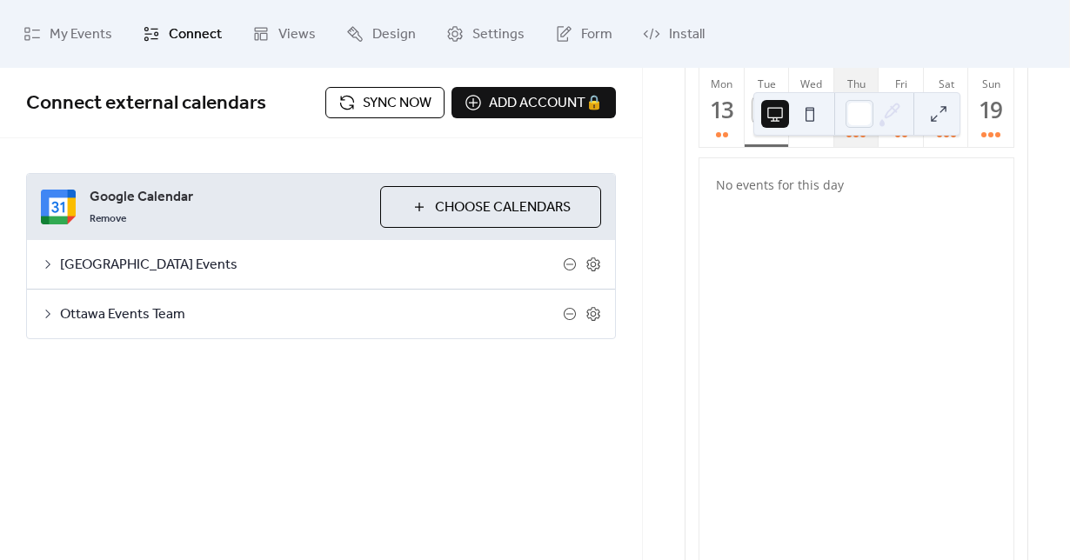
click at [846, 142] on div at bounding box center [855, 135] width 19 height 14
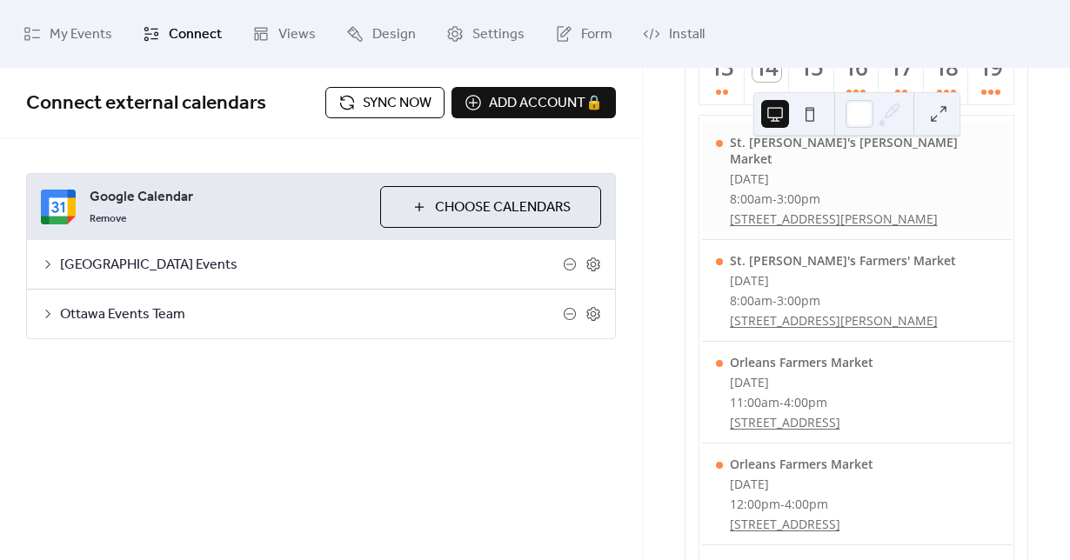
scroll to position [175, 0]
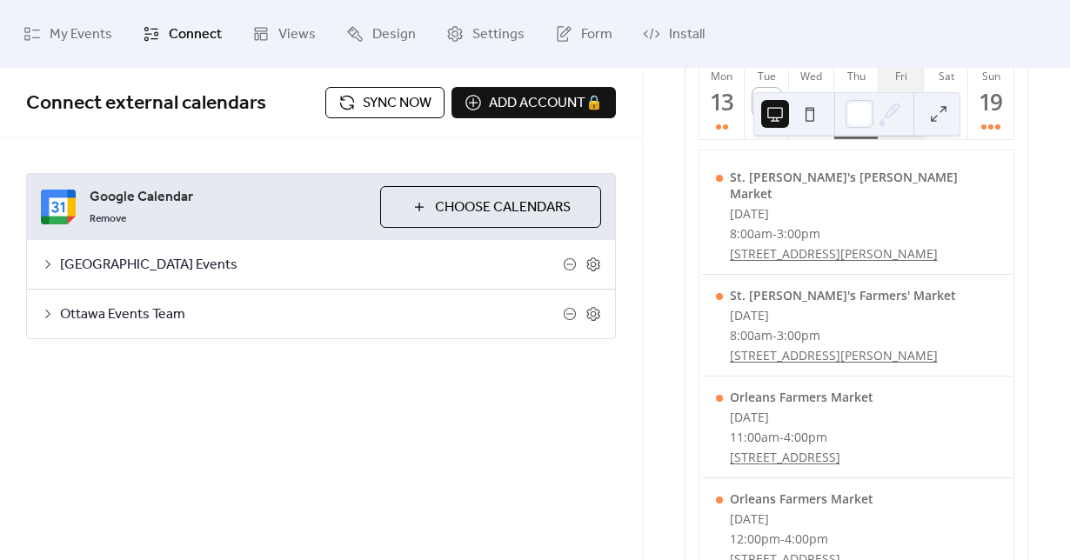
click at [896, 134] on div at bounding box center [901, 127] width 12 height 14
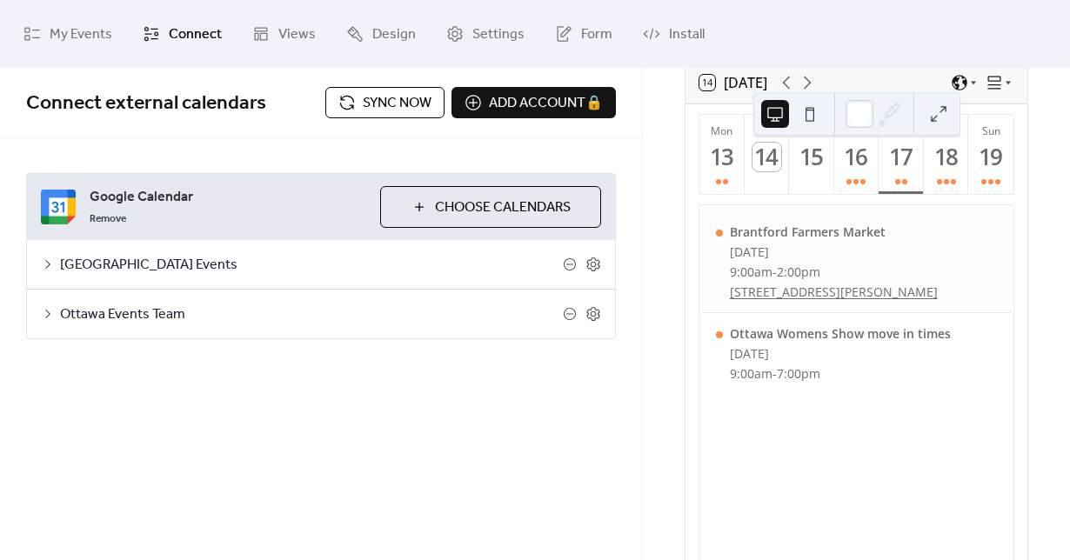
scroll to position [109, 0]
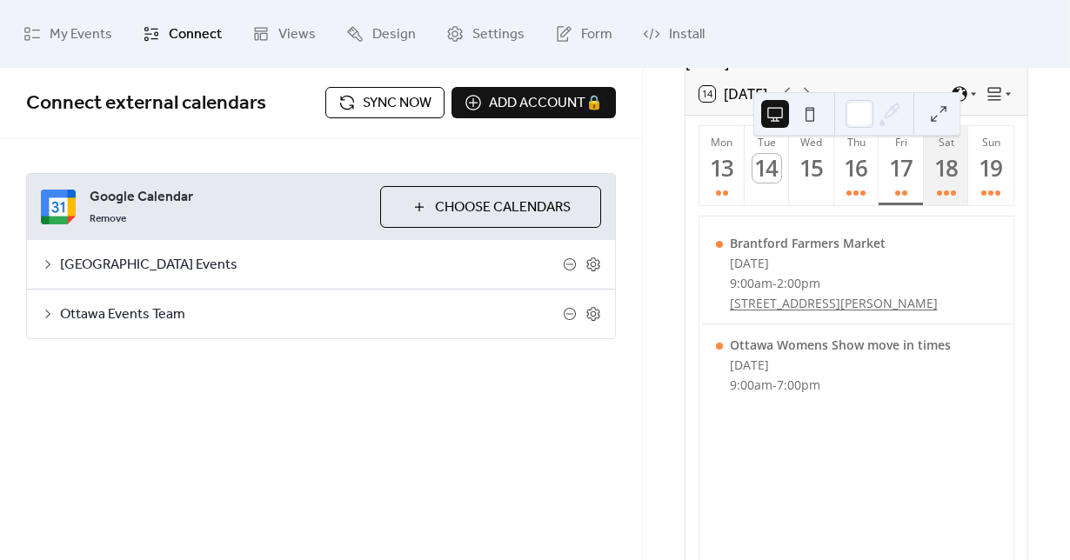
click at [935, 178] on div "18" at bounding box center [945, 168] width 29 height 29
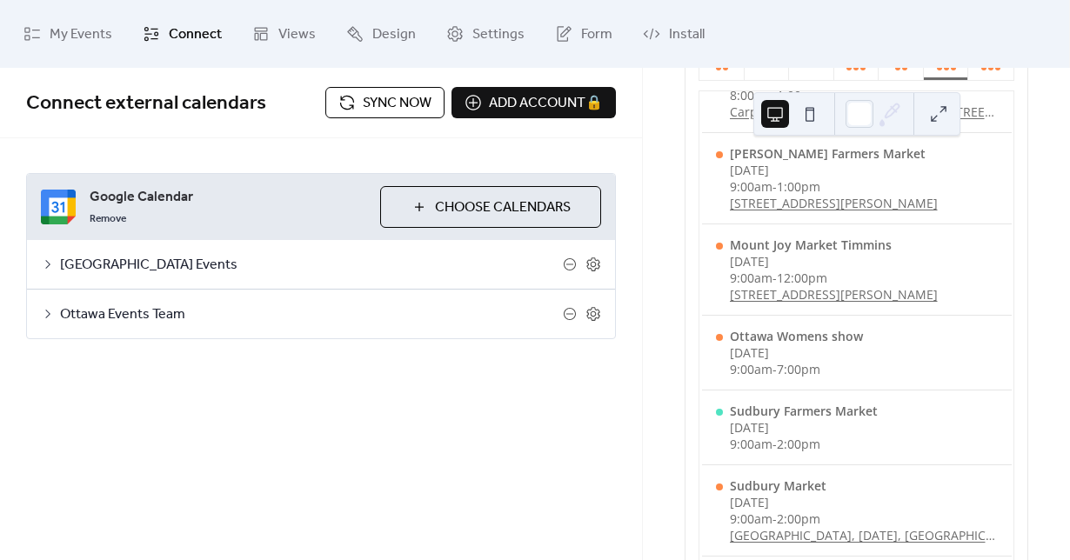
scroll to position [236, 0]
click at [855, 434] on div "9:00am - 2:00pm" at bounding box center [804, 442] width 148 height 17
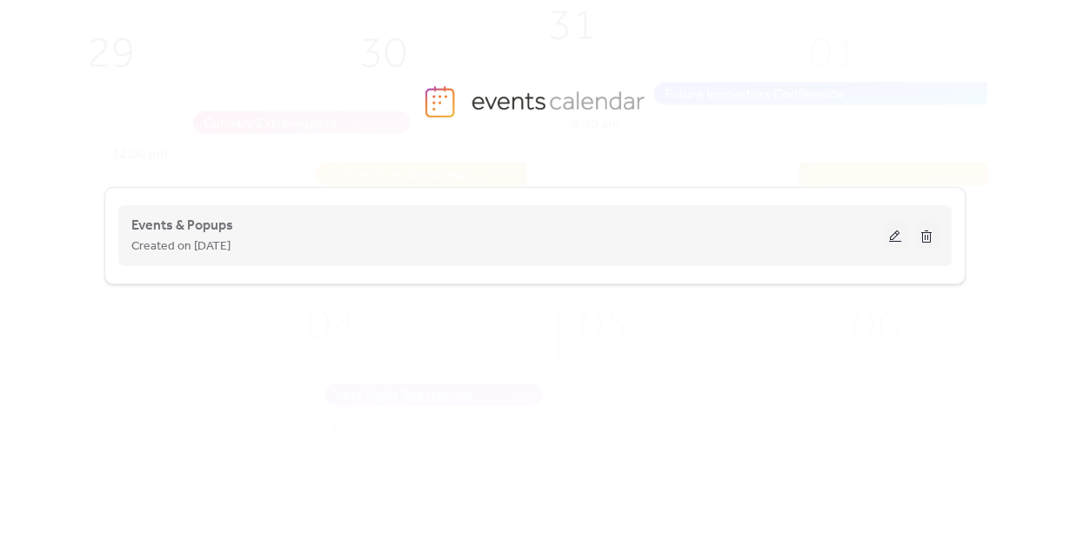
click at [344, 237] on div "Created on [DATE]" at bounding box center [506, 246] width 751 height 21
click at [896, 234] on button at bounding box center [895, 236] width 24 height 26
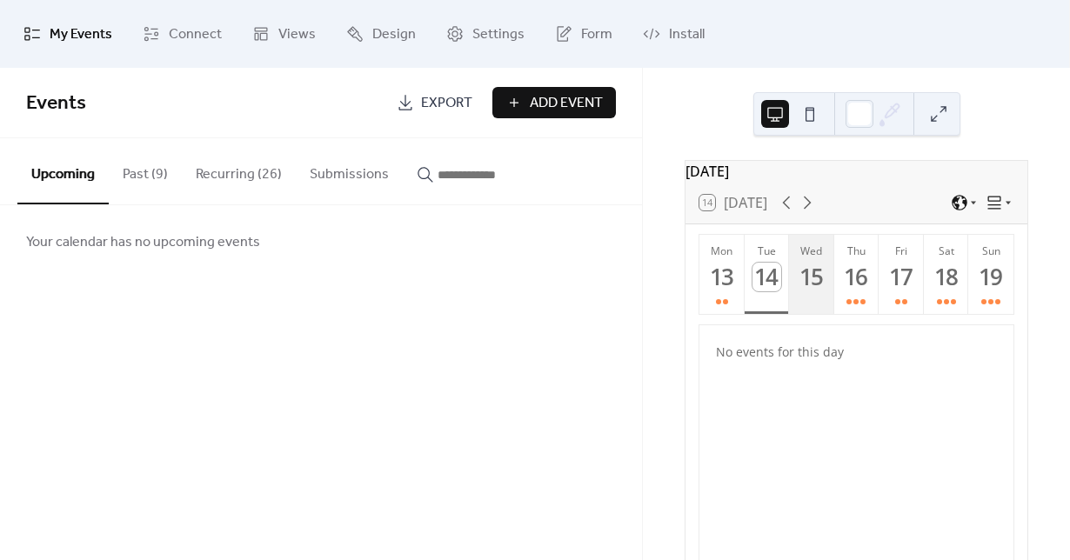
click at [808, 314] on button "Wed 15" at bounding box center [811, 274] width 45 height 79
click at [855, 291] on div "16" at bounding box center [856, 277] width 29 height 29
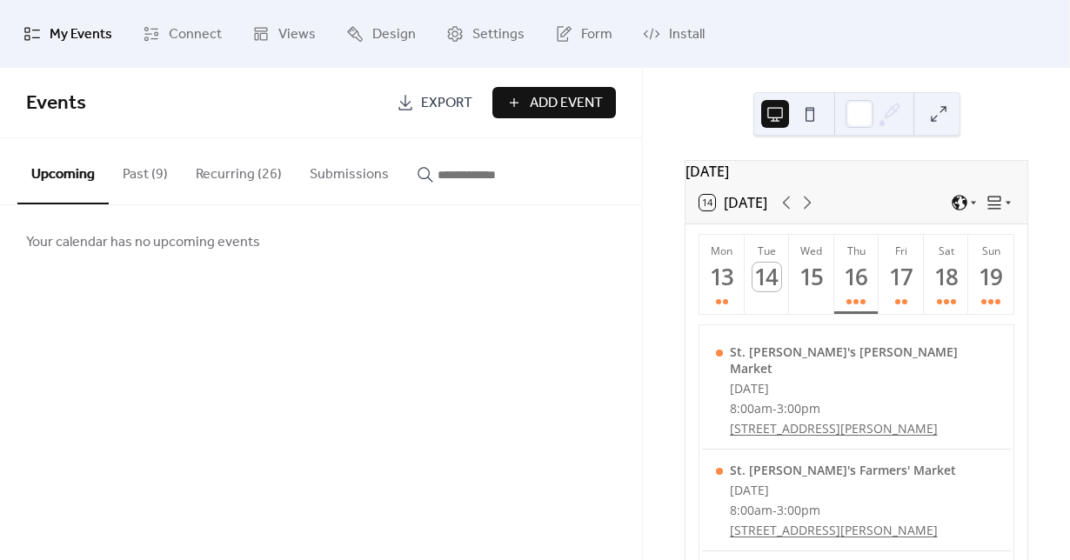
click at [246, 170] on button "Recurring (26)" at bounding box center [239, 170] width 114 height 64
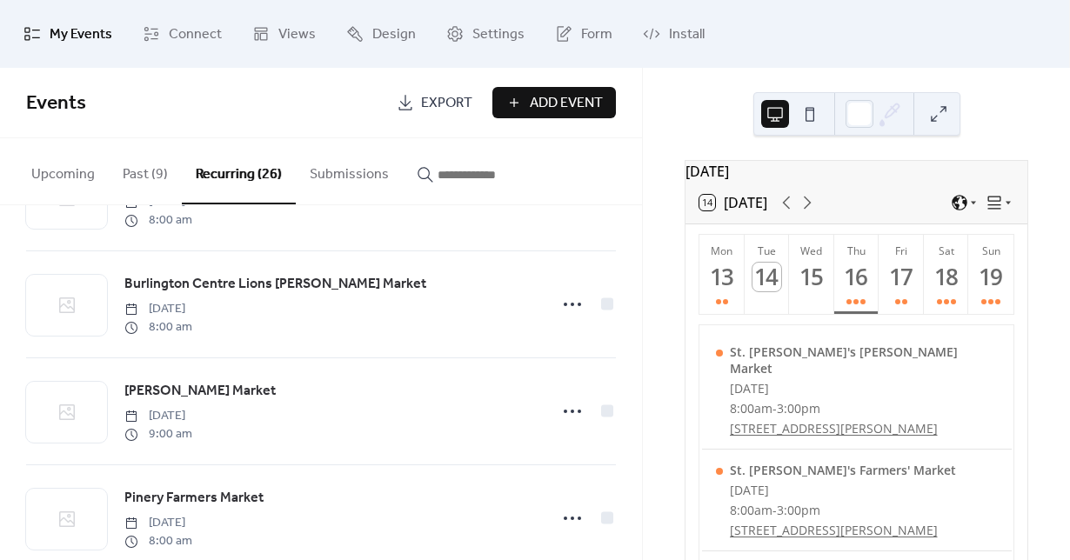
scroll to position [2489, 0]
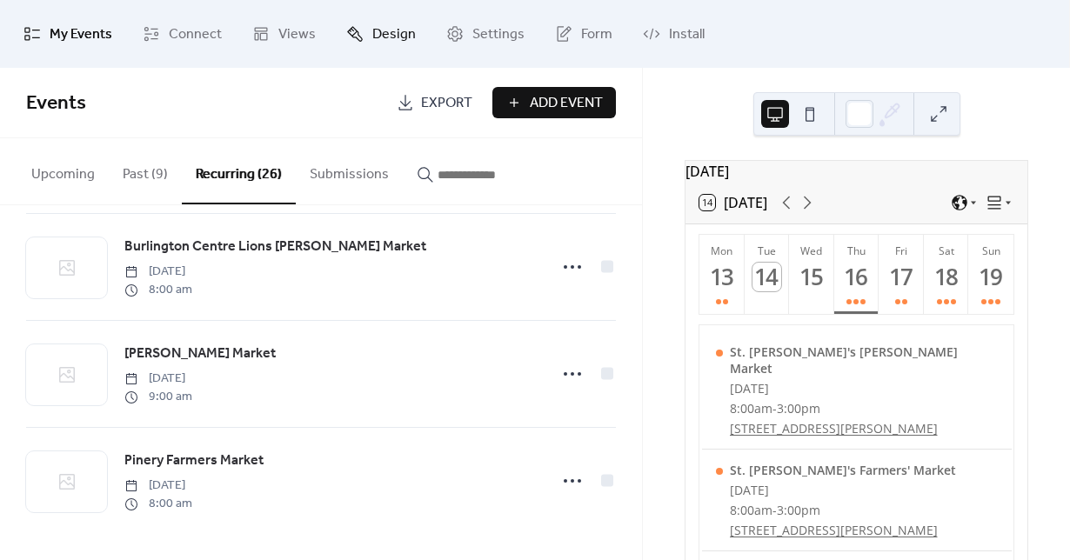
click at [405, 24] on span "Design" at bounding box center [393, 35] width 43 height 28
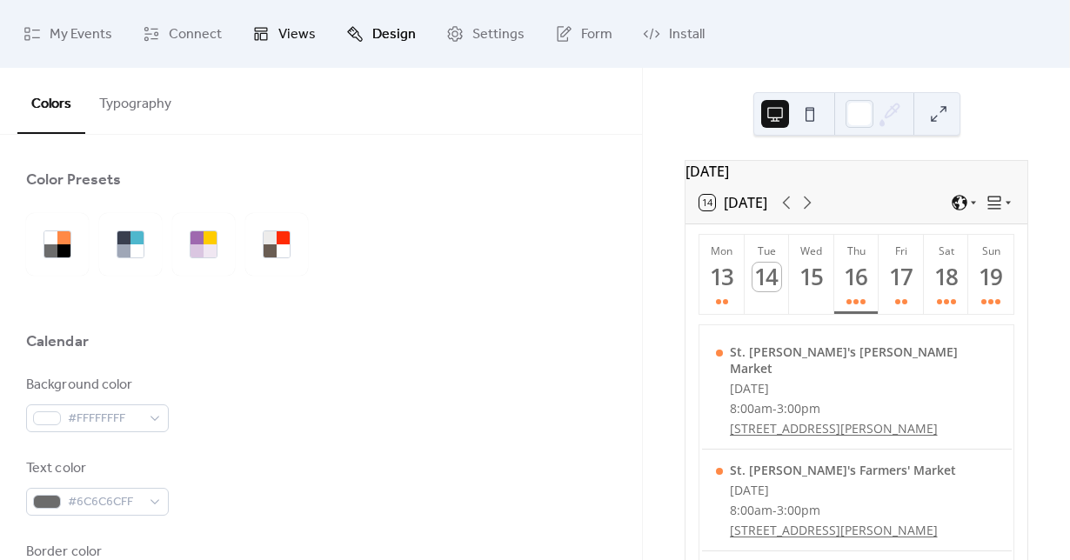
click at [241, 49] on link "Views" at bounding box center [284, 34] width 90 height 54
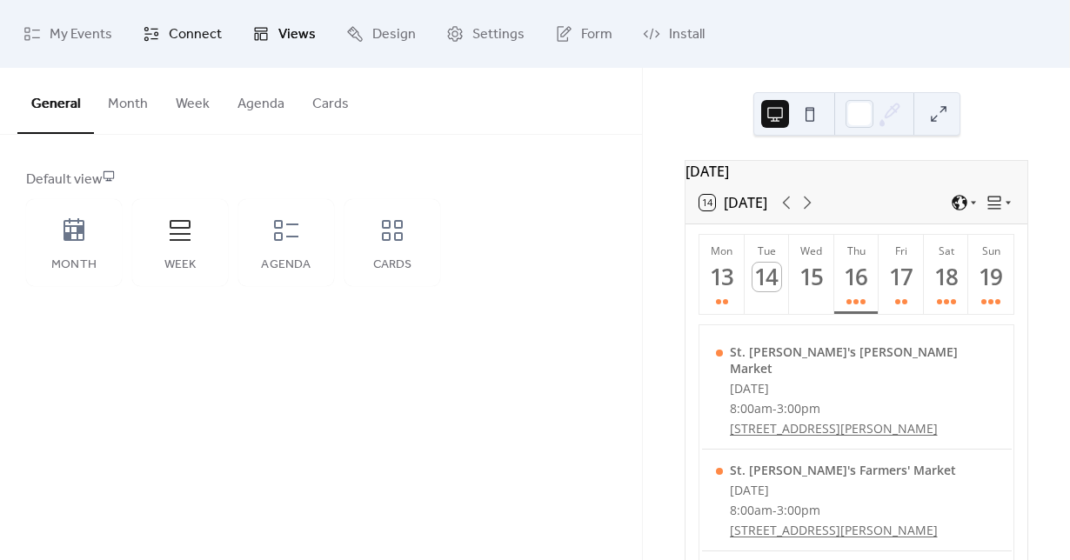
click at [214, 33] on span "Connect" at bounding box center [195, 35] width 53 height 28
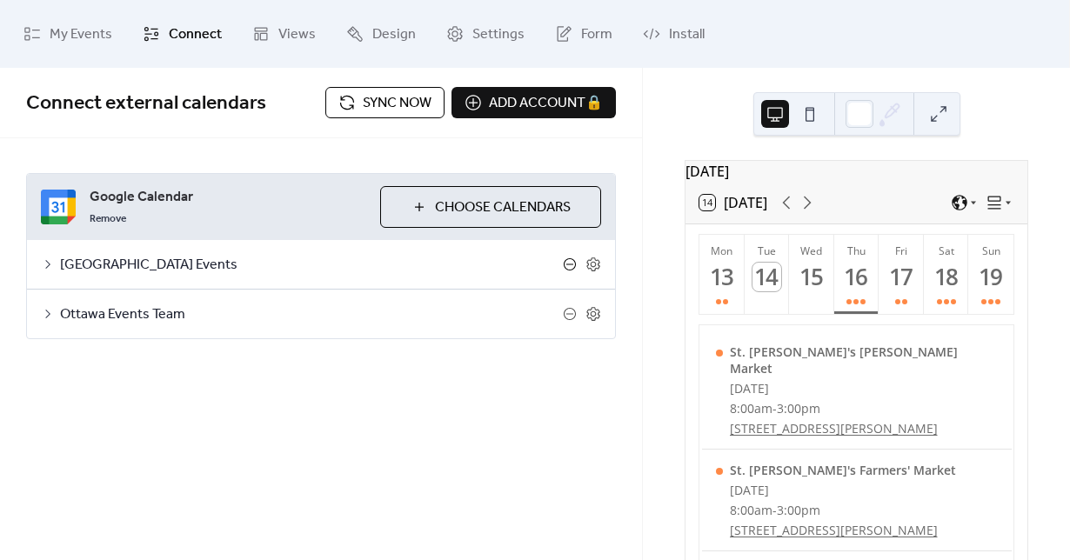
click at [575, 267] on icon at bounding box center [570, 264] width 14 height 14
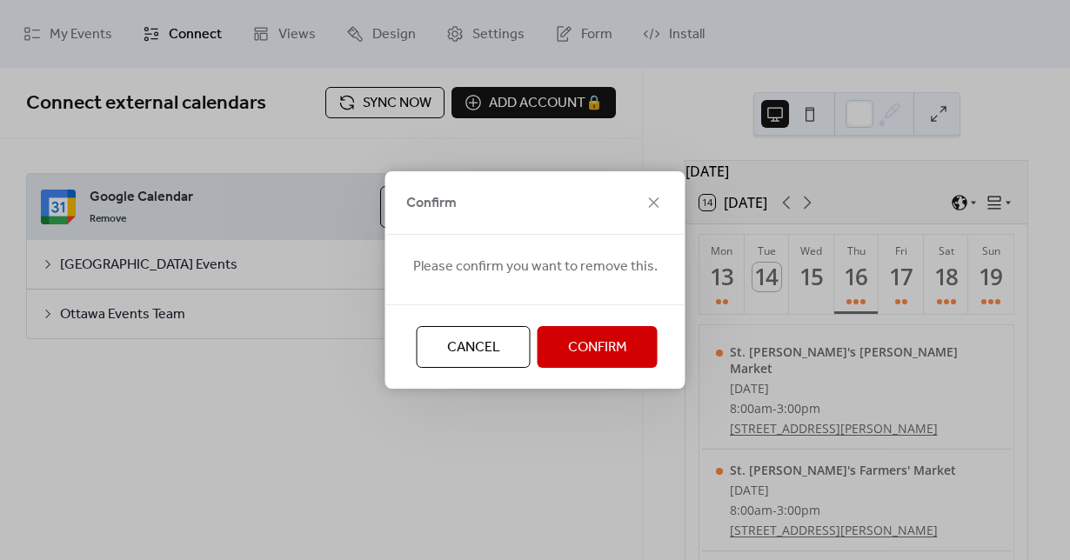
click at [581, 355] on span "Confirm" at bounding box center [597, 347] width 59 height 21
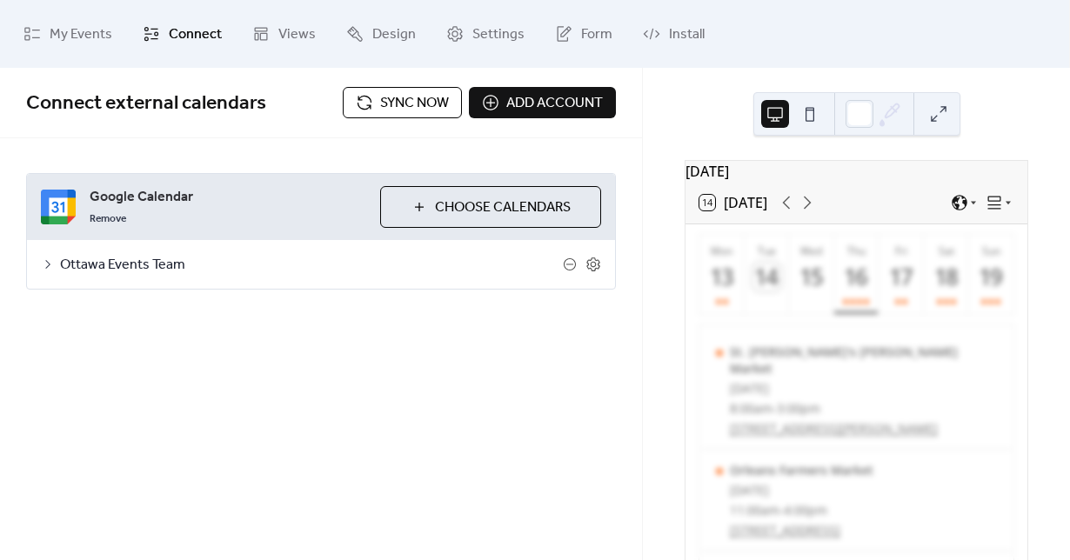
click at [568, 257] on div at bounding box center [582, 265] width 38 height 16
click at [570, 264] on icon at bounding box center [570, 264] width 14 height 14
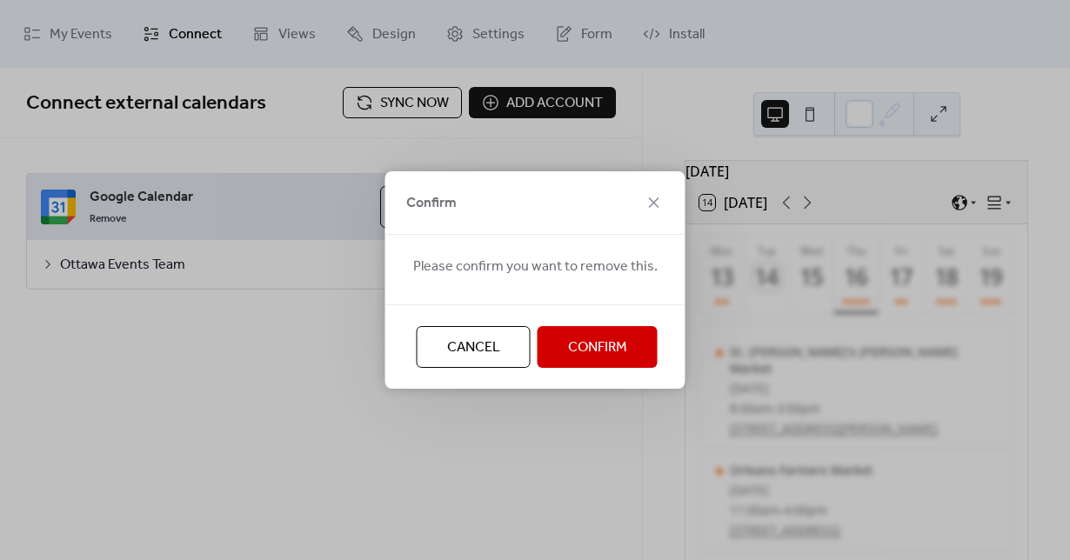
click at [585, 337] on span "Confirm" at bounding box center [597, 347] width 59 height 21
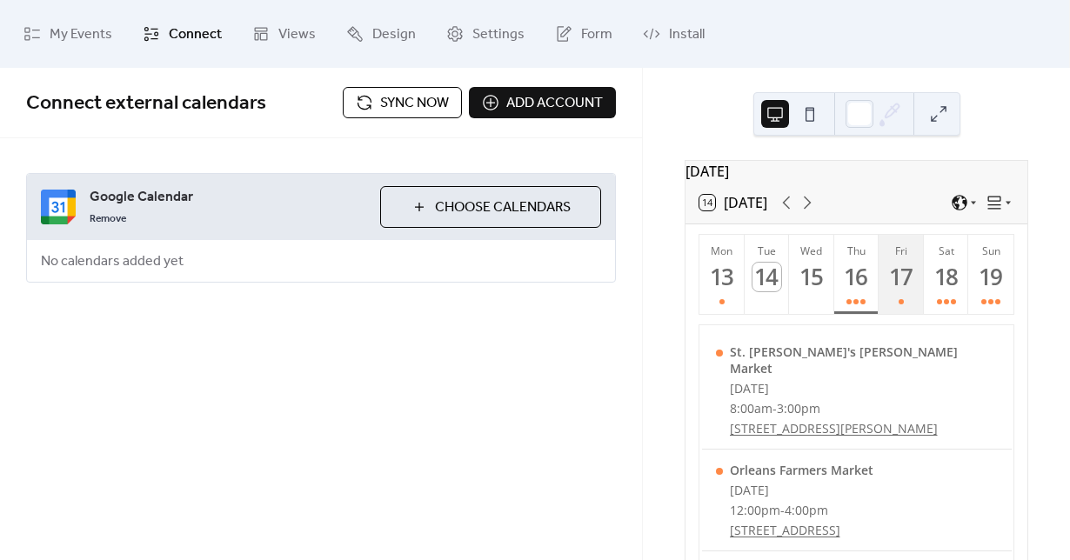
click at [885, 306] on button "Fri 17" at bounding box center [900, 274] width 45 height 79
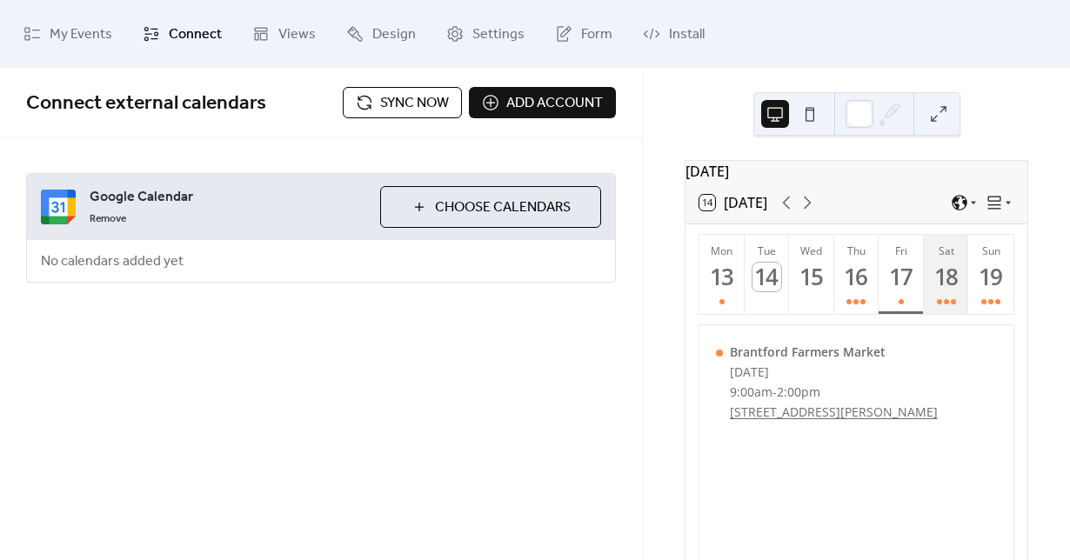
click at [931, 287] on div "18" at bounding box center [945, 277] width 29 height 29
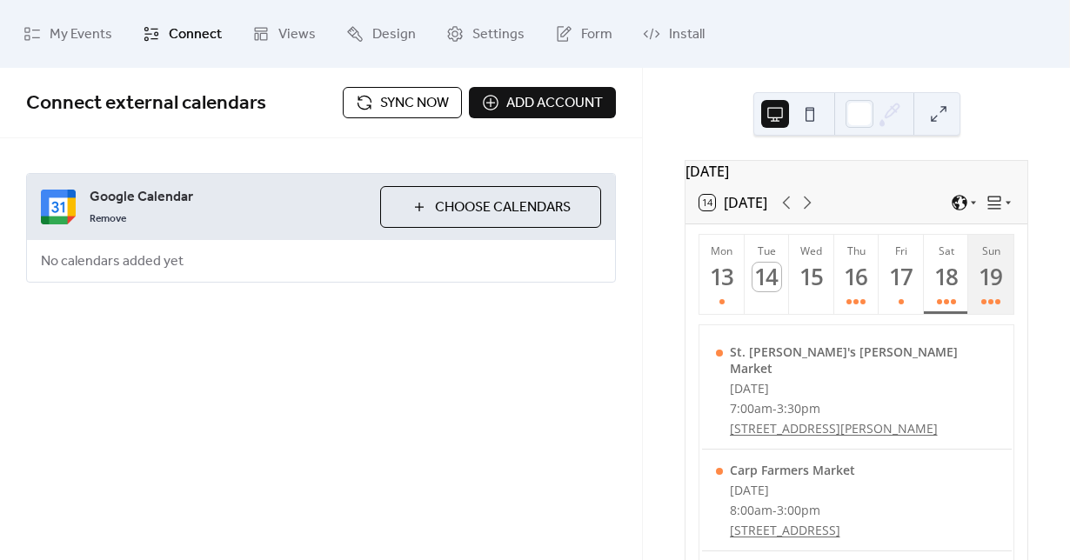
click at [984, 291] on div "19" at bounding box center [991, 277] width 29 height 29
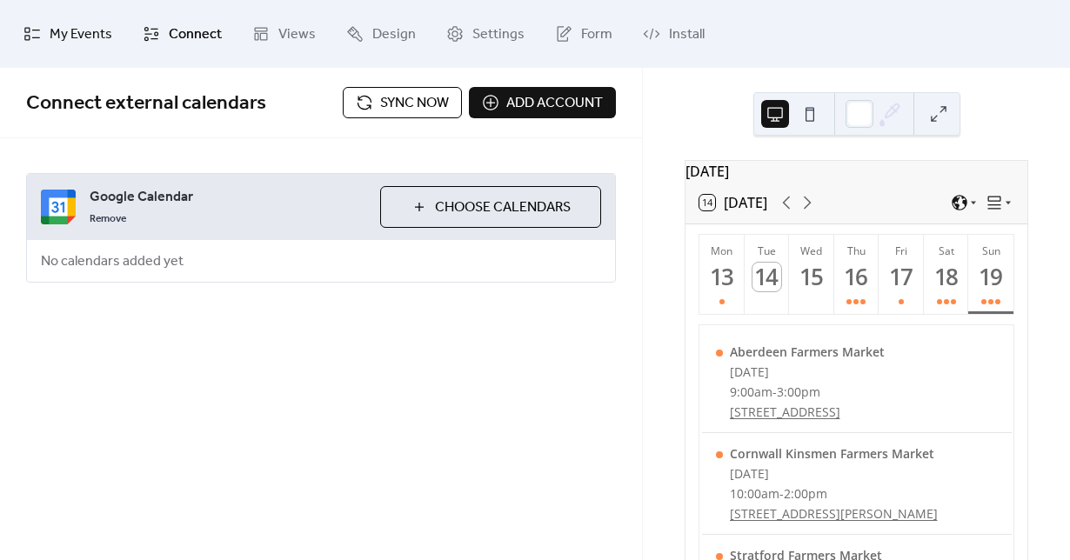
click at [85, 38] on span "My Events" at bounding box center [81, 35] width 63 height 28
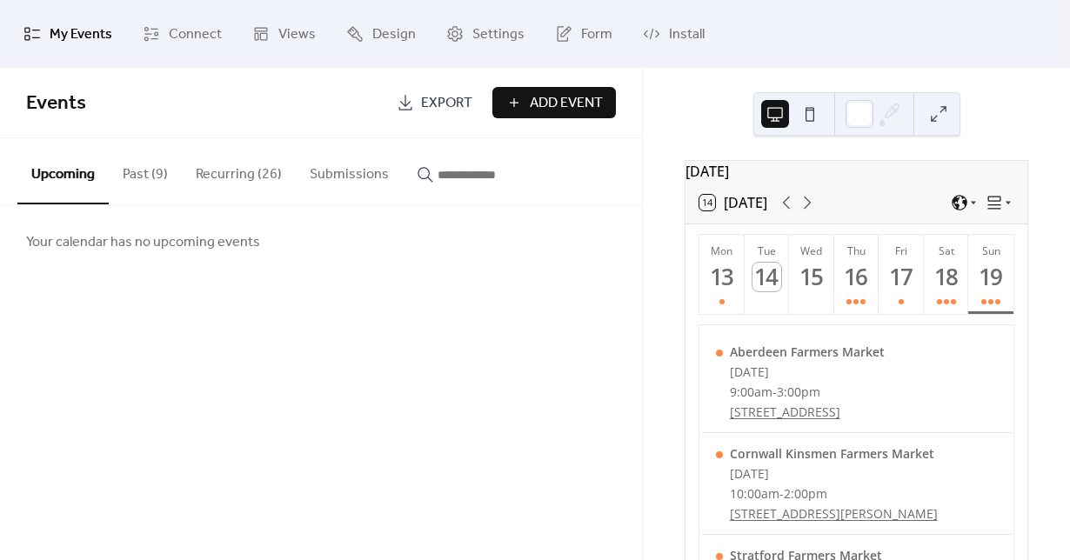
click at [143, 167] on button "Past (9)" at bounding box center [145, 170] width 73 height 64
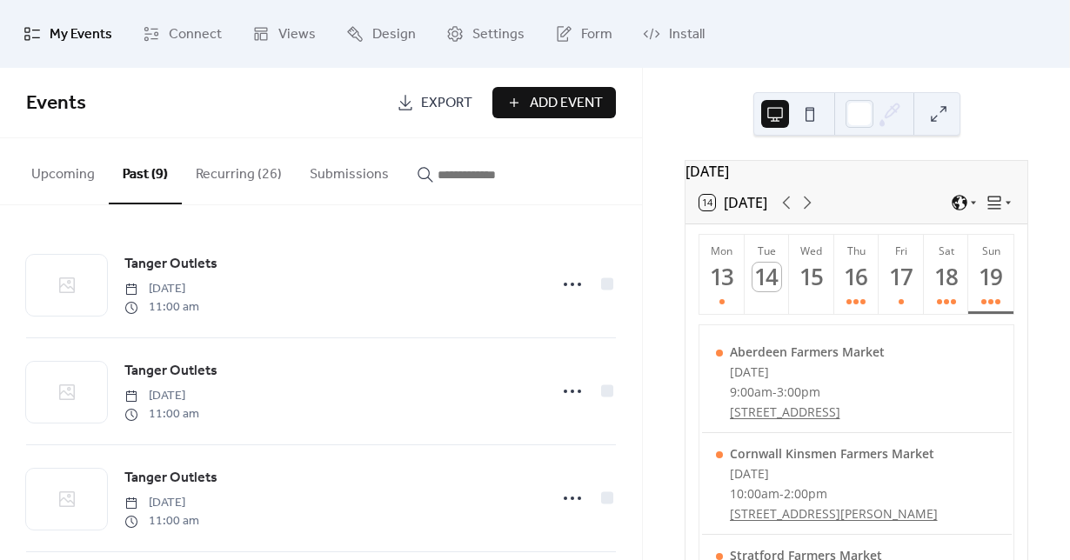
click at [231, 172] on button "Recurring (26)" at bounding box center [239, 170] width 114 height 64
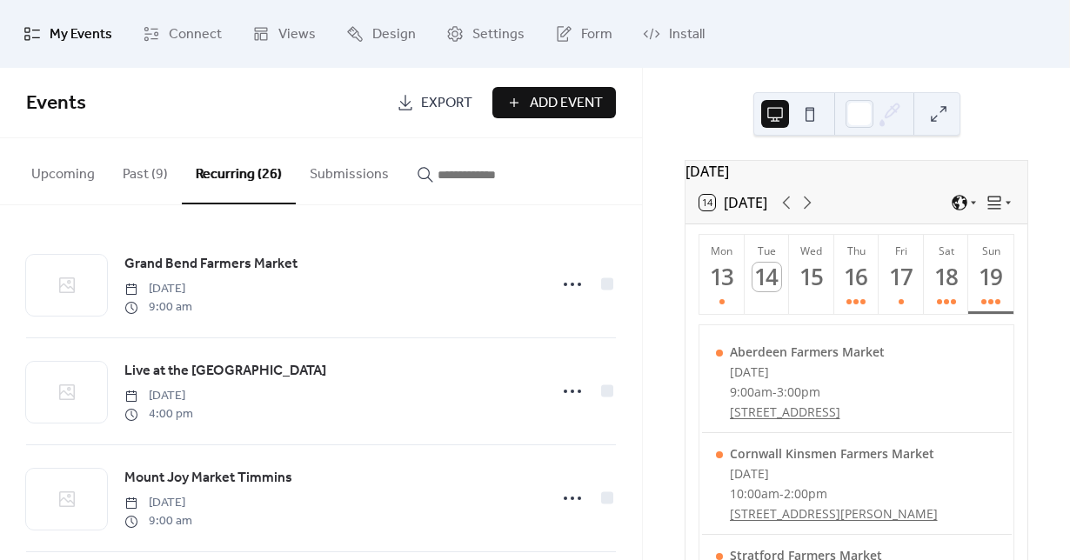
click at [550, 114] on span "Add Event" at bounding box center [566, 103] width 73 height 21
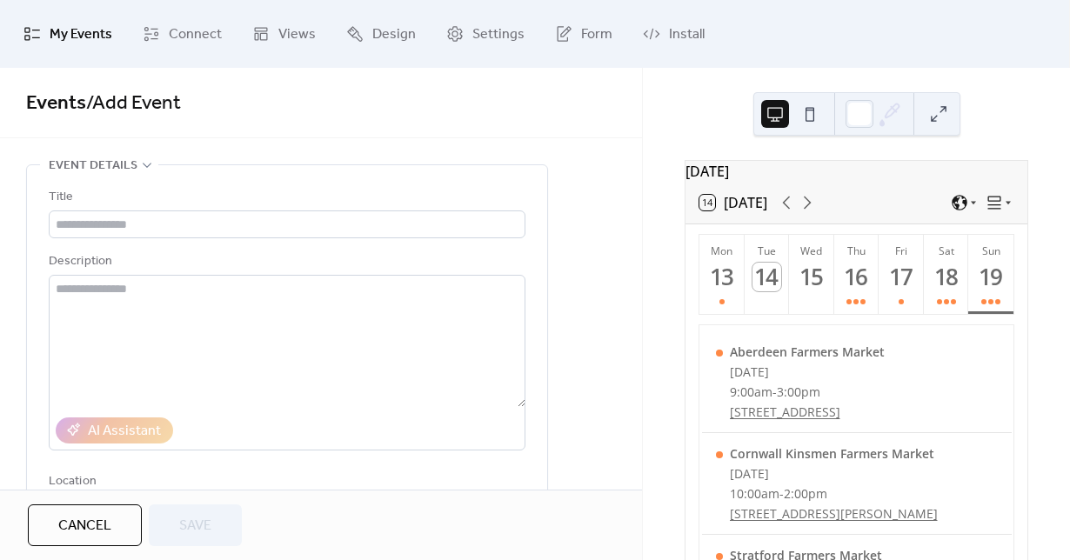
click at [75, 527] on span "Cancel" at bounding box center [84, 526] width 53 height 21
